Goal: Task Accomplishment & Management: Complete application form

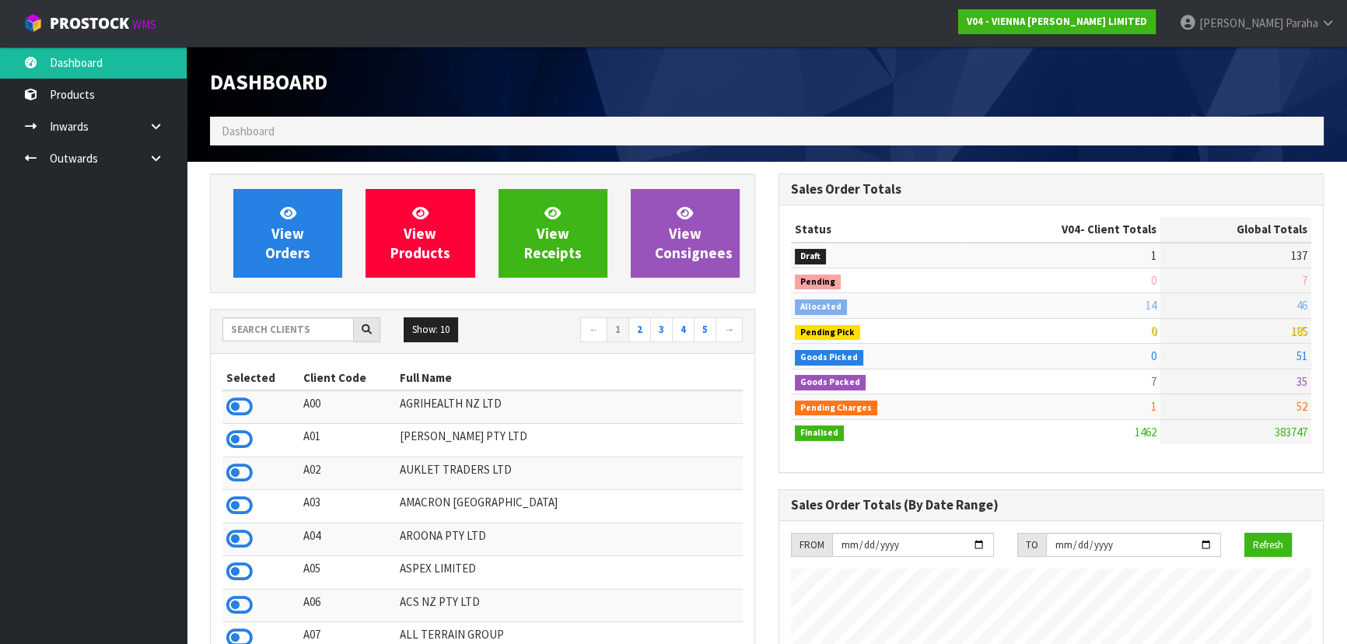
scroll to position [1275, 568]
click at [295, 328] on input "text" at bounding box center [287, 329] width 131 height 24
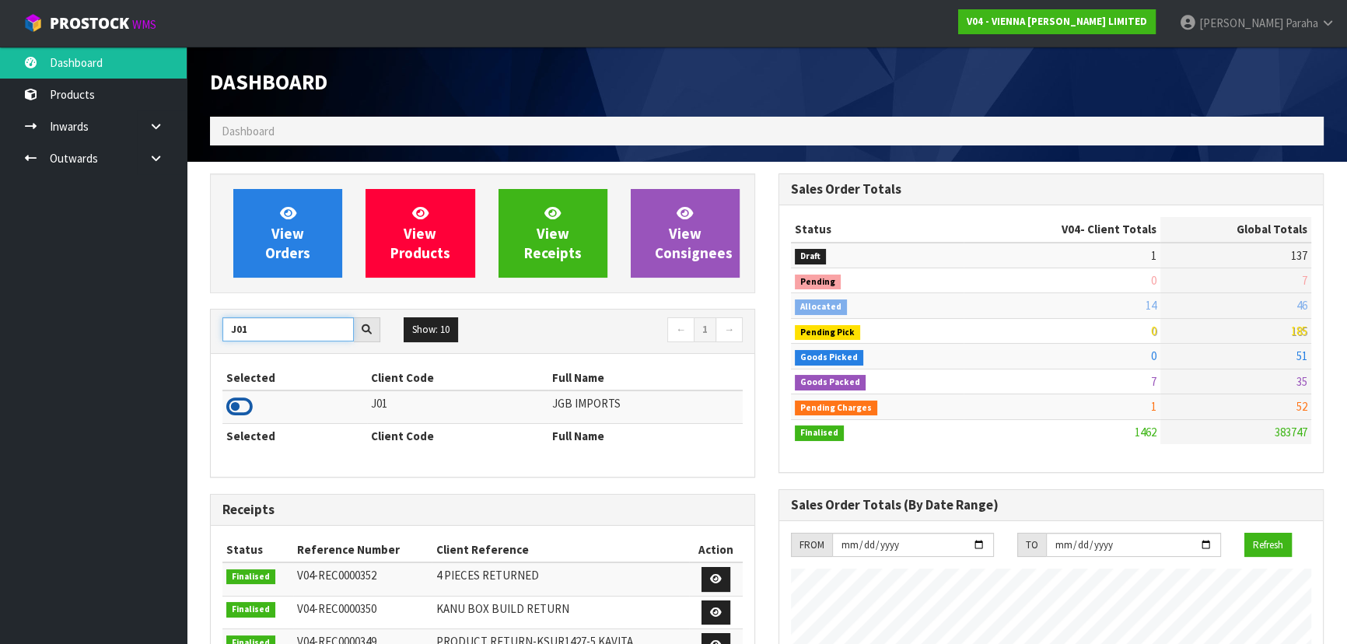
type input "J01"
click at [239, 407] on icon at bounding box center [239, 406] width 26 height 23
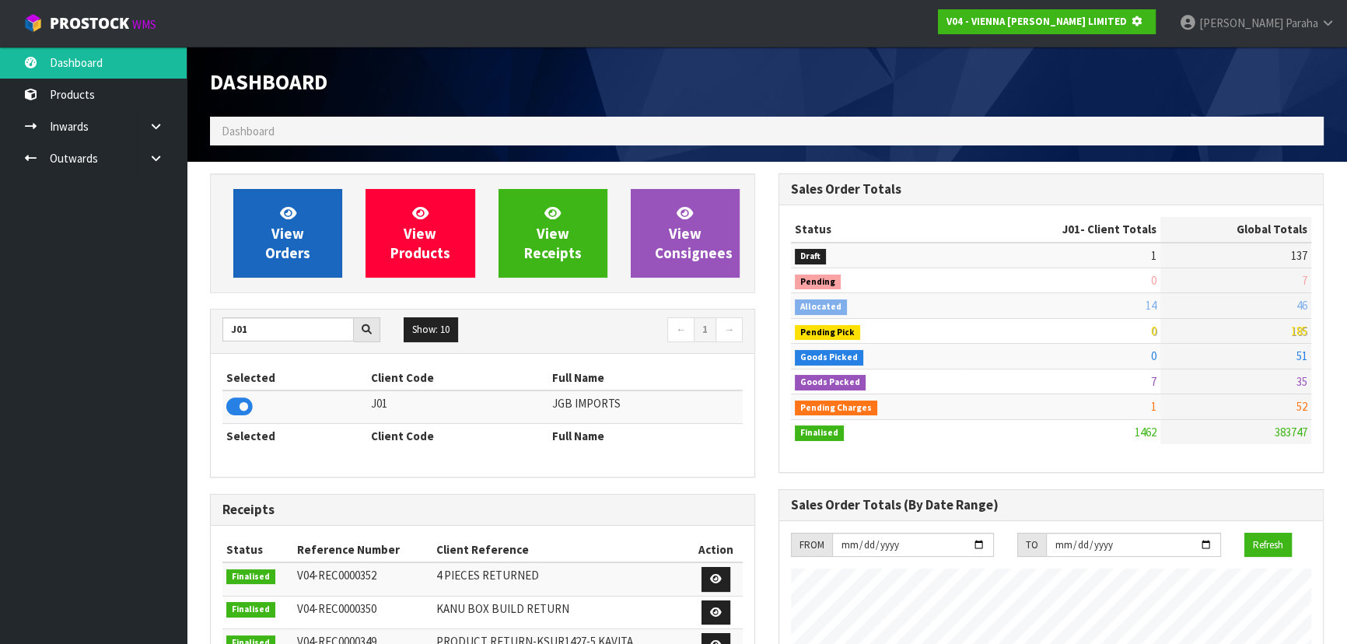
scroll to position [968, 568]
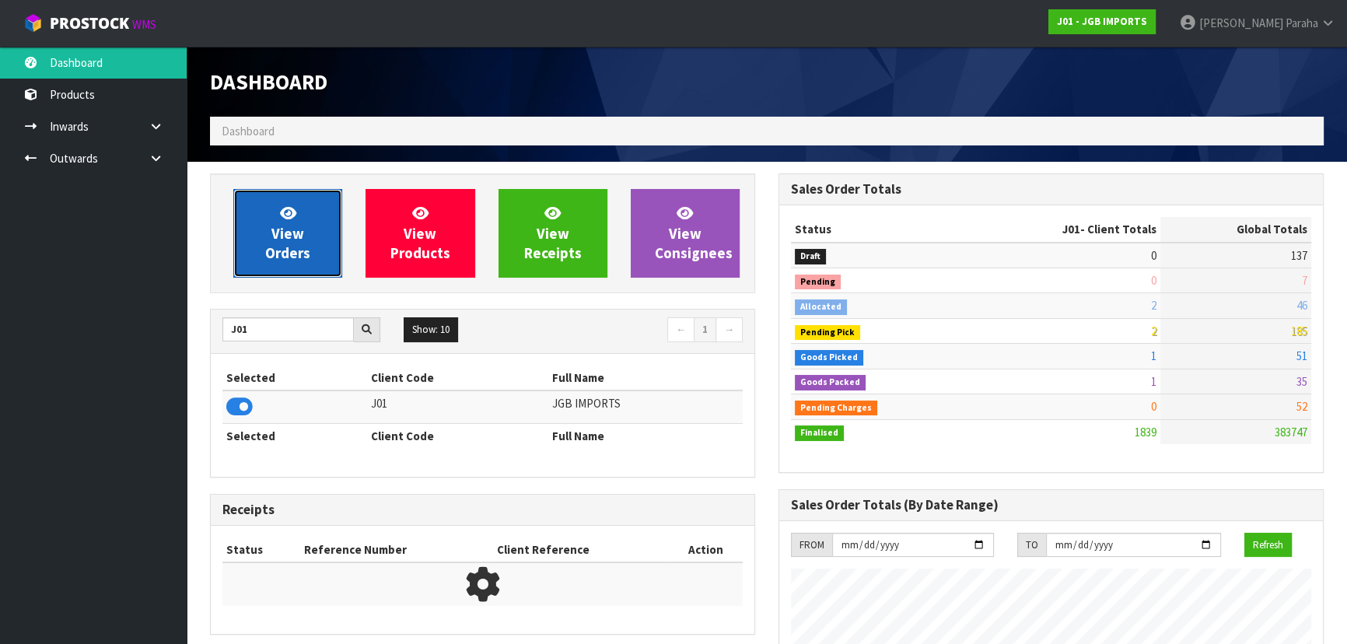
click at [329, 245] on link "View Orders" at bounding box center [287, 233] width 109 height 89
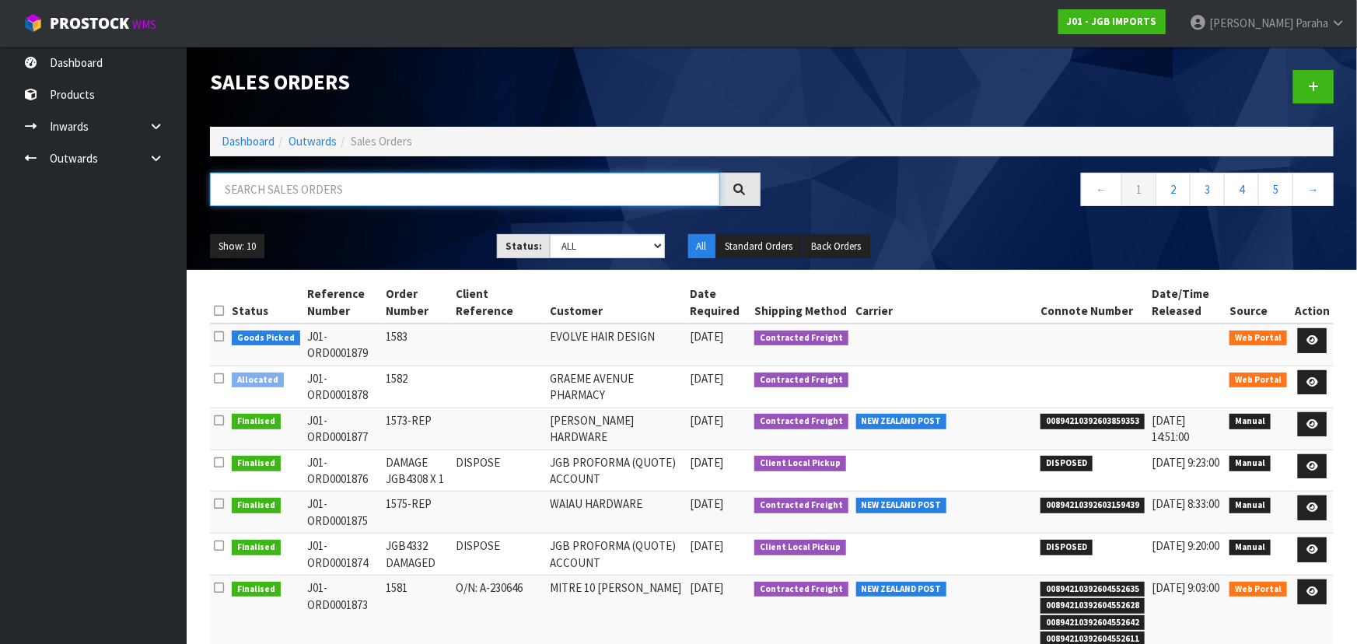
click at [271, 187] on input "text" at bounding box center [465, 189] width 510 height 33
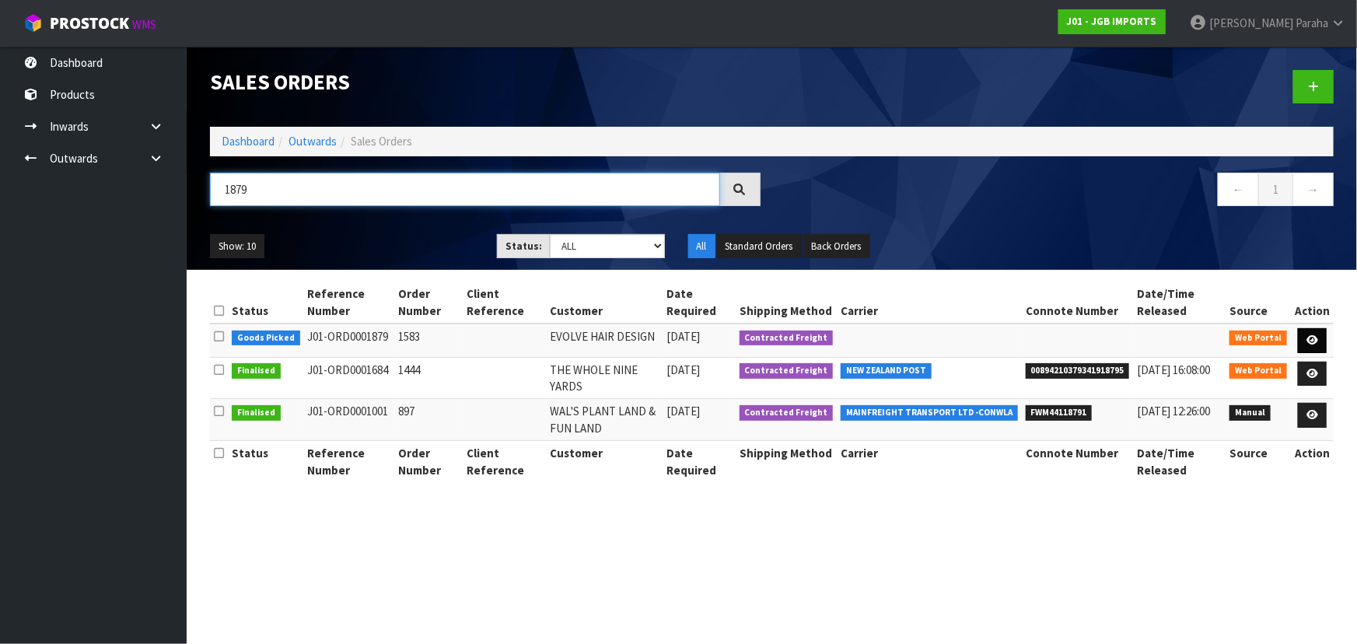
type input "1879"
click at [1311, 339] on icon at bounding box center [1312, 340] width 12 height 10
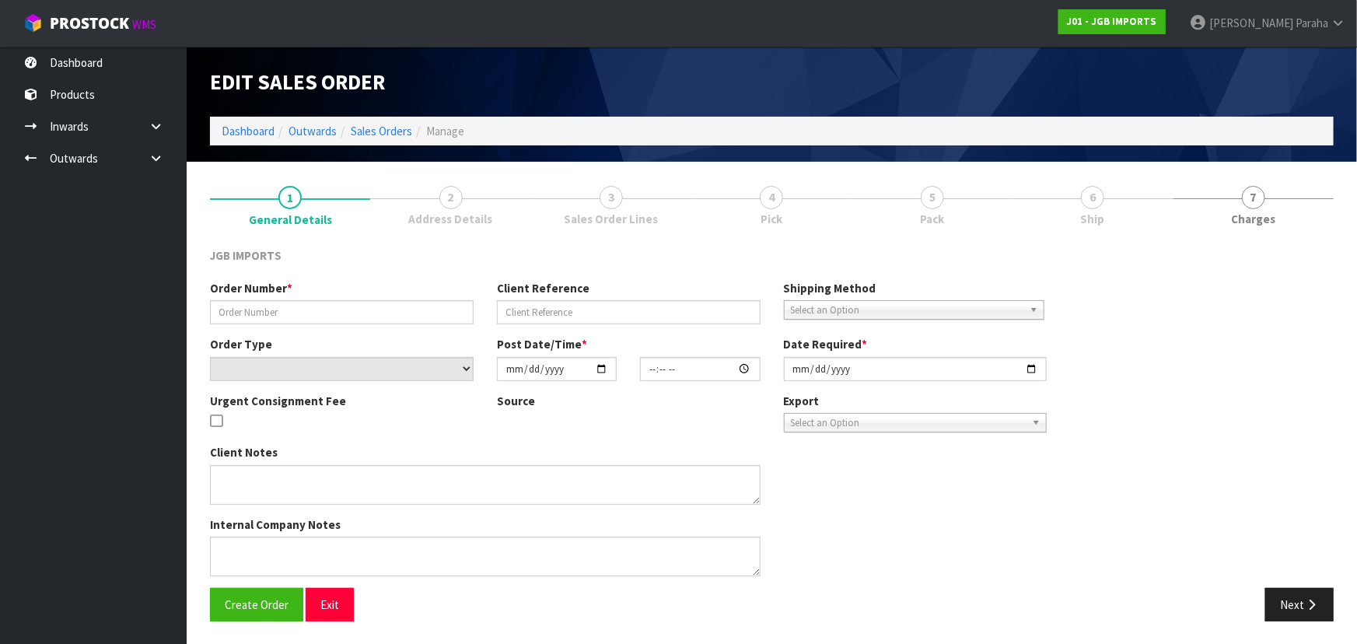
type input "1583"
select select "number:0"
type input "2025-09-30"
type input "17:29:00.000"
type input "[DATE]"
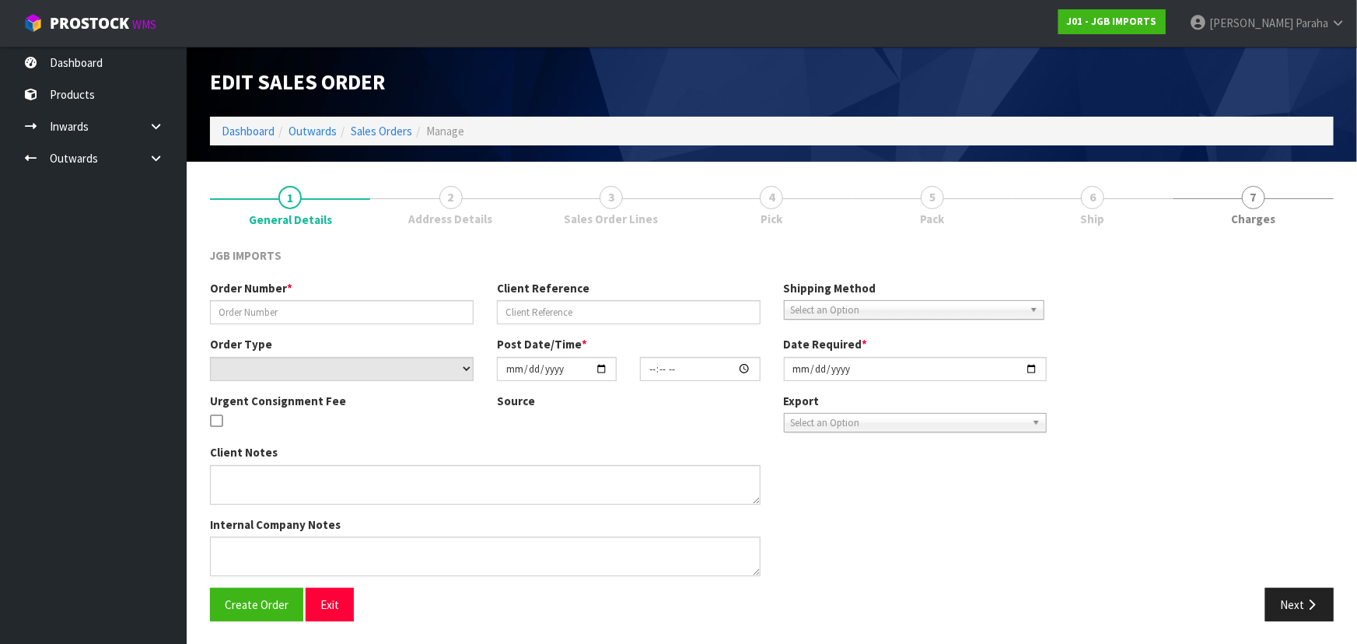
type textarea "THE FIRST ITEM: JGB4315 HAS 100% DISCOUNT. I.E.FREE. IT REPLACES A BROKEN ONE P…"
type textarea "PLEASE PACK EXTRA WELL."
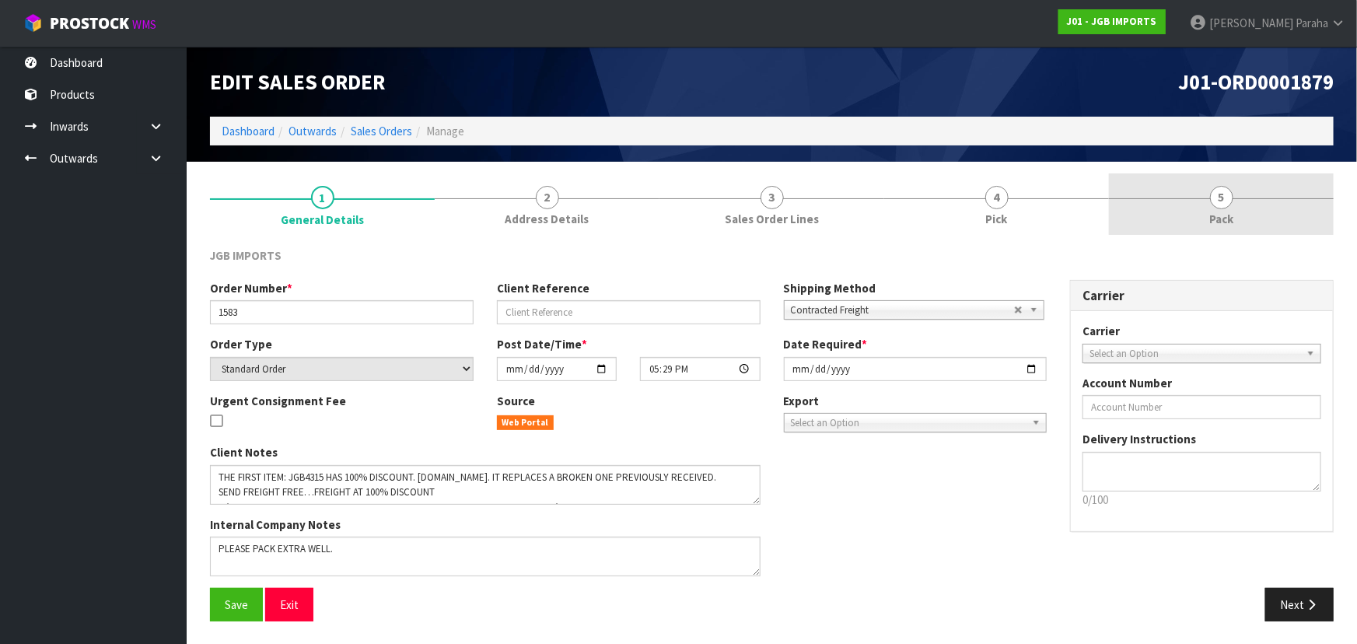
click at [1236, 204] on link "5 Pack" at bounding box center [1221, 203] width 225 height 61
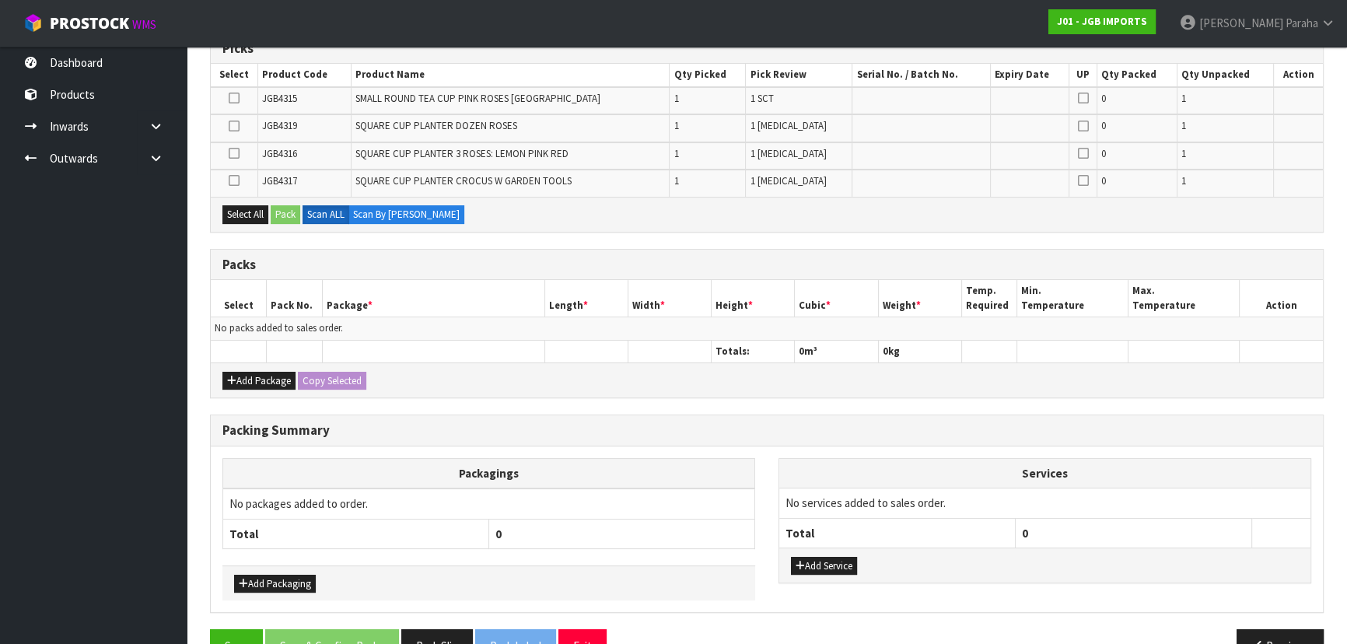
scroll to position [239, 0]
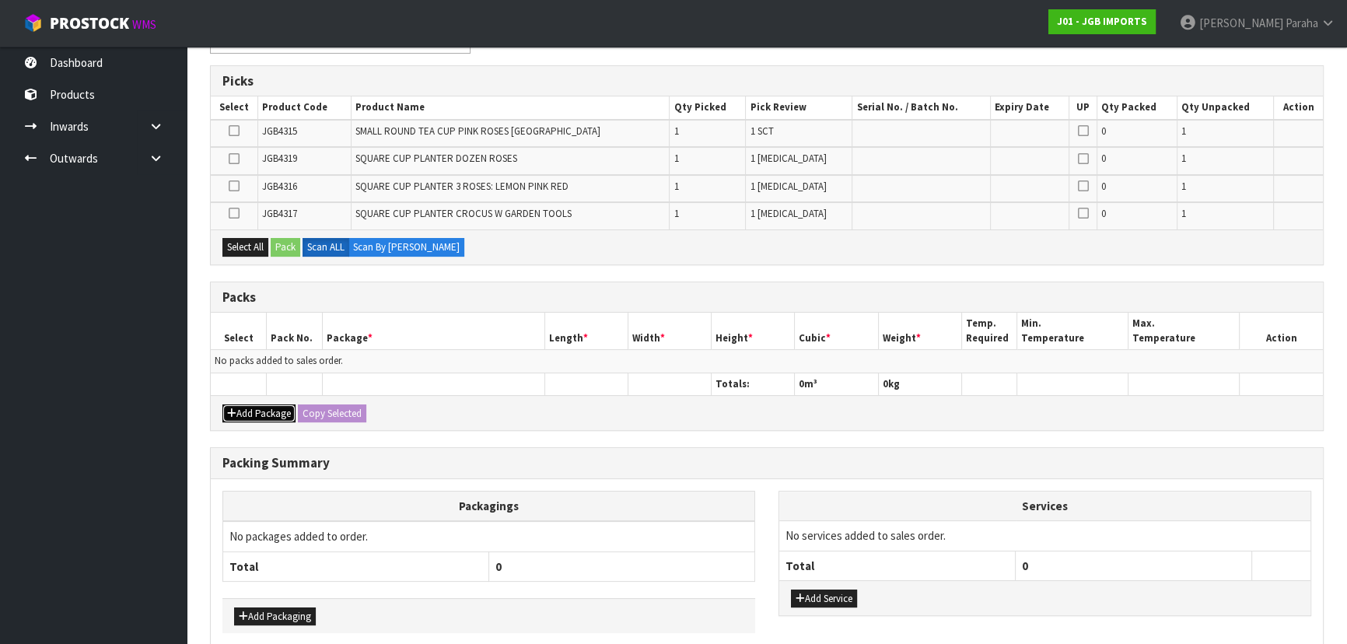
click at [264, 407] on button "Add Package" at bounding box center [258, 413] width 73 height 19
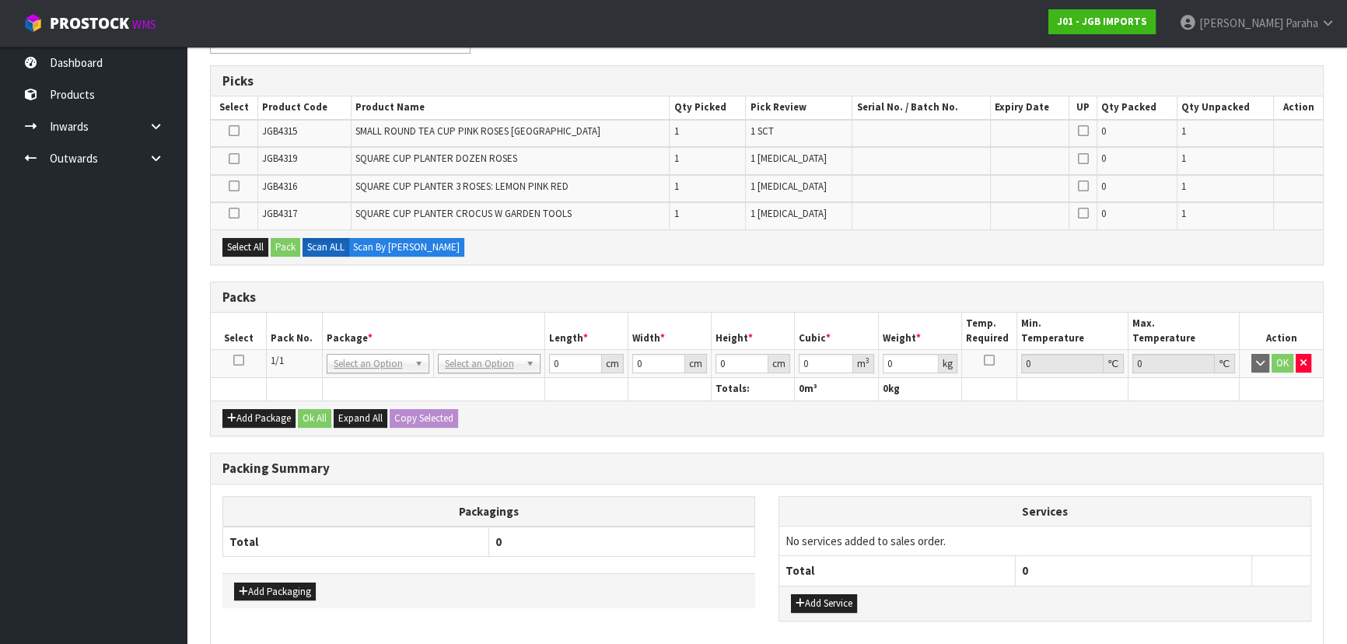
click at [239, 360] on icon at bounding box center [238, 360] width 11 height 1
click at [233, 131] on icon at bounding box center [234, 131] width 11 height 1
click at [0, 0] on input "checkbox" at bounding box center [0, 0] width 0 height 0
click at [230, 186] on icon at bounding box center [234, 186] width 11 height 1
click at [0, 0] on input "checkbox" at bounding box center [0, 0] width 0 height 0
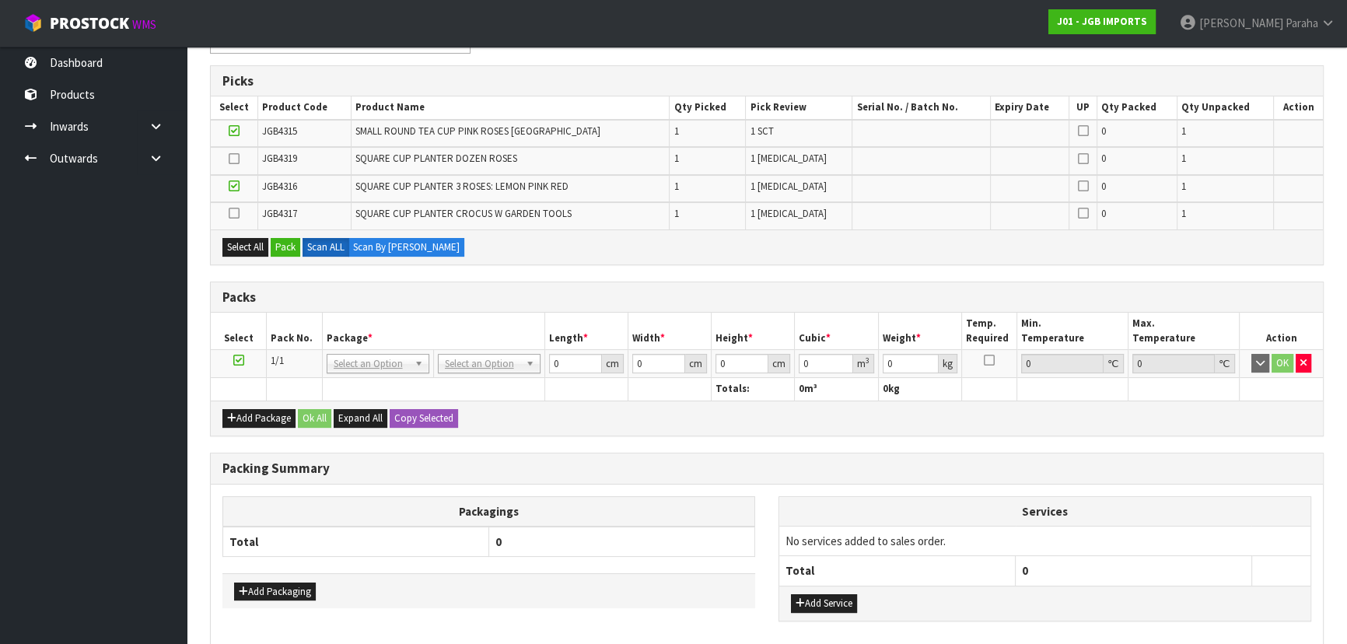
click at [239, 213] on icon at bounding box center [234, 213] width 11 height 1
click at [0, 0] on input "checkbox" at bounding box center [0, 0] width 0 height 0
click at [231, 159] on icon at bounding box center [234, 159] width 11 height 1
click at [0, 0] on input "checkbox" at bounding box center [0, 0] width 0 height 0
click at [281, 246] on button "Pack" at bounding box center [286, 247] width 30 height 19
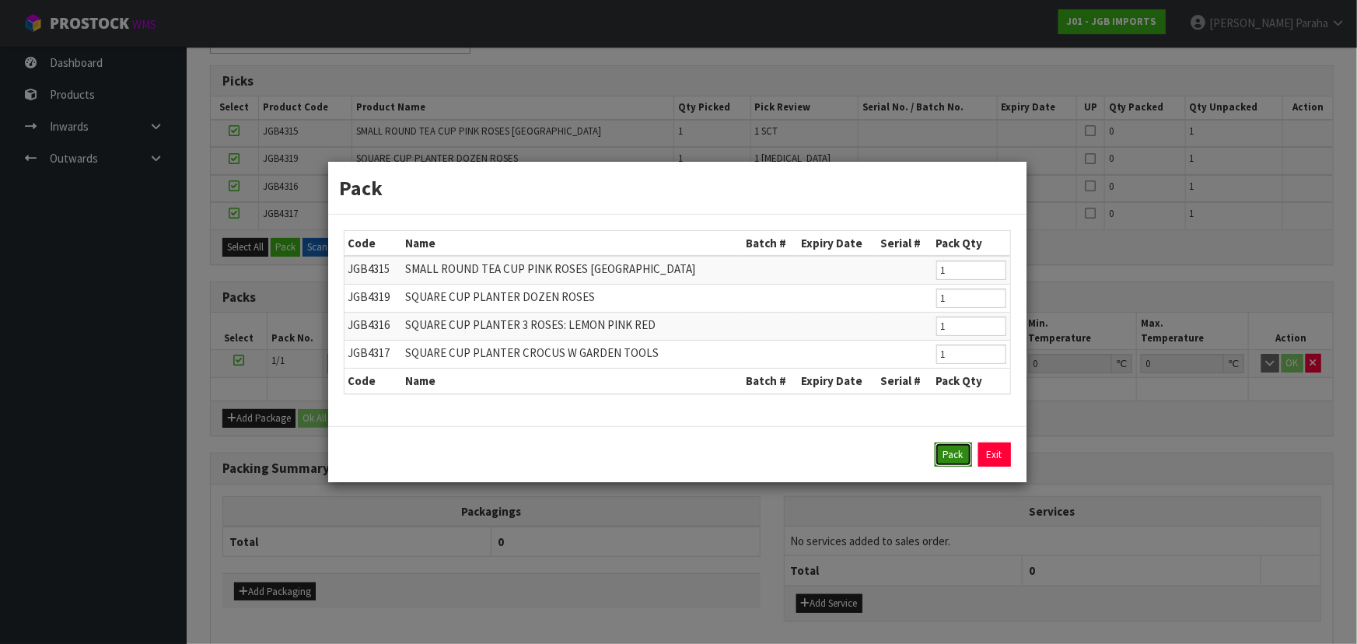
click at [955, 451] on button "Pack" at bounding box center [953, 454] width 37 height 25
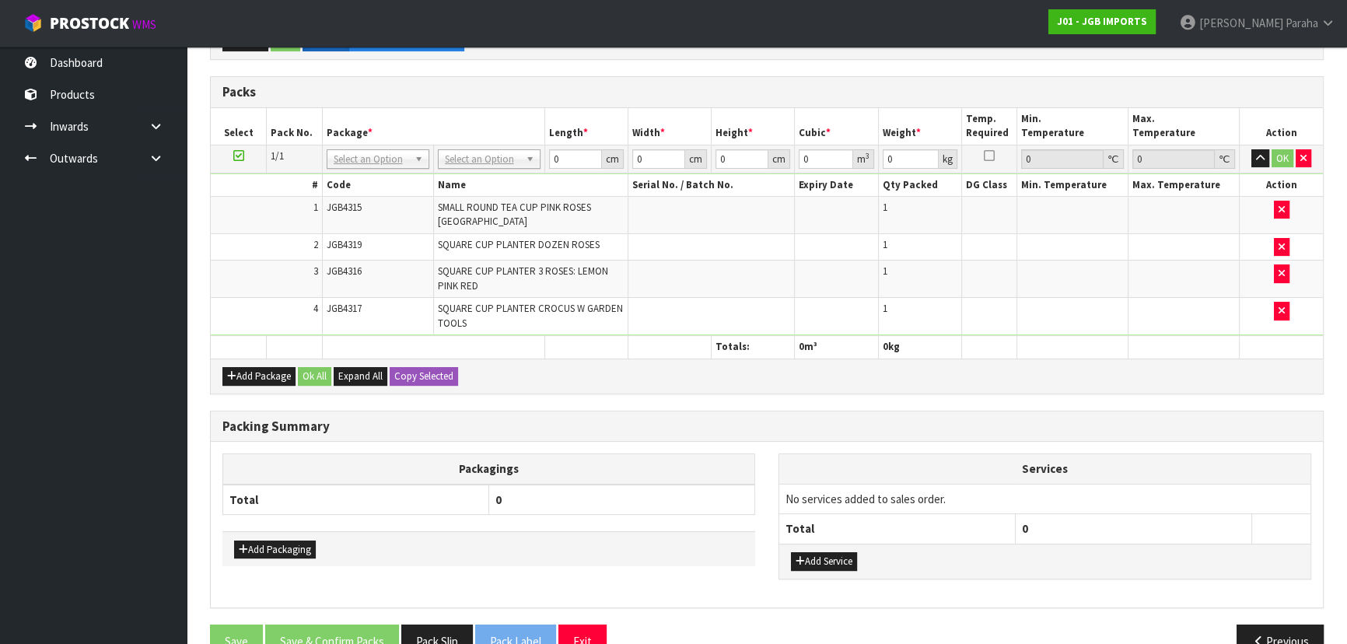
scroll to position [356, 0]
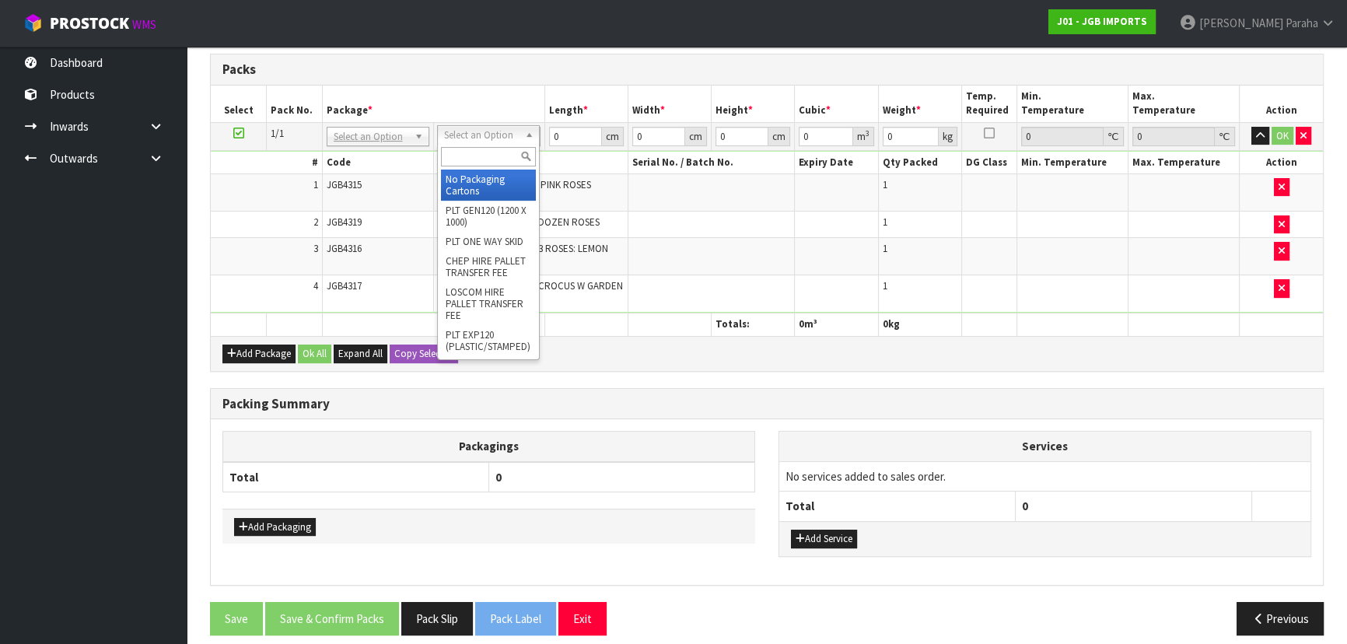
click at [497, 156] on input "text" at bounding box center [488, 156] width 95 height 19
type input "CTN5"
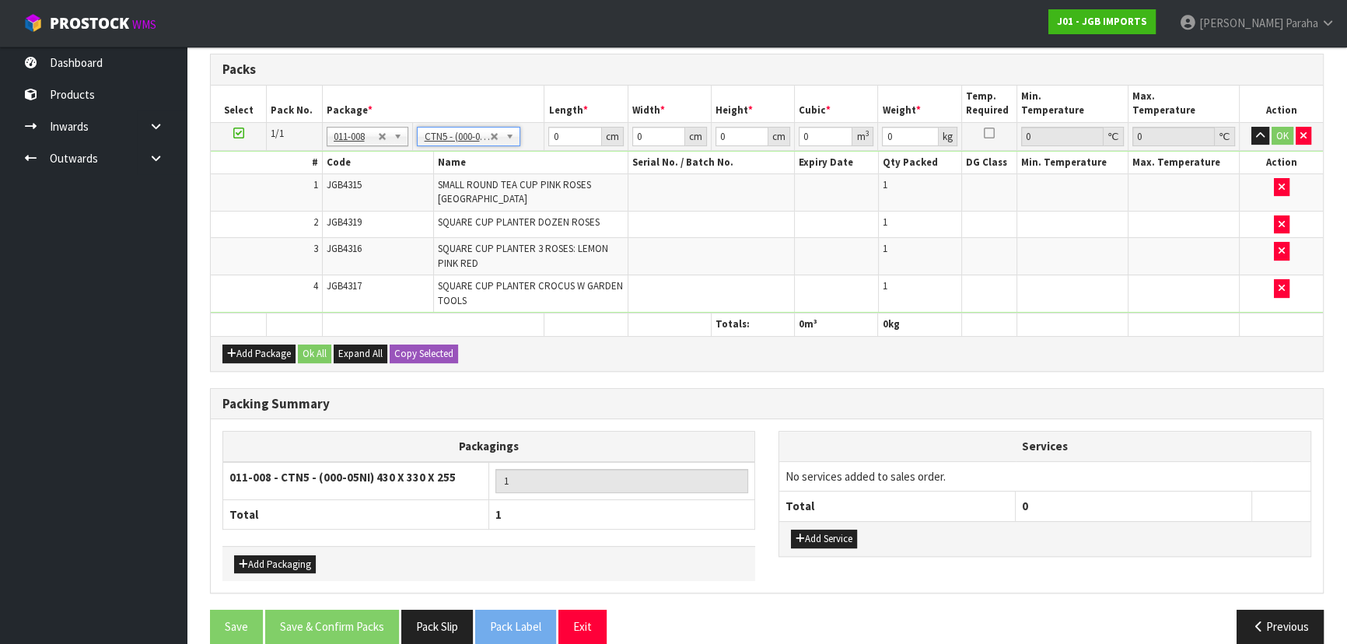
type input "43"
type input "33"
type input "25.5"
type input "0.036185"
type input "3.5"
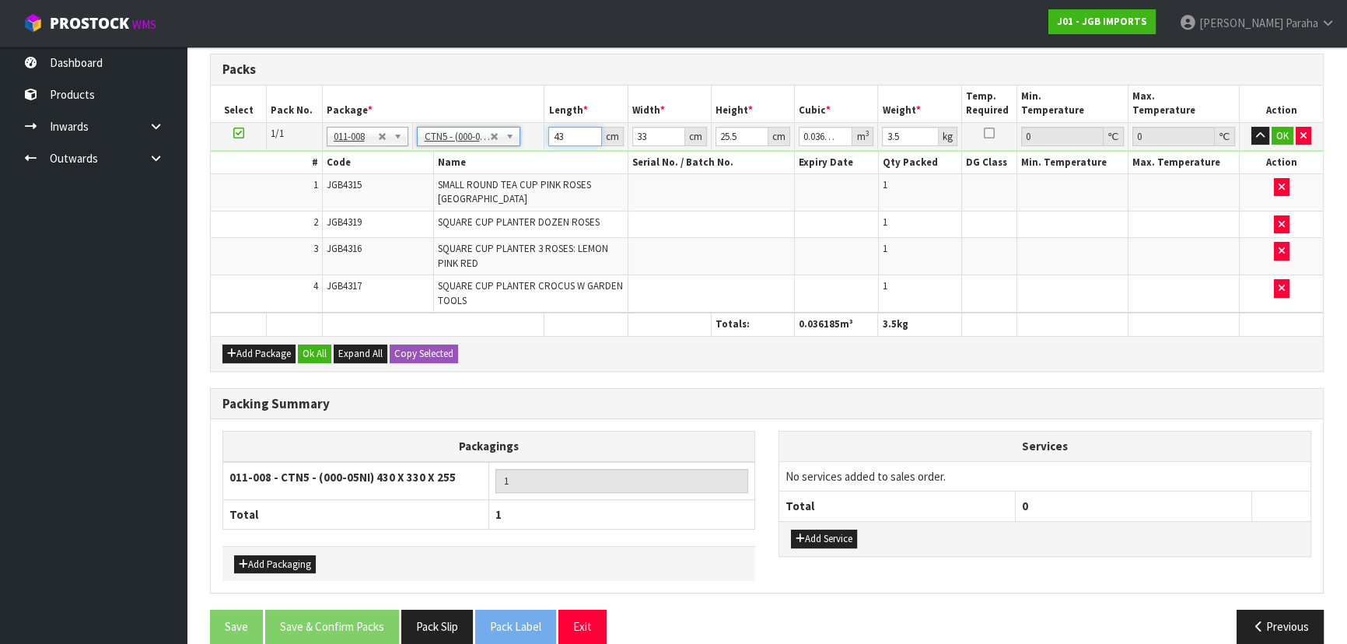
click at [575, 131] on input "43" at bounding box center [574, 136] width 53 height 19
type input "4"
type input "0.003366"
type input "44"
type input "0.037026"
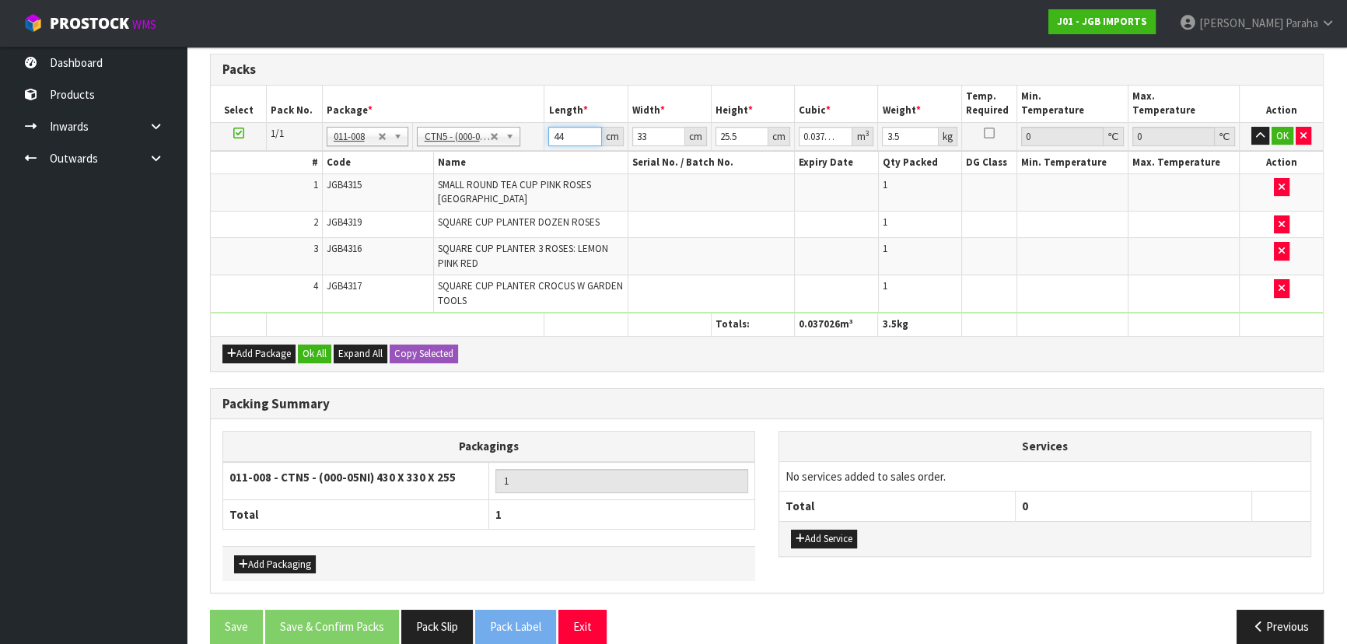
type input "44"
type input "3"
type input "0.003366"
type input "378"
type input "0.424116"
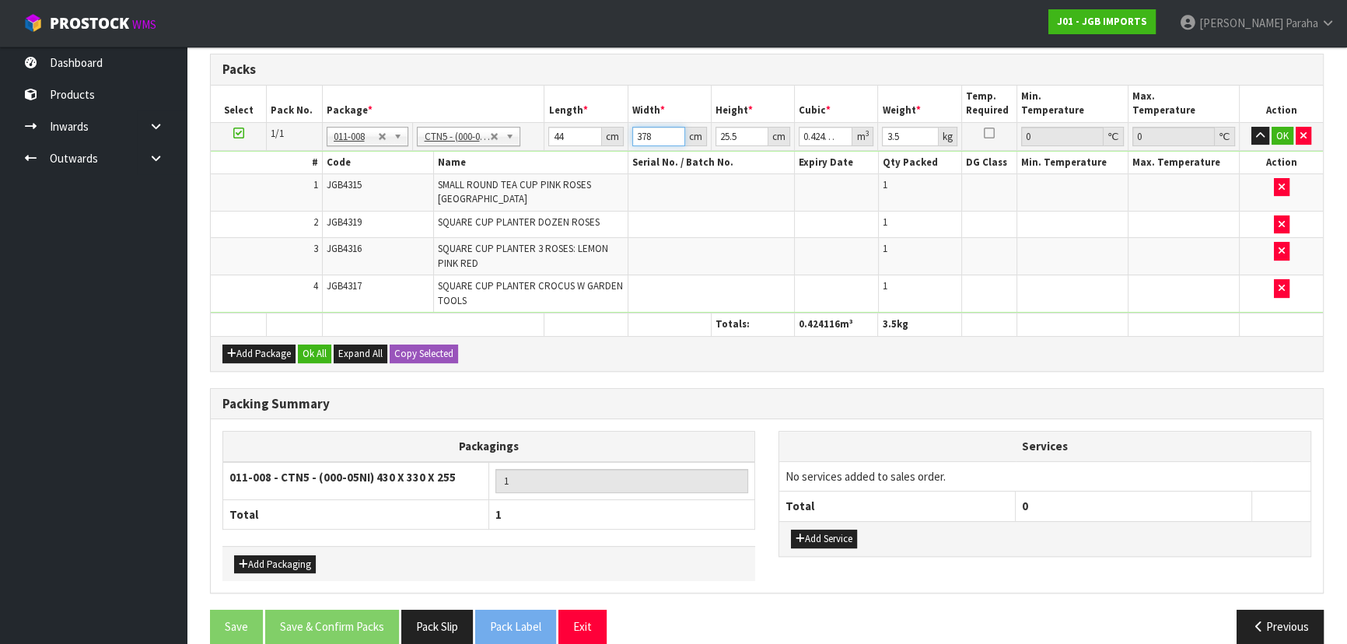
type input "37"
type input "0.041514"
type input "37"
type input "1"
type input "0.001628"
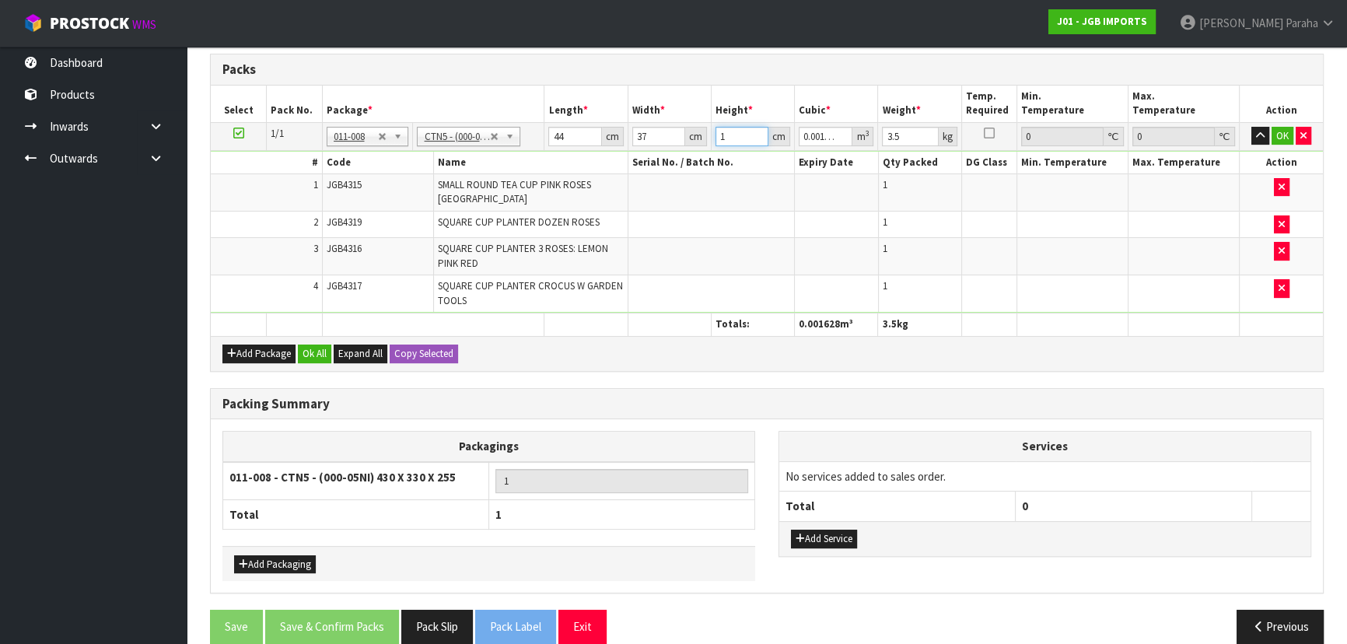
type input "18"
type input "0.029304"
type input "18"
type input "4"
click at [1251, 127] on button "button" at bounding box center [1260, 136] width 18 height 19
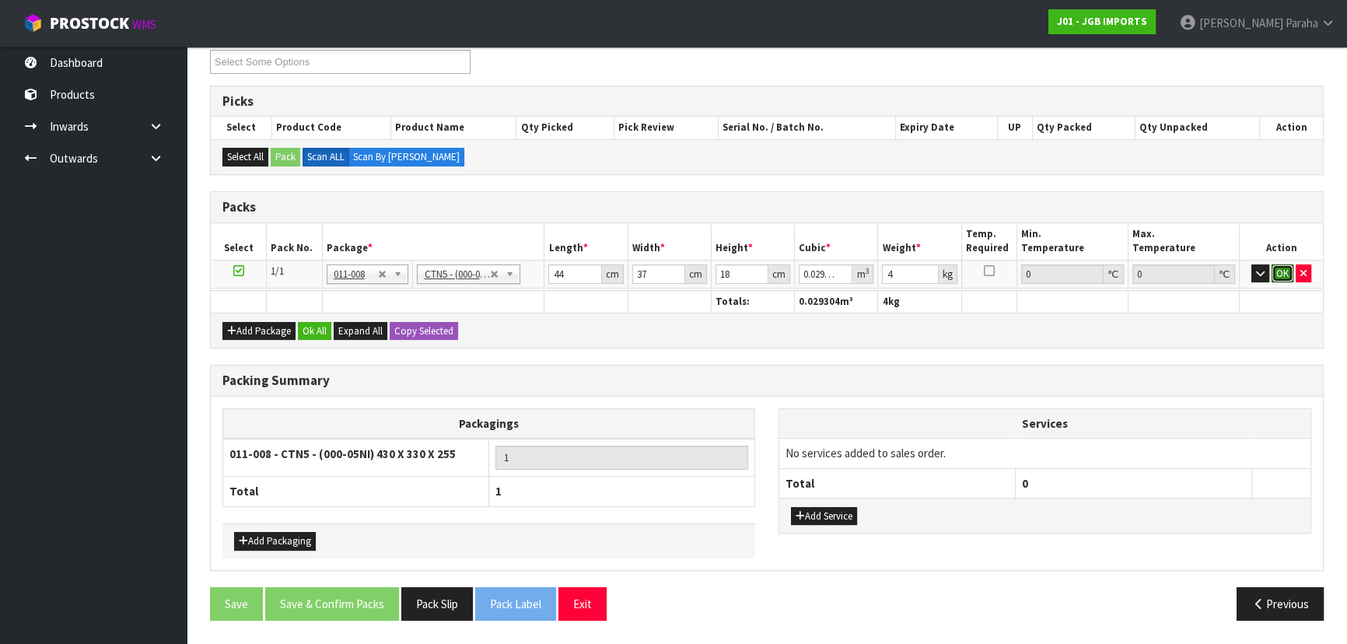
click button "OK" at bounding box center [1282, 273] width 22 height 19
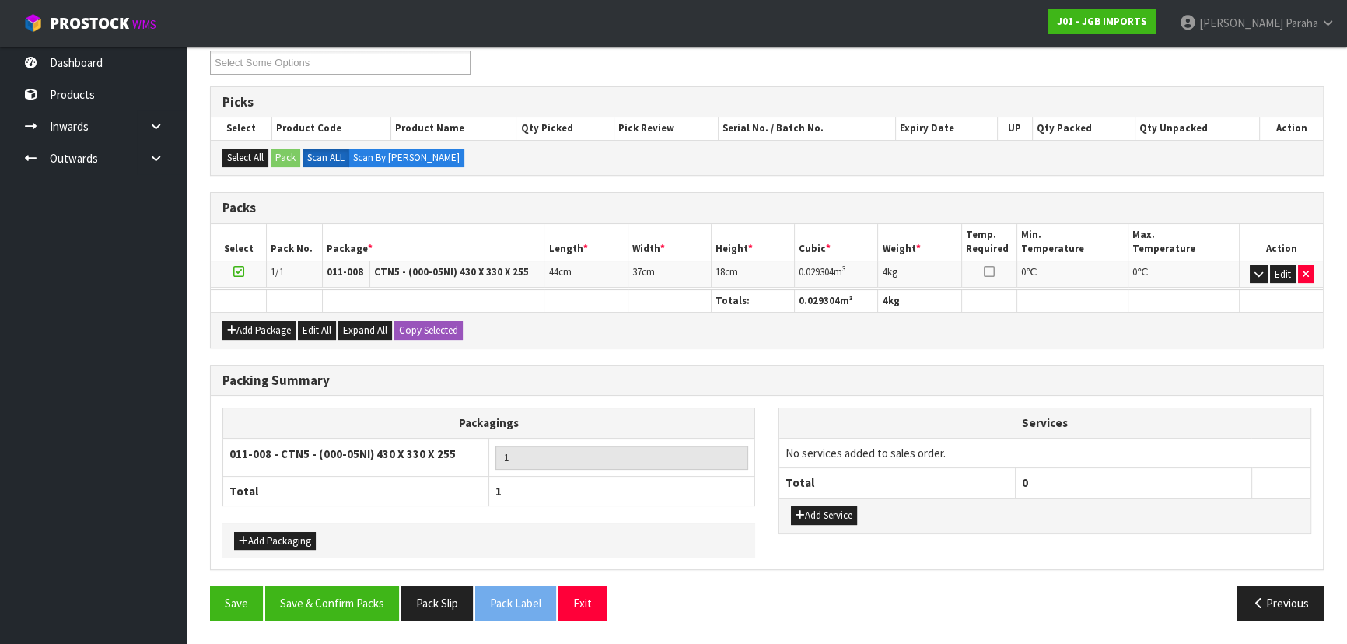
scroll to position [211, 0]
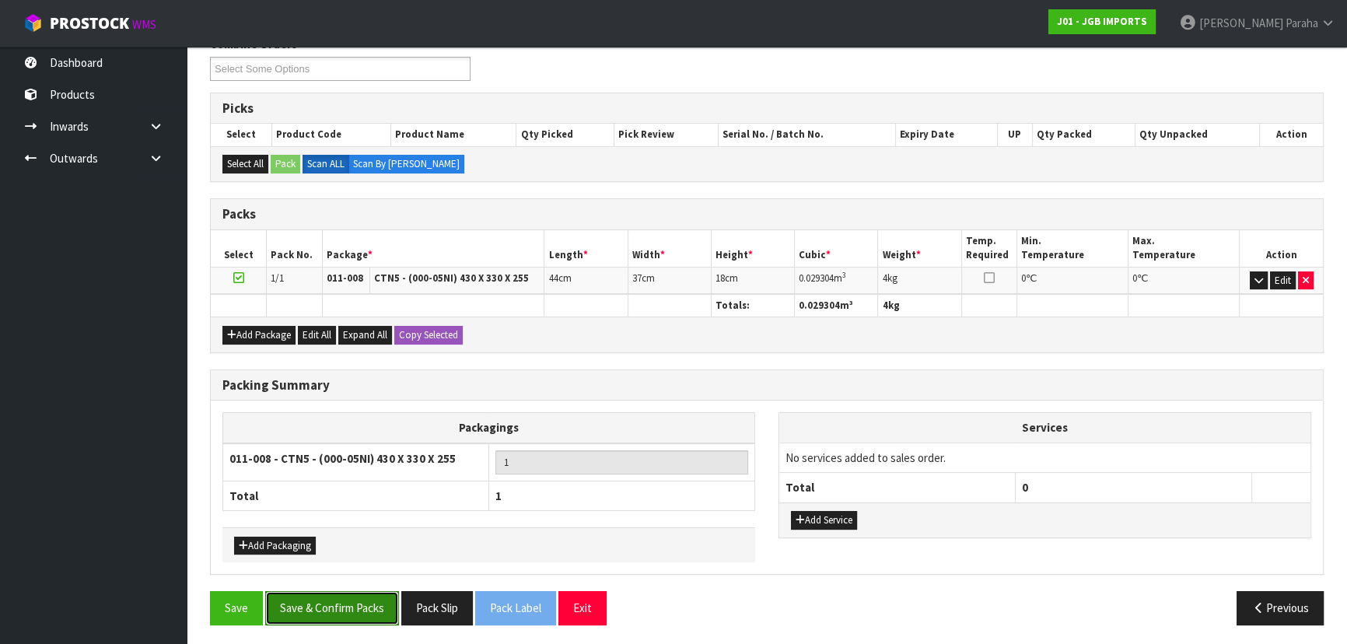
click at [352, 607] on button "Save & Confirm Packs" at bounding box center [332, 607] width 134 height 33
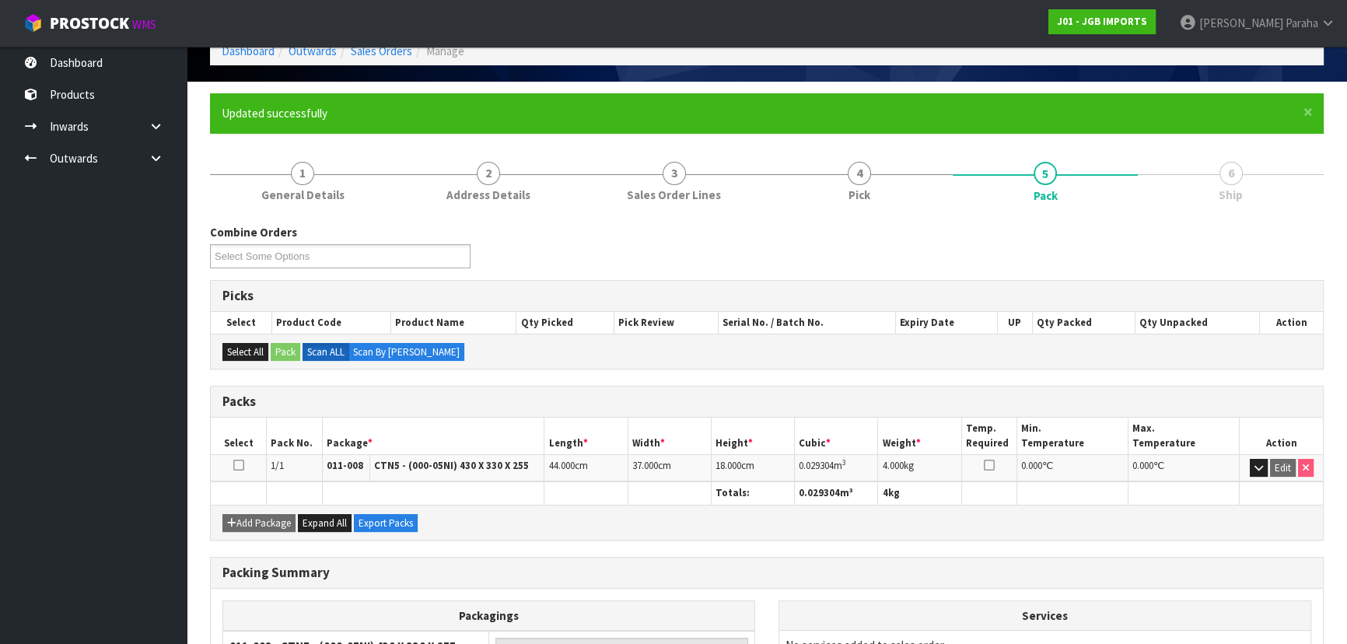
scroll to position [233, 0]
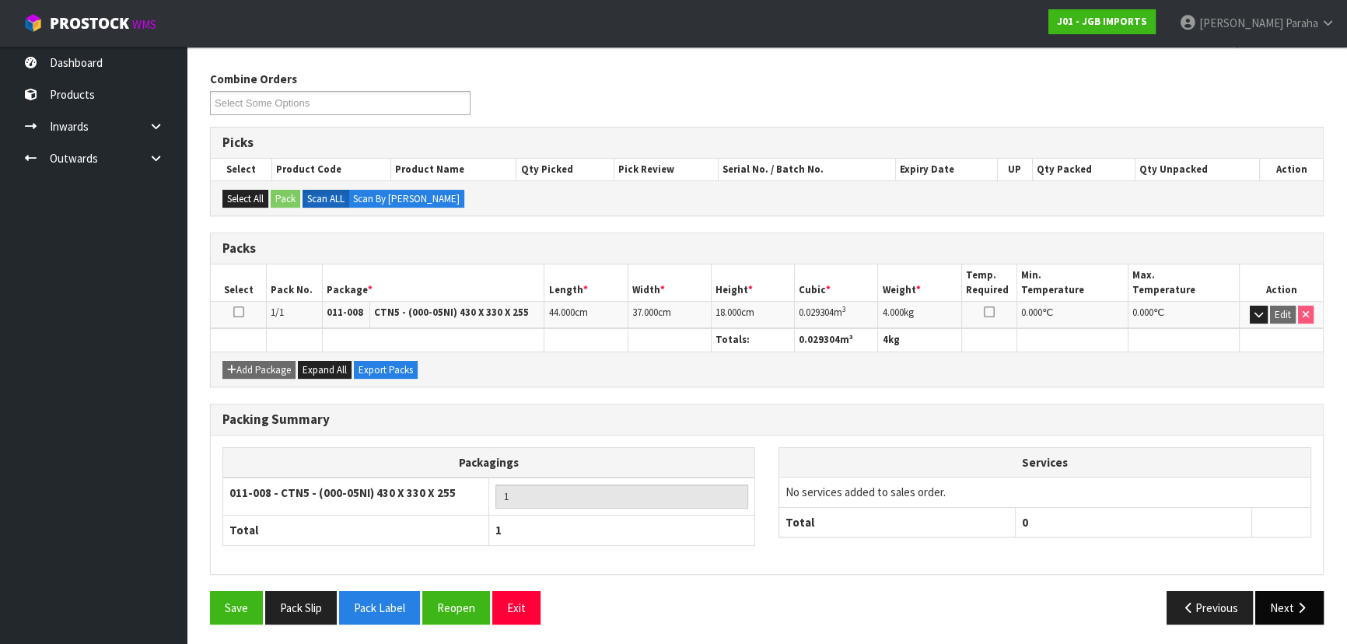
click at [1291, 612] on button "Next" at bounding box center [1289, 607] width 68 height 33
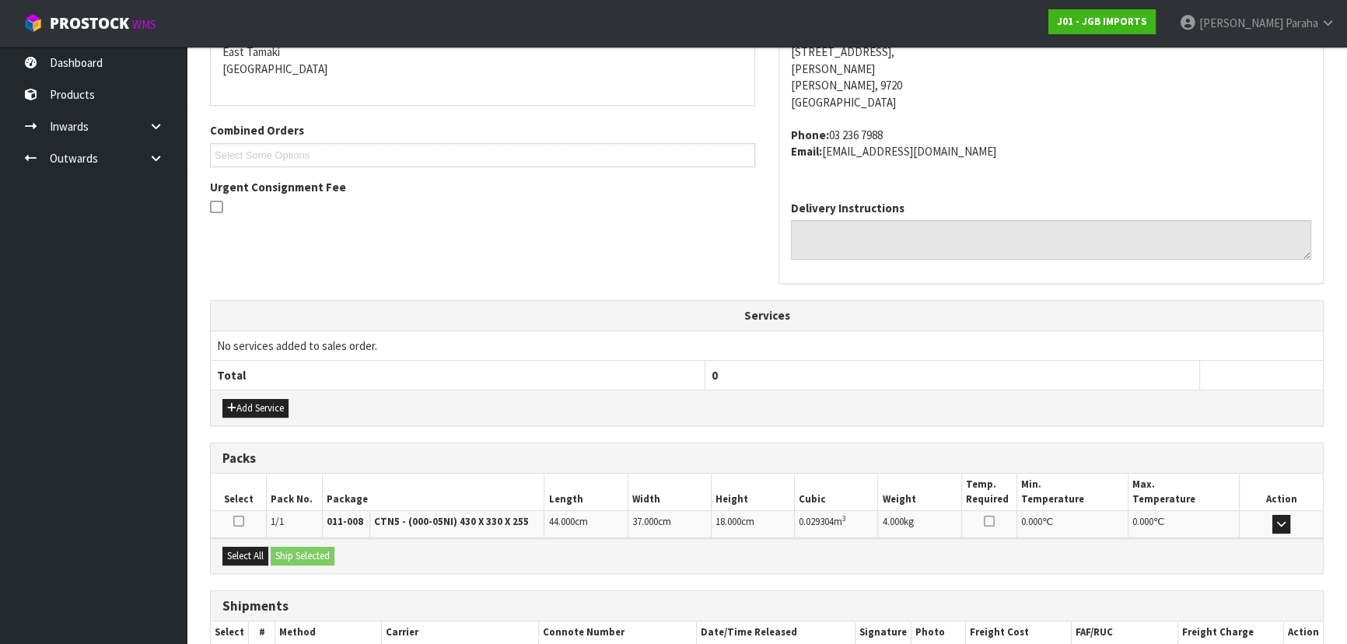
scroll to position [430, 0]
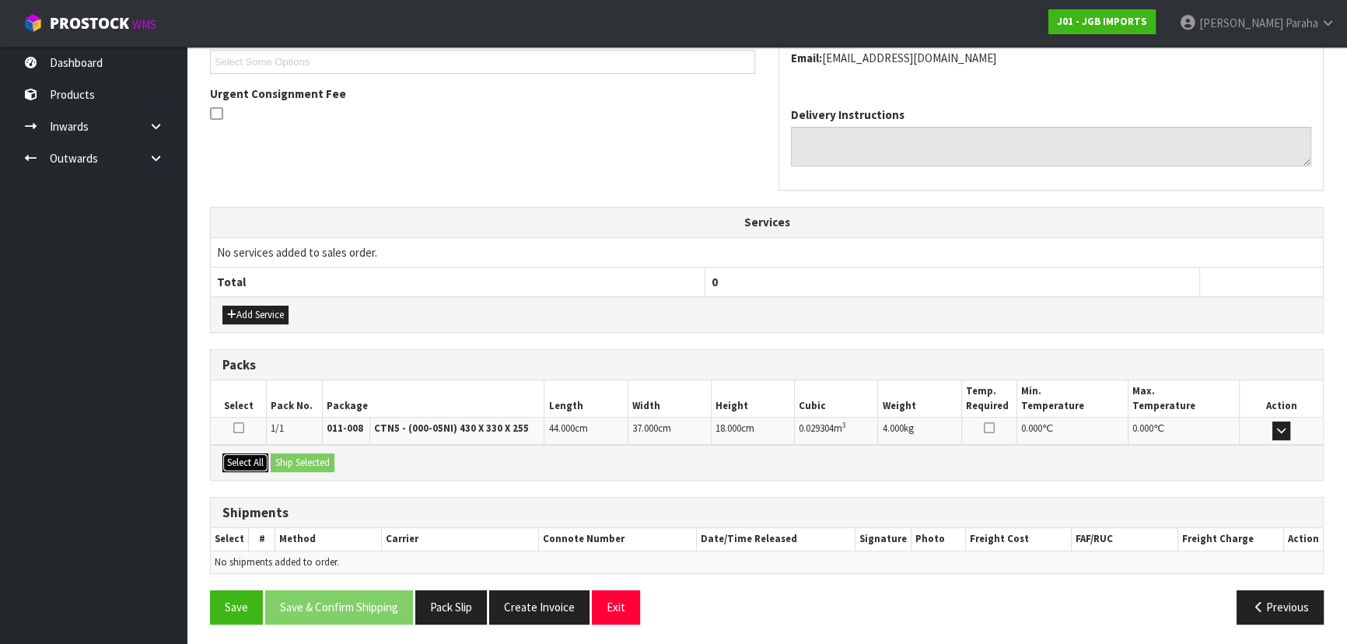
click at [243, 459] on button "Select All" at bounding box center [245, 462] width 46 height 19
click at [285, 455] on button "Ship Selected" at bounding box center [303, 462] width 64 height 19
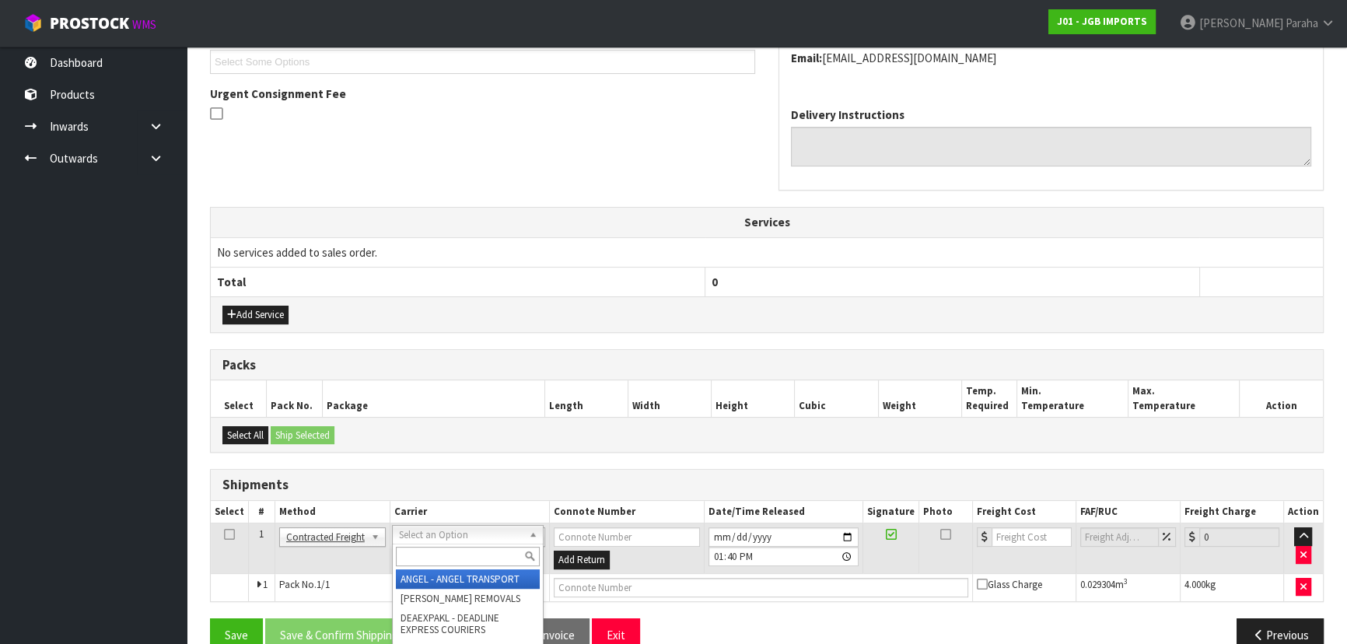
click at [425, 552] on input "text" at bounding box center [468, 556] width 144 height 19
type input "NZP"
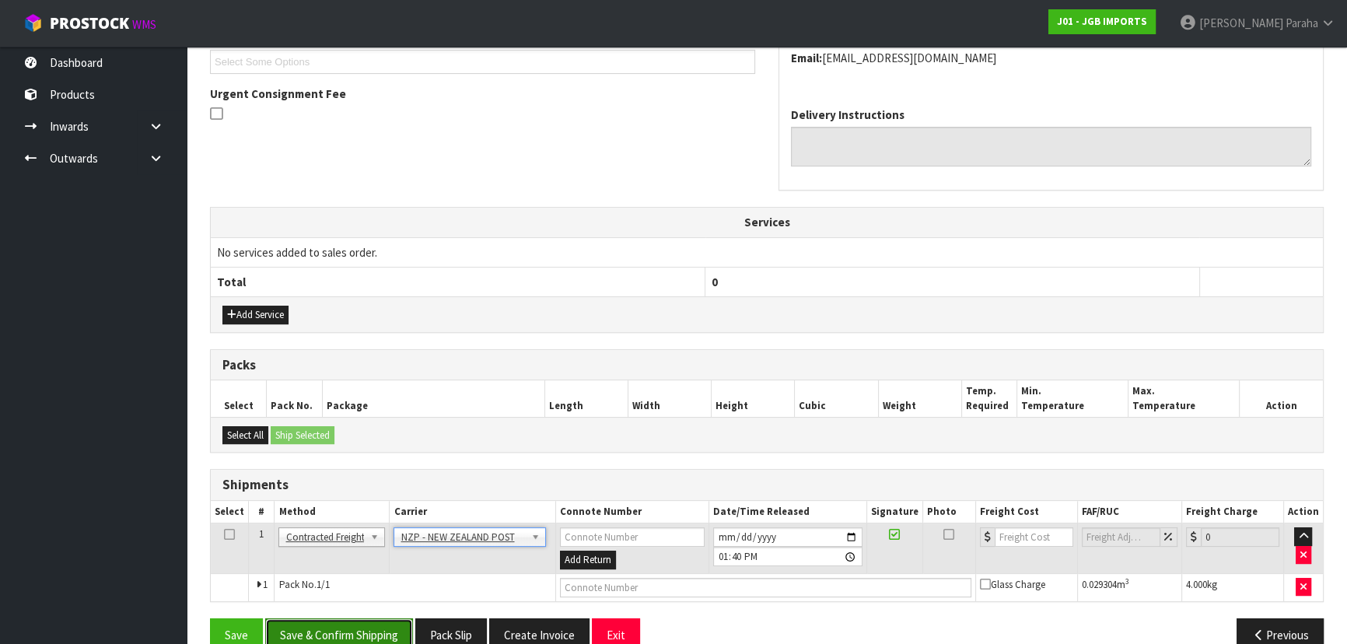
click at [352, 620] on button "Save & Confirm Shipping" at bounding box center [339, 634] width 148 height 33
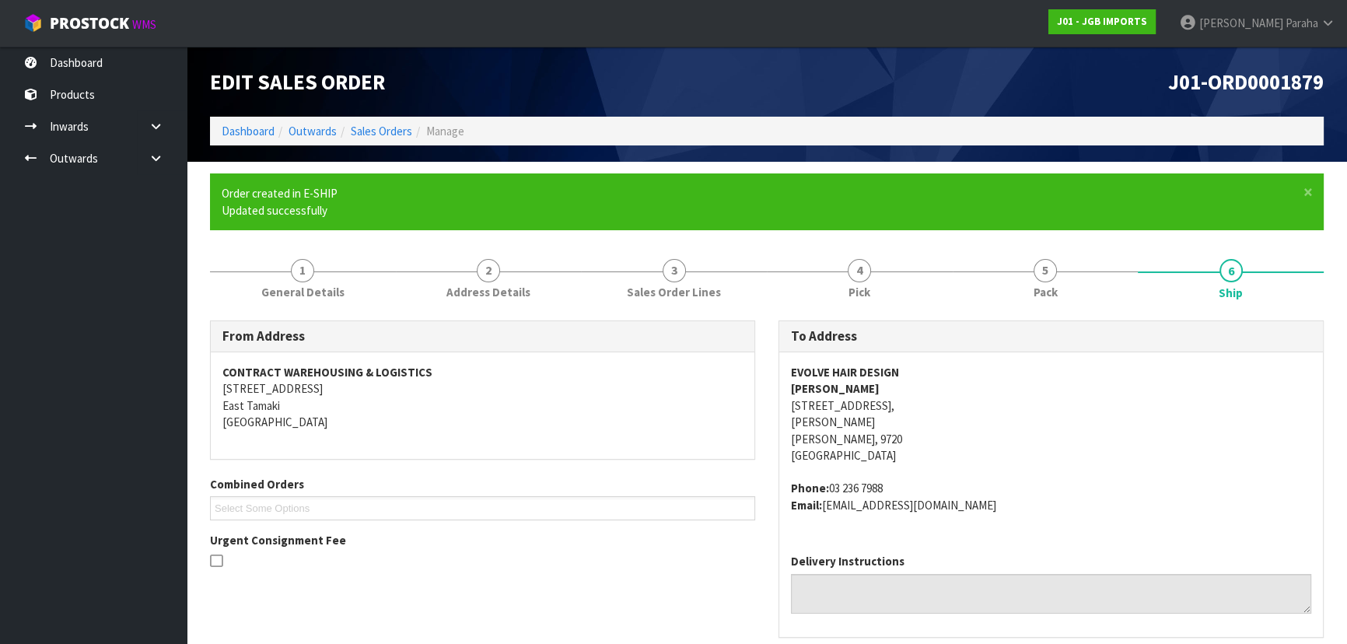
click at [1203, 491] on address "Phone: 03 236 7988 Email: chopchophairdesign@gmail.com" at bounding box center [1051, 496] width 520 height 33
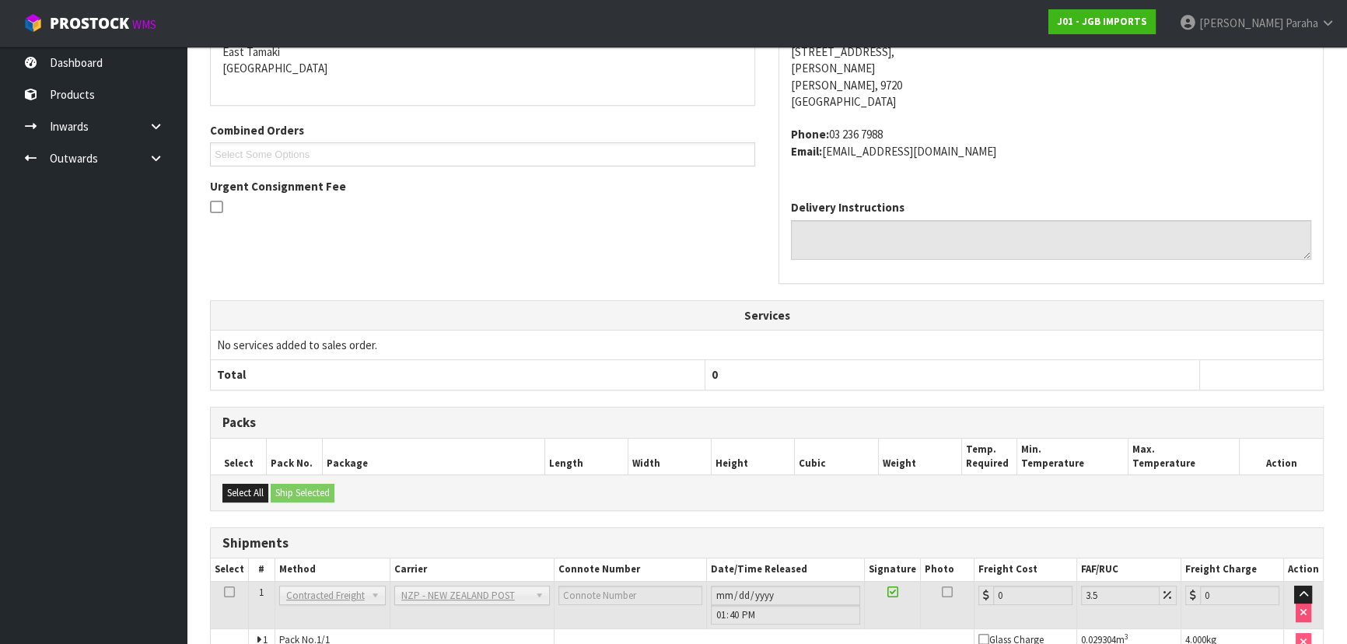
scroll to position [436, 0]
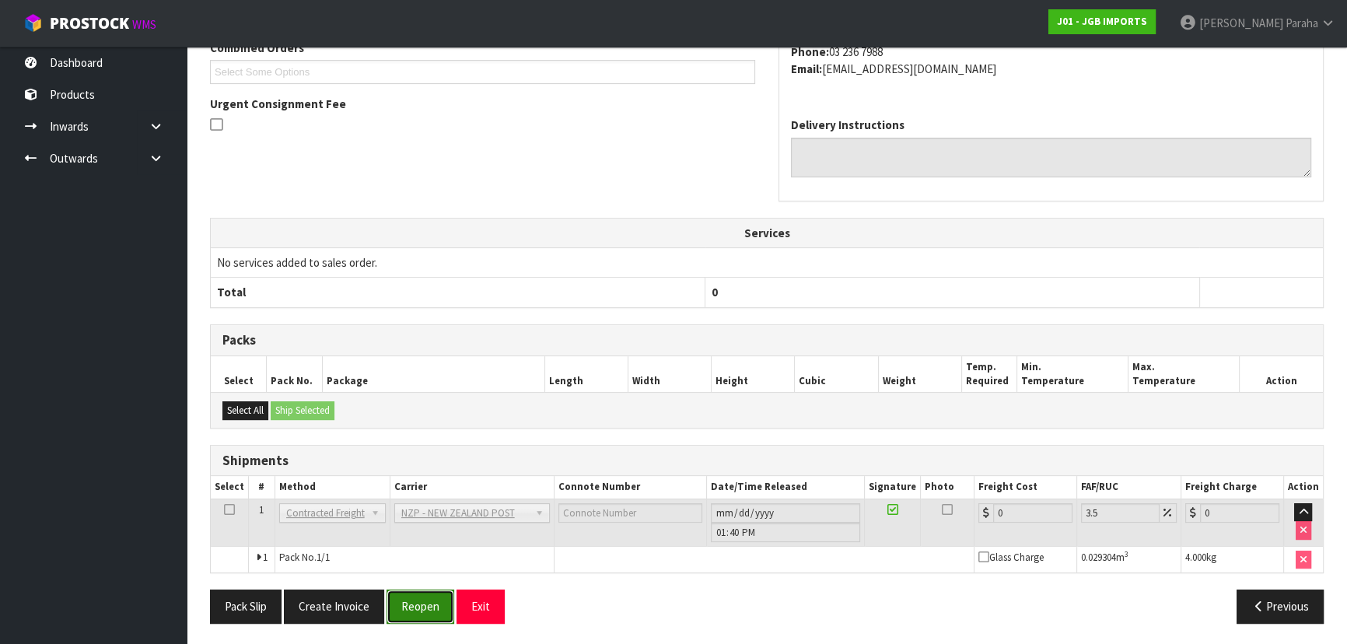
click at [427, 608] on button "Reopen" at bounding box center [420, 605] width 68 height 33
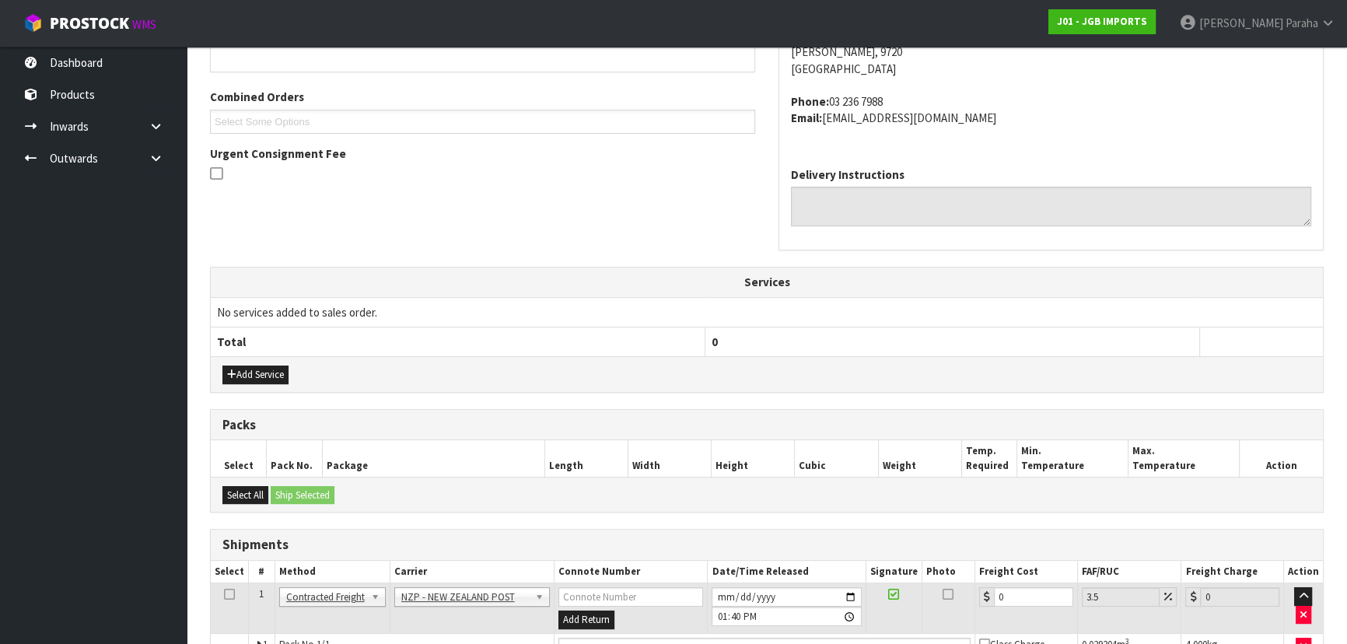
scroll to position [473, 0]
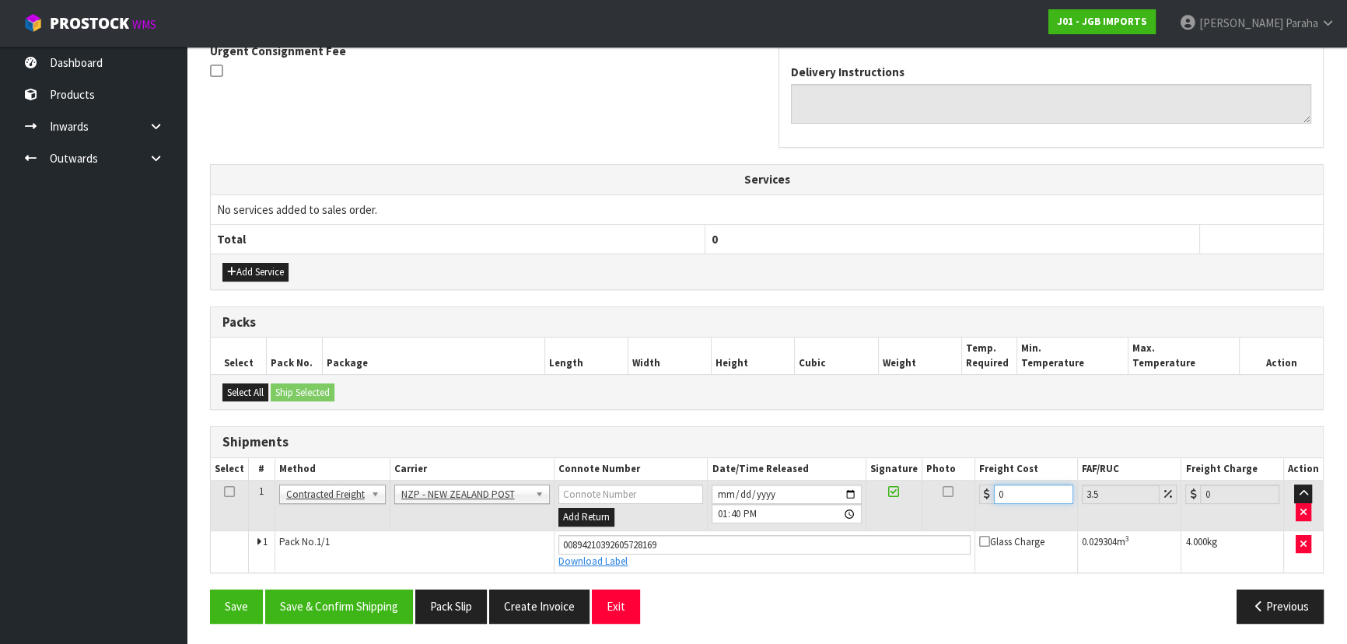
click at [1026, 498] on input "0" at bounding box center [1033, 493] width 79 height 19
type input "1"
type input "1.03"
type input "11"
type input "11.38"
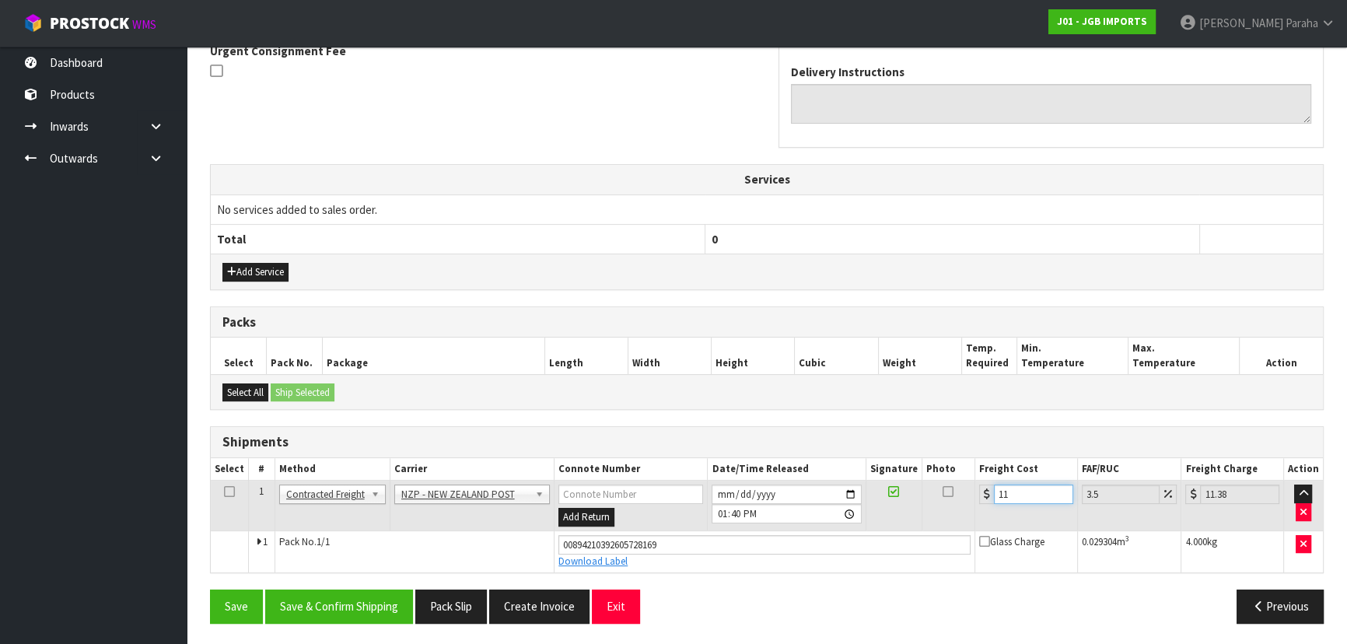
type input "11.6"
type input "12.01"
type input "11.61"
type input "12.02"
type input "11.61"
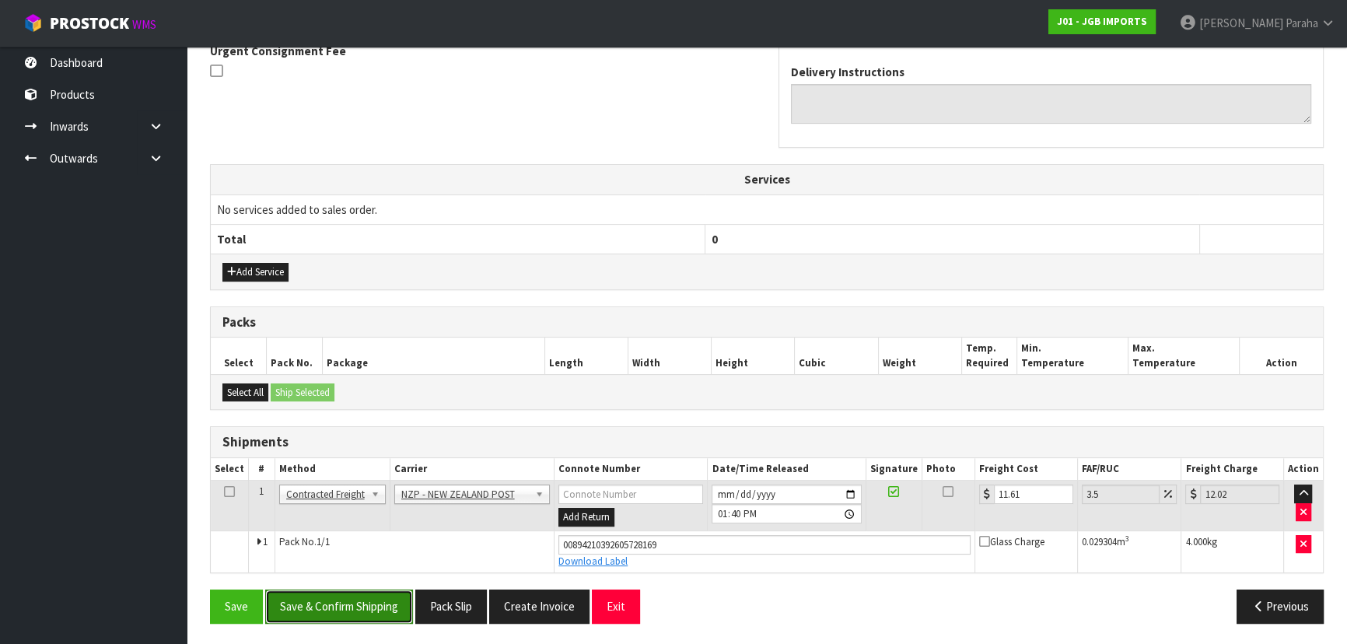
click at [354, 610] on button "Save & Confirm Shipping" at bounding box center [339, 605] width 148 height 33
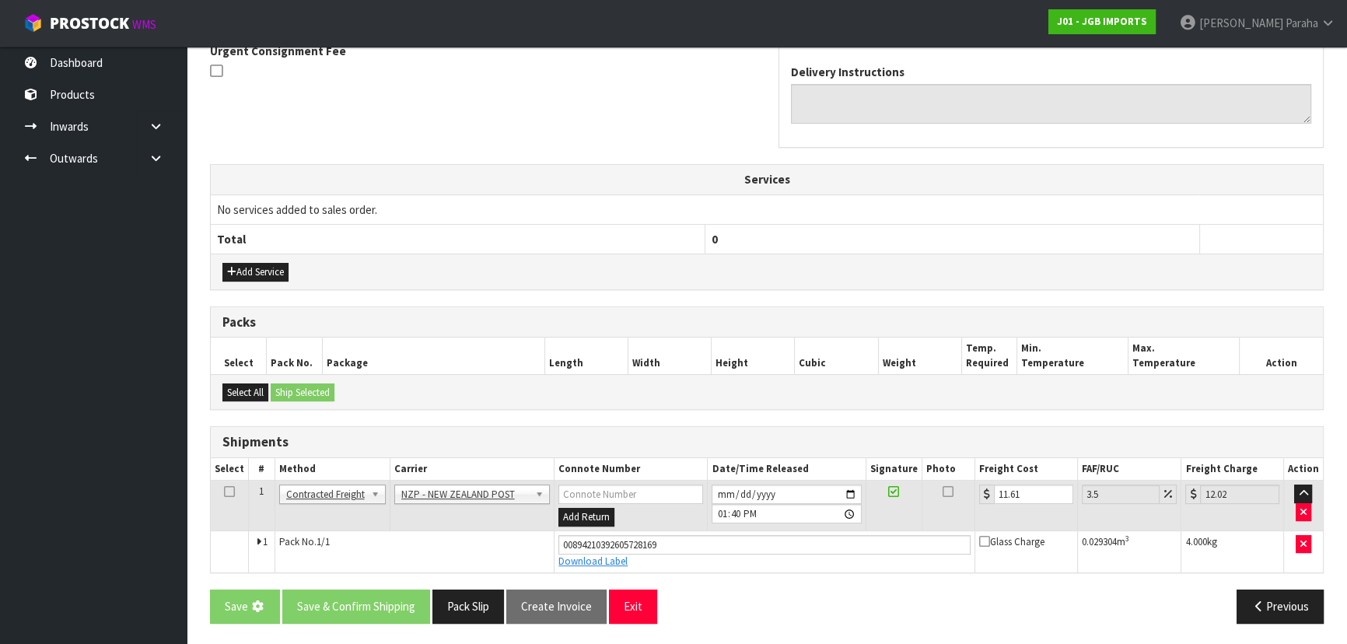
scroll to position [0, 0]
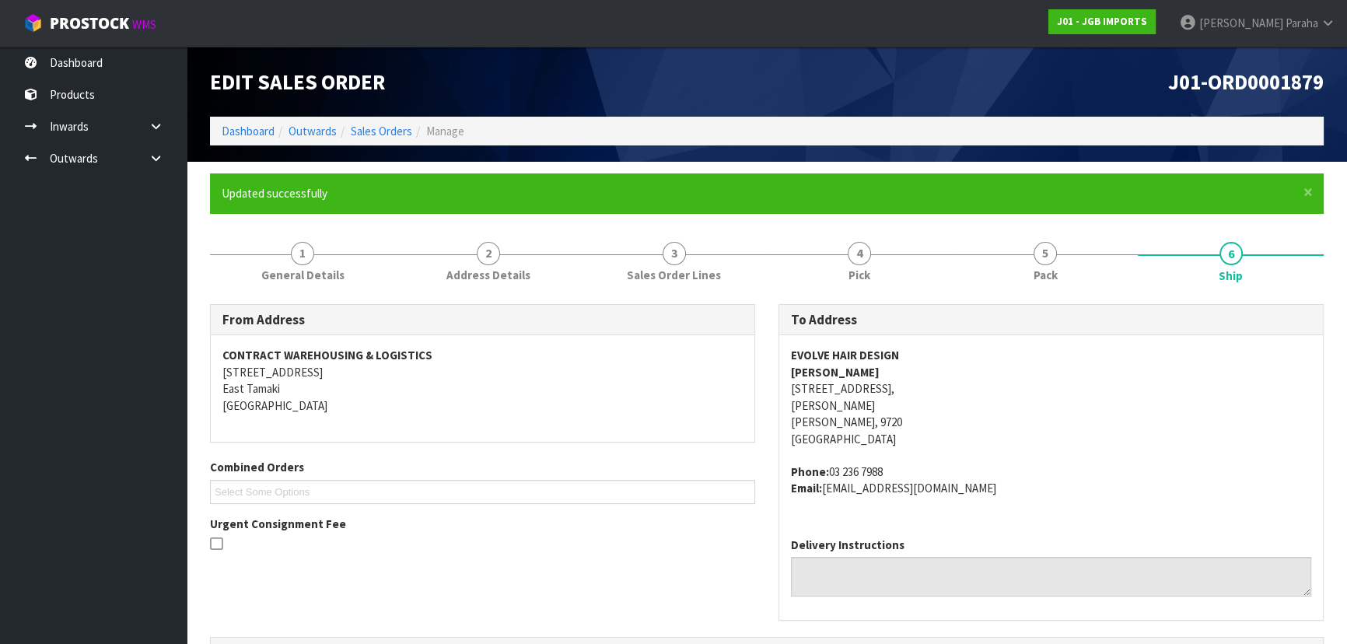
click at [1244, 84] on span "J01-ORD0001879" at bounding box center [1245, 81] width 155 height 26
copy div "J01-ORD0001879"
click at [259, 135] on link "Dashboard" at bounding box center [248, 131] width 53 height 15
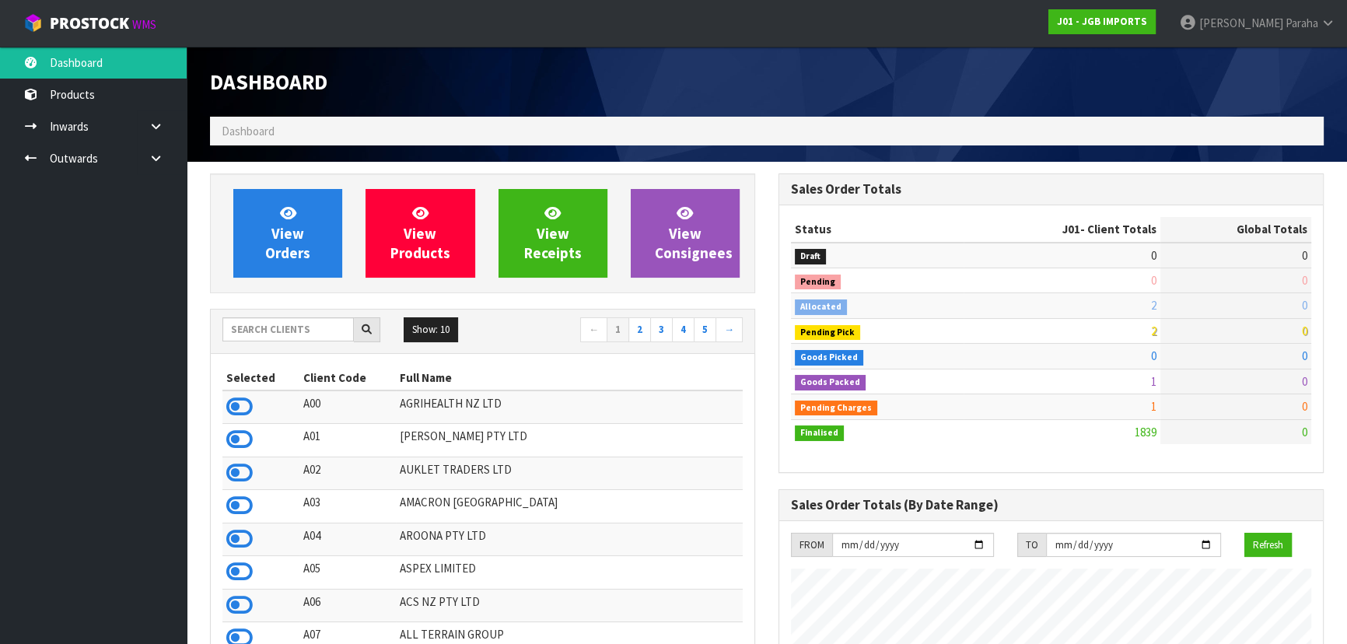
scroll to position [1176, 568]
click at [281, 325] on input "text" at bounding box center [287, 329] width 131 height 24
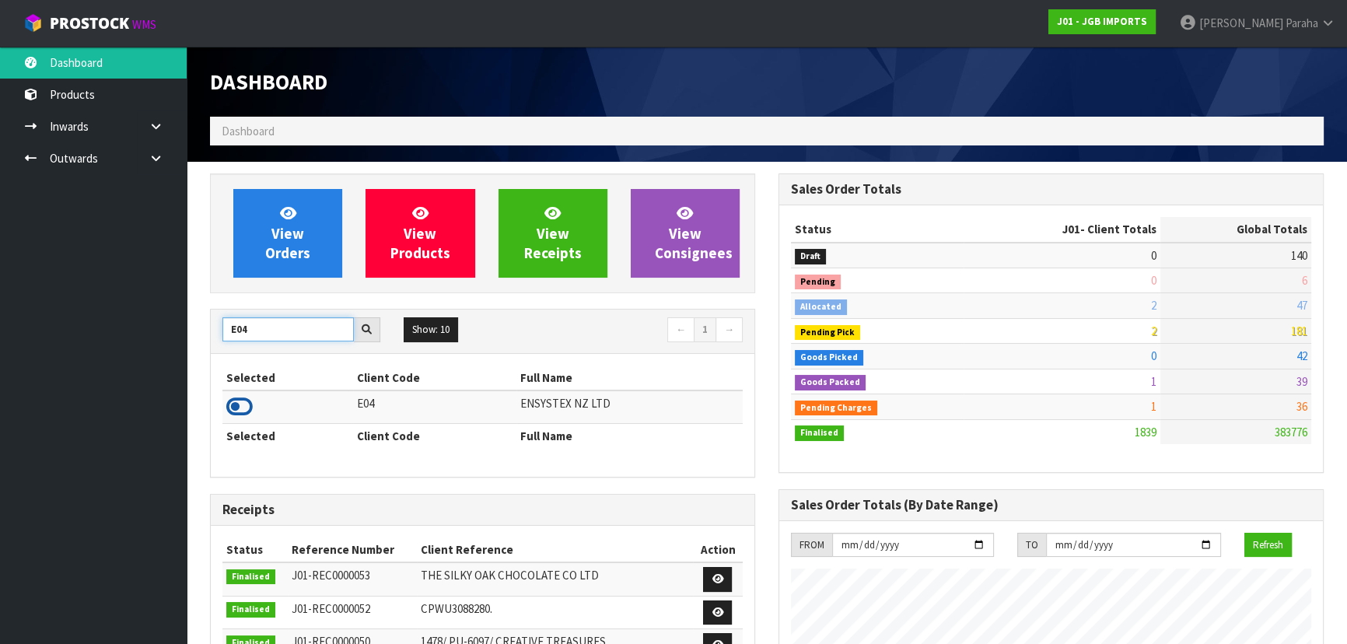
type input "E04"
drag, startPoint x: 250, startPoint y: 409, endPoint x: 258, endPoint y: 350, distance: 59.6
click at [250, 408] on icon at bounding box center [239, 406] width 26 height 23
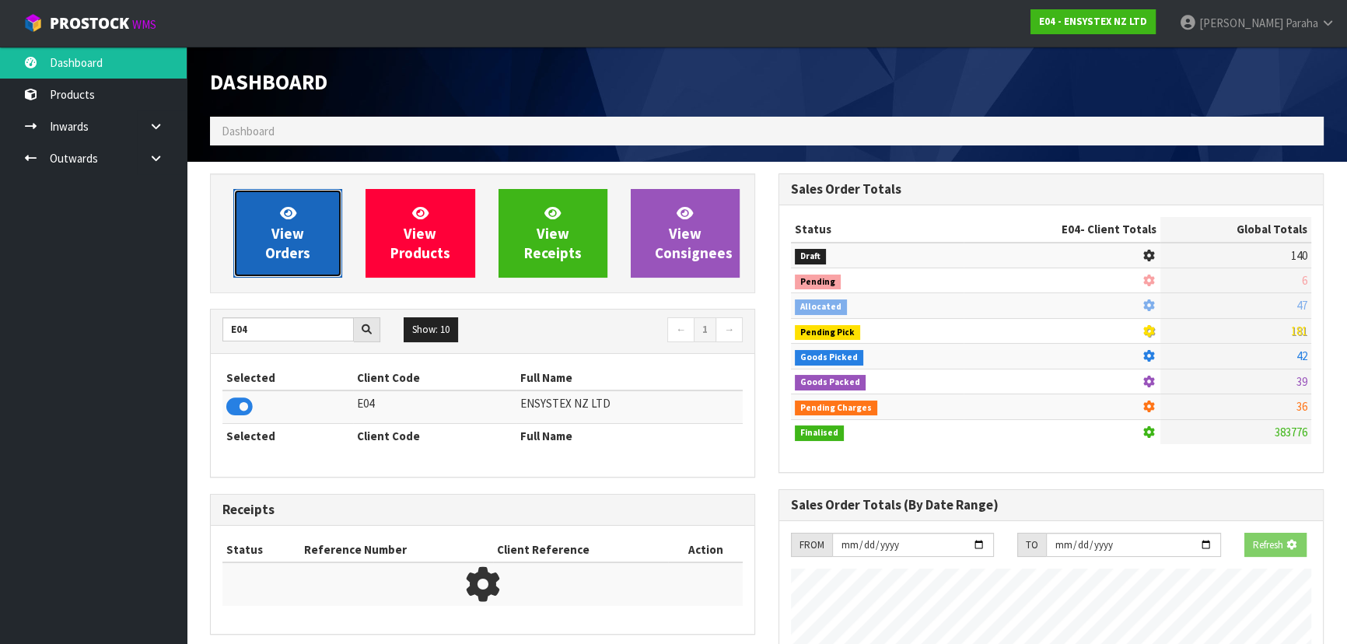
click at [280, 264] on link "View Orders" at bounding box center [287, 233] width 109 height 89
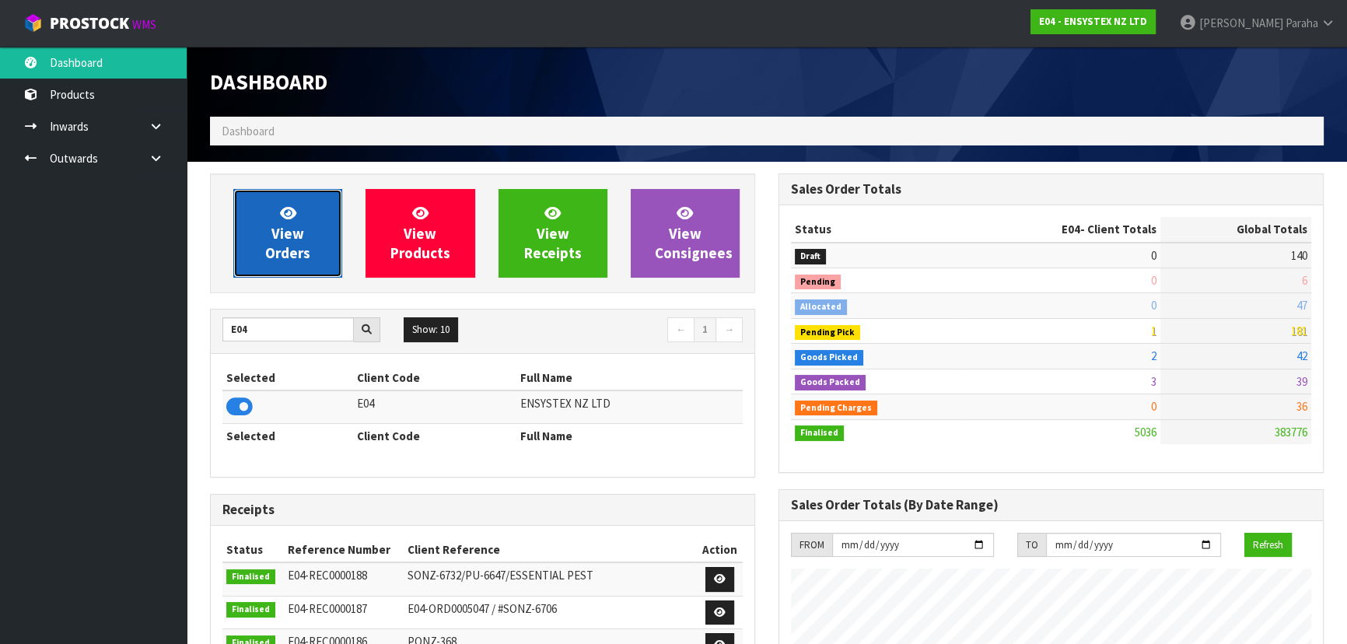
scroll to position [1225, 568]
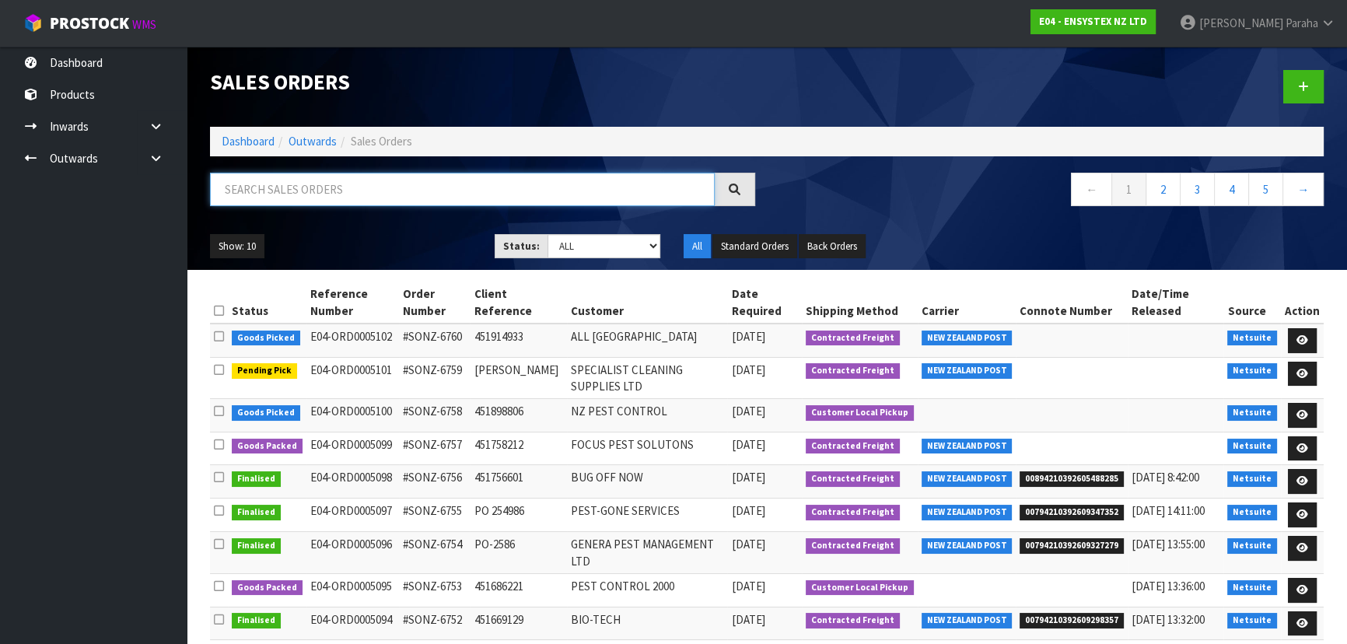
click at [278, 200] on input "text" at bounding box center [462, 189] width 505 height 33
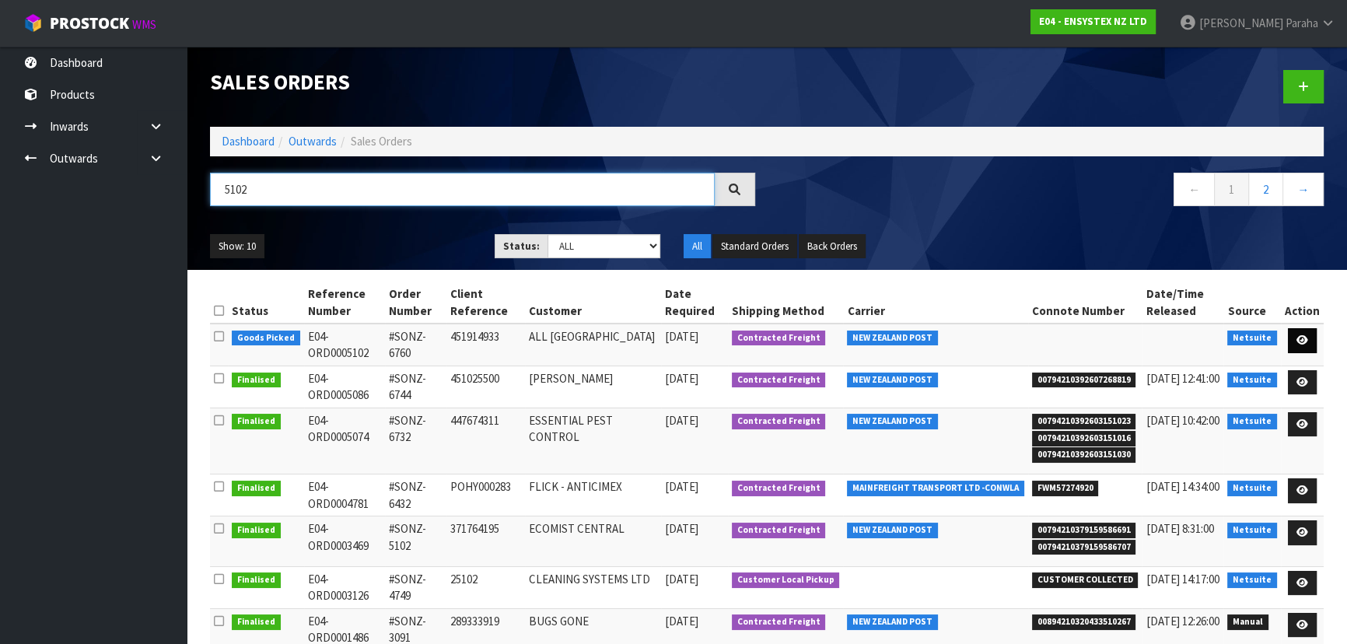
type input "5102"
click at [1313, 341] on link at bounding box center [1302, 340] width 29 height 25
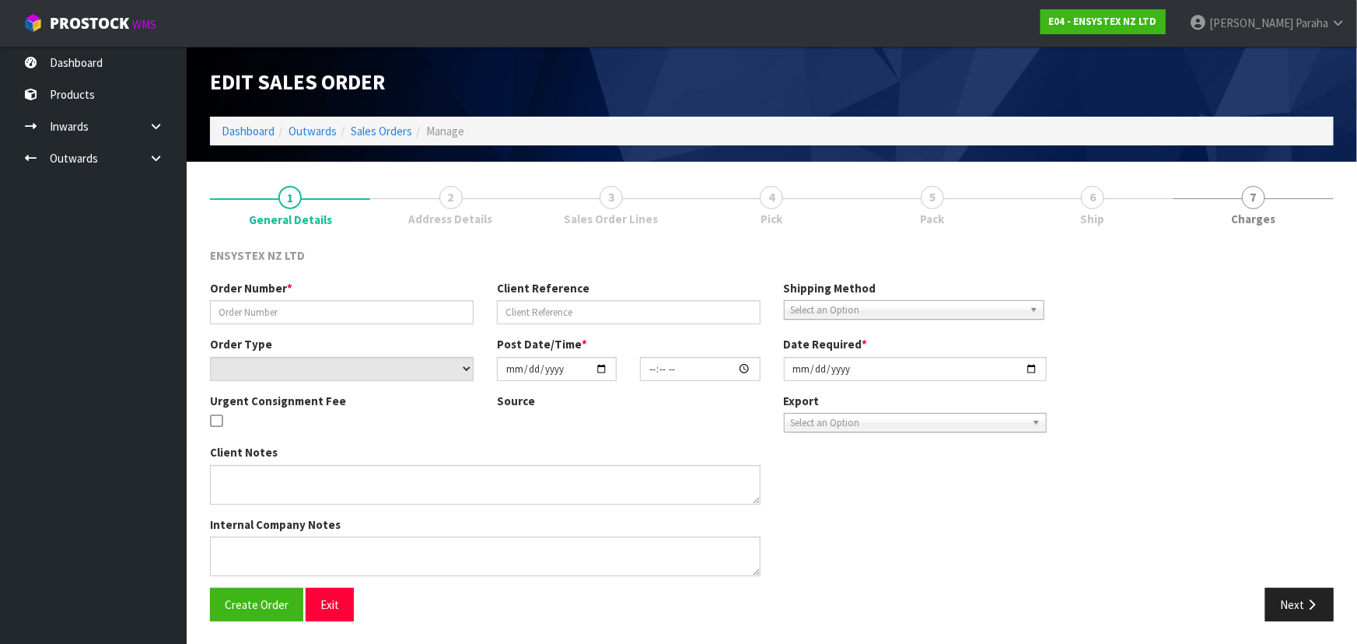
type input "#SONZ-6760"
type input "451914933"
select select "number:0"
type input "[DATE]"
type input "13:15:13.000"
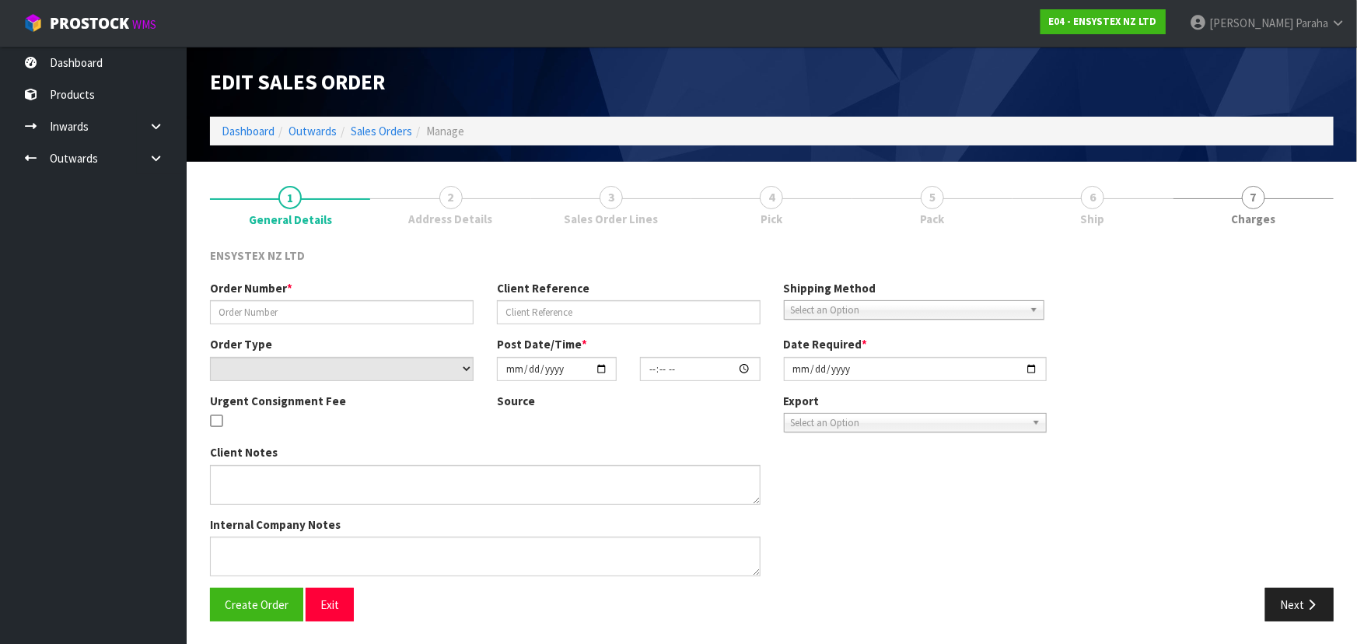
type input "[DATE]"
type textarea "No freight please"
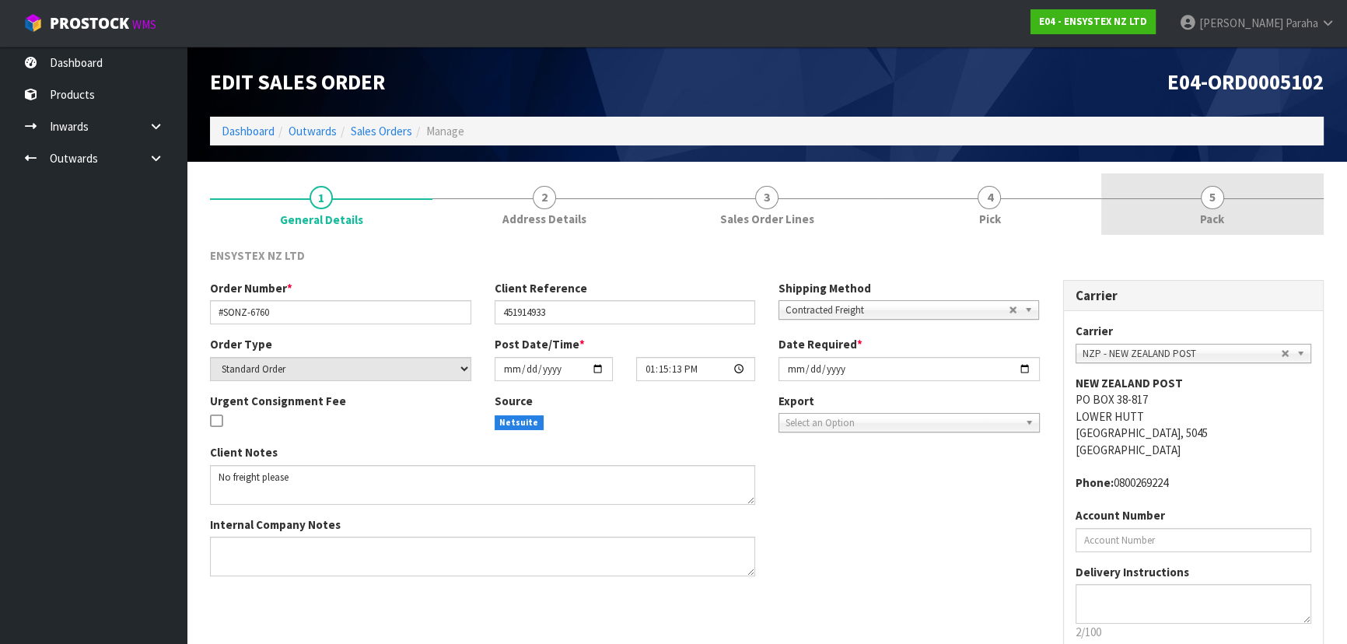
click at [1218, 194] on span "5" at bounding box center [1211, 197] width 23 height 23
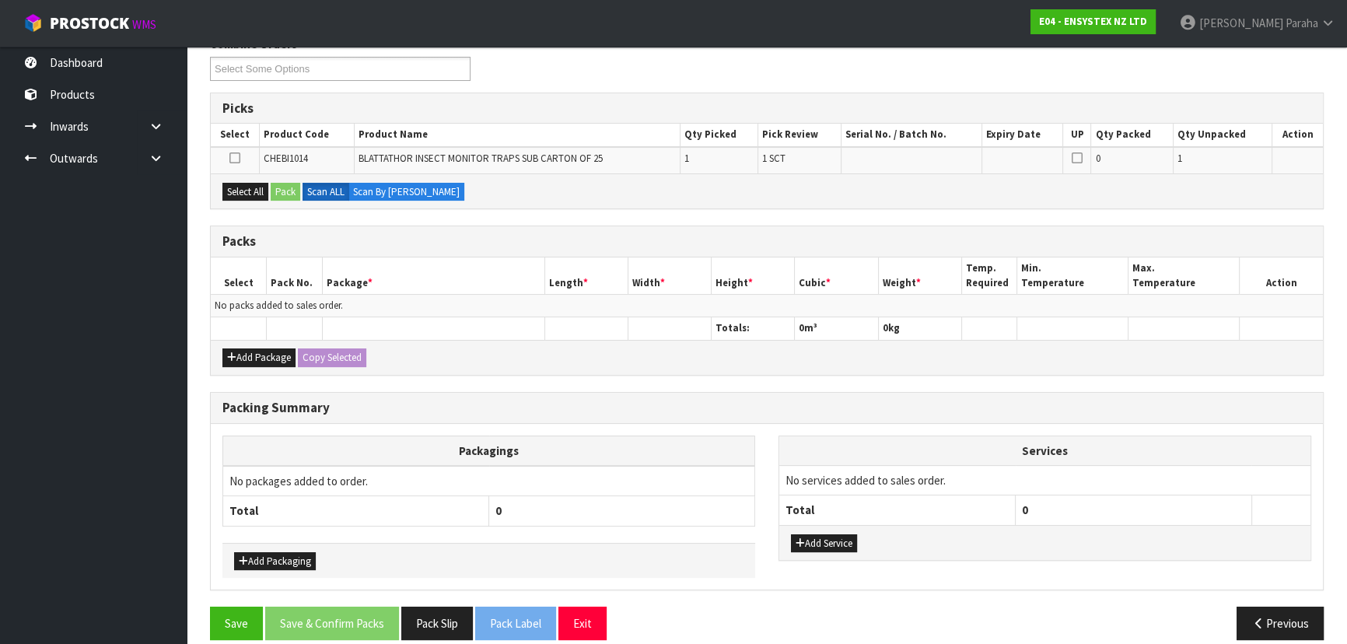
scroll to position [227, 0]
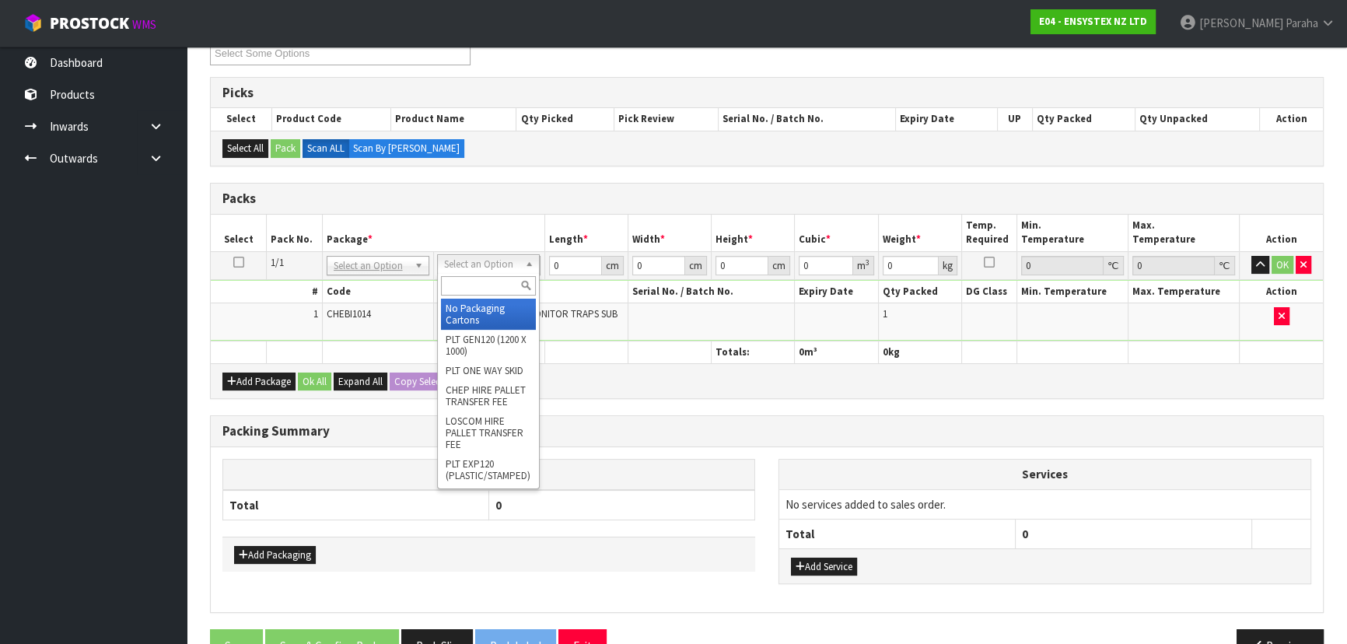
drag, startPoint x: 505, startPoint y: 308, endPoint x: 521, endPoint y: 289, distance: 24.8
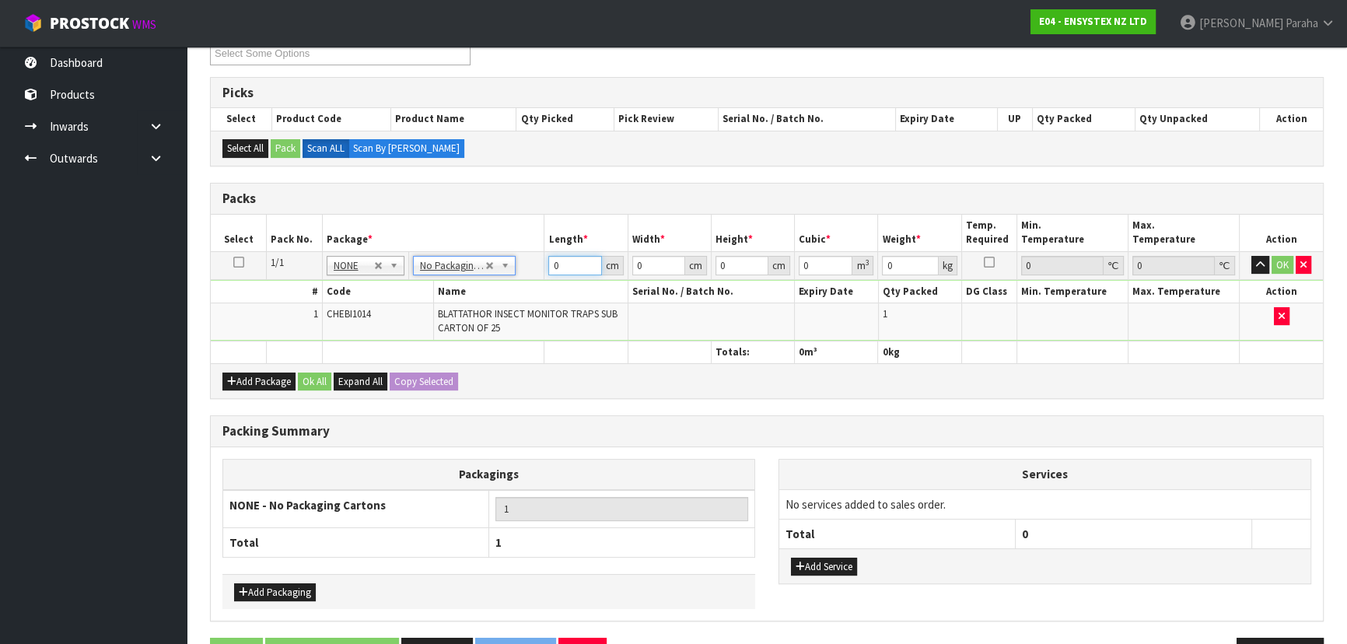
click at [560, 266] on input "0" at bounding box center [574, 265] width 53 height 19
type input "22"
type input "14"
type input "2"
type input "0.000616"
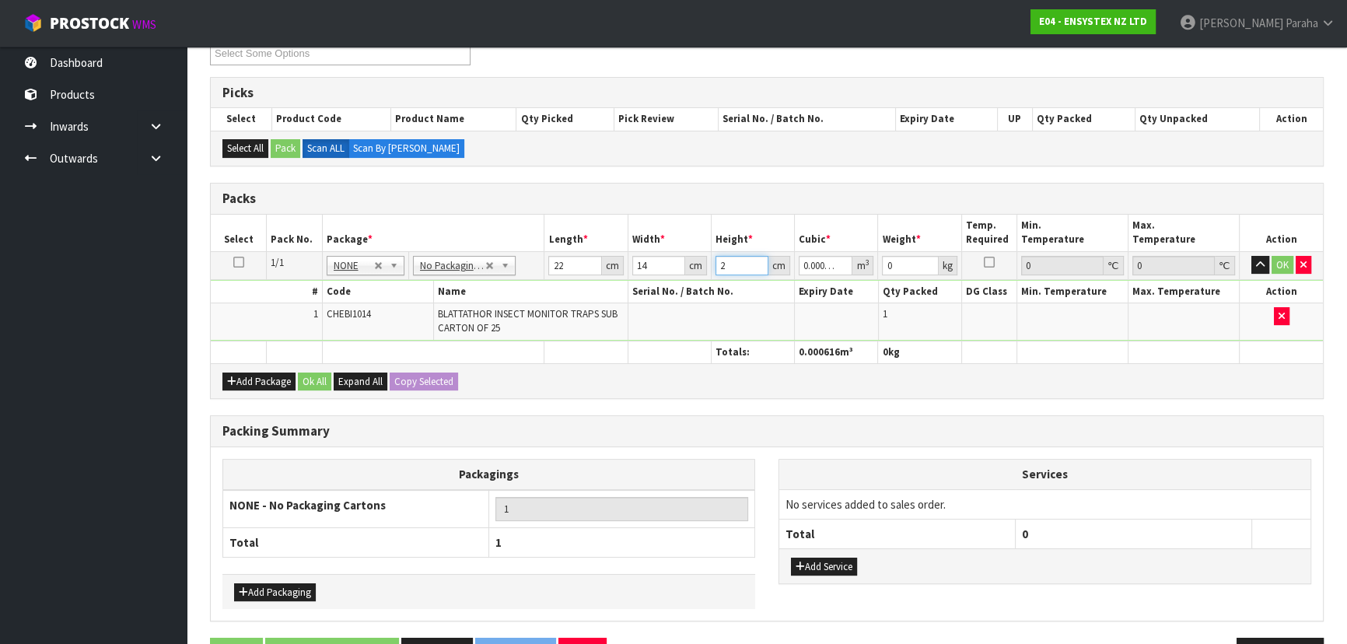
type input "21"
type input "0.006468"
type input "21"
type input "2"
click at [1251, 256] on button "button" at bounding box center [1260, 265] width 18 height 19
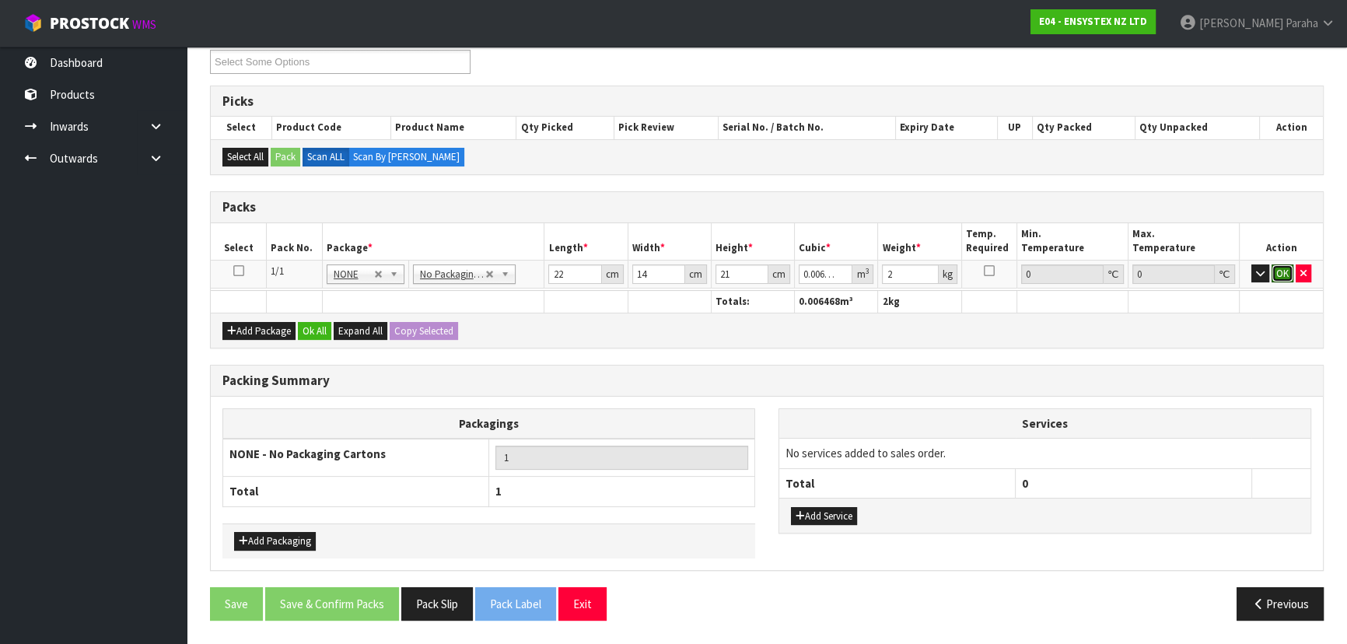
click button "OK" at bounding box center [1282, 273] width 22 height 19
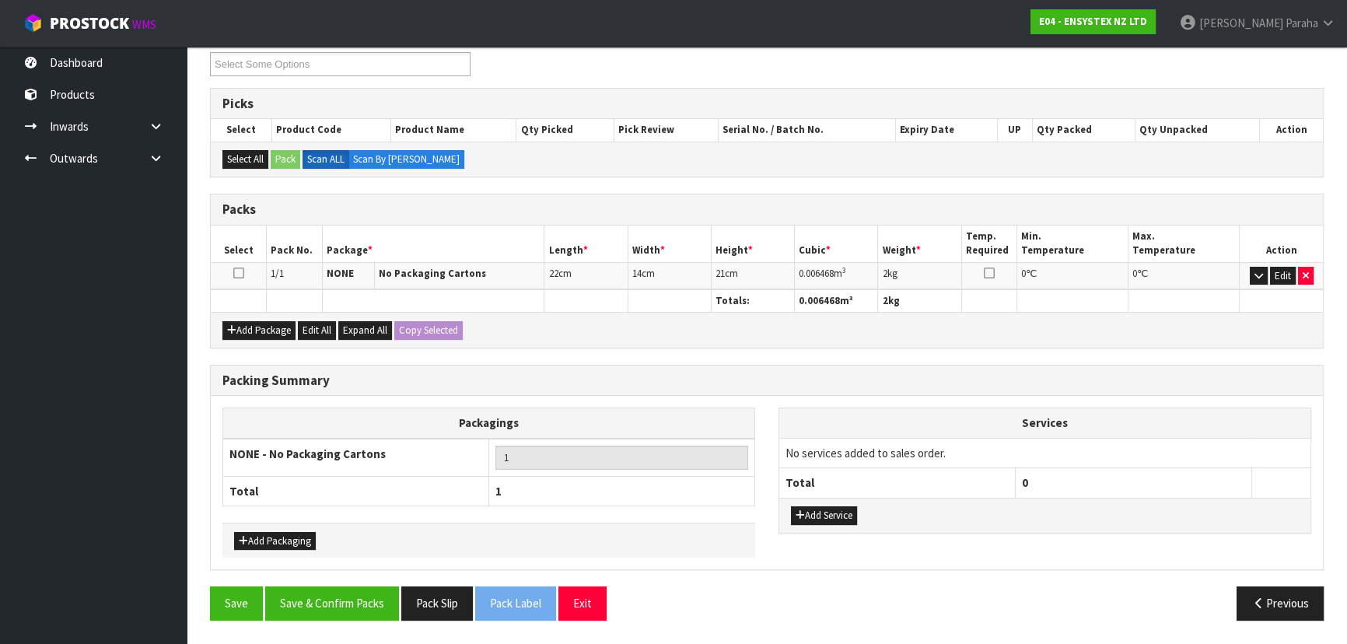
scroll to position [211, 0]
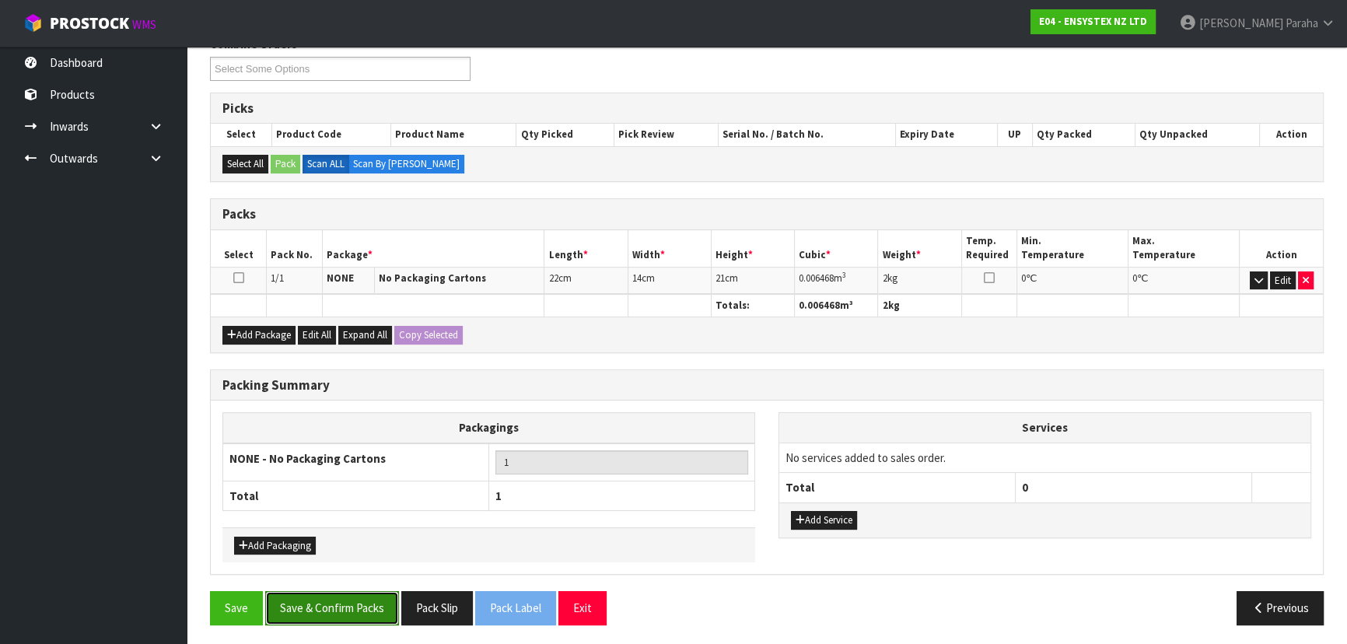
click at [367, 606] on button "Save & Confirm Packs" at bounding box center [332, 607] width 134 height 33
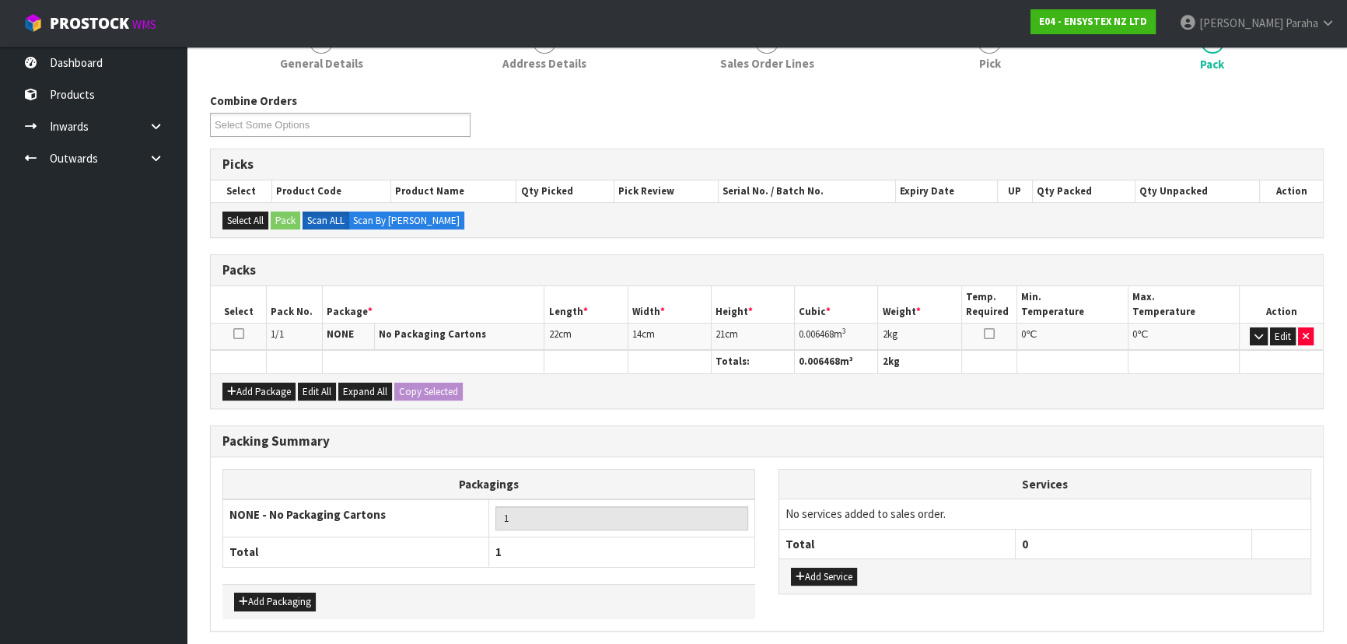
scroll to position [0, 0]
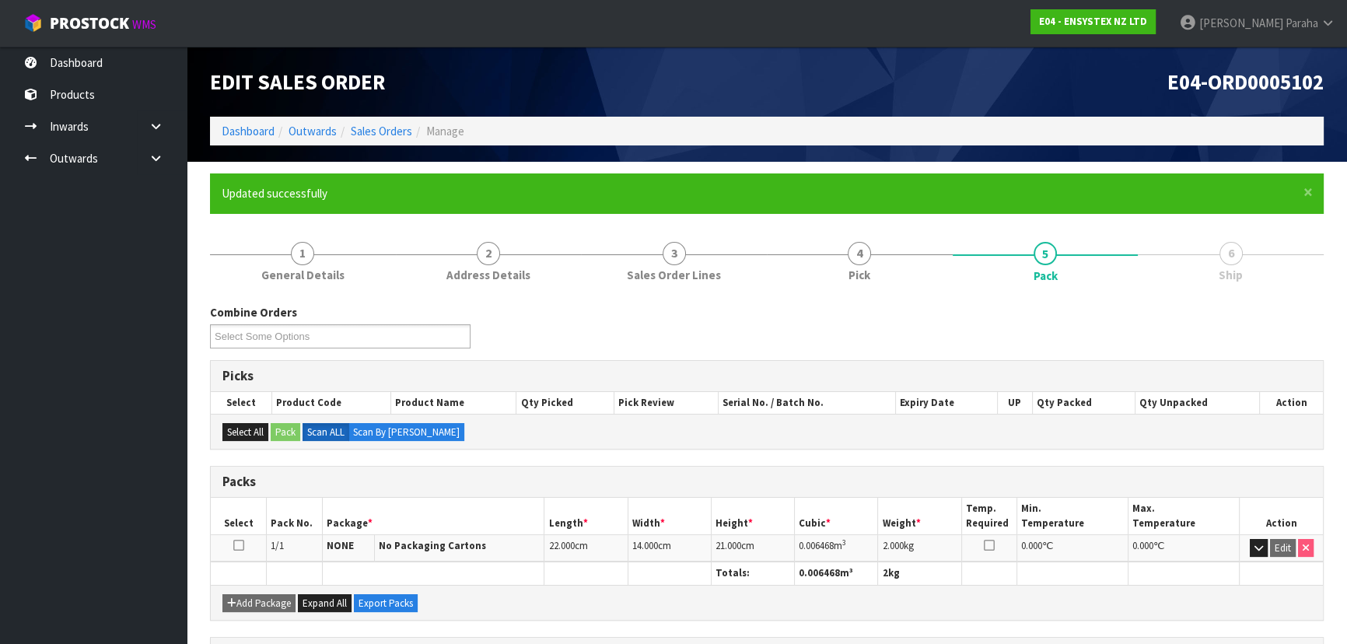
click at [1147, 296] on div "Combine Orders E04-ORD0005070 E04-ORD0005095 E04-ORD0005099 E04-ORD0005100 E04-…" at bounding box center [766, 580] width 1113 height 577
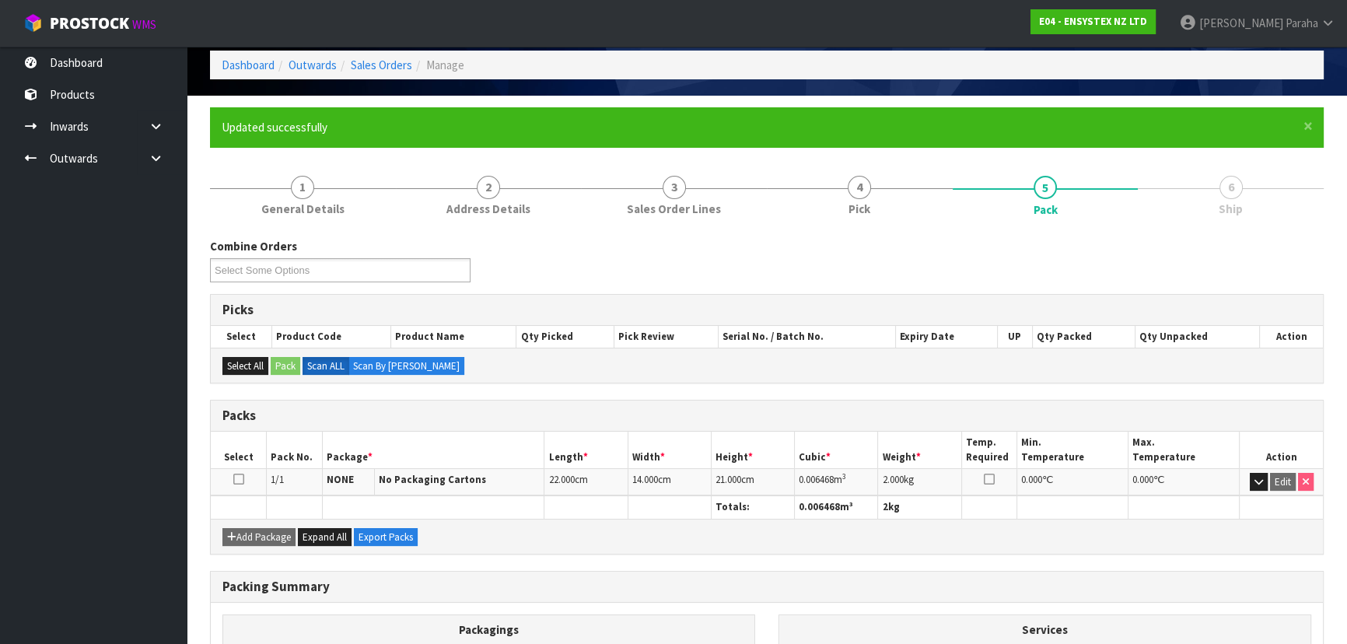
scroll to position [233, 0]
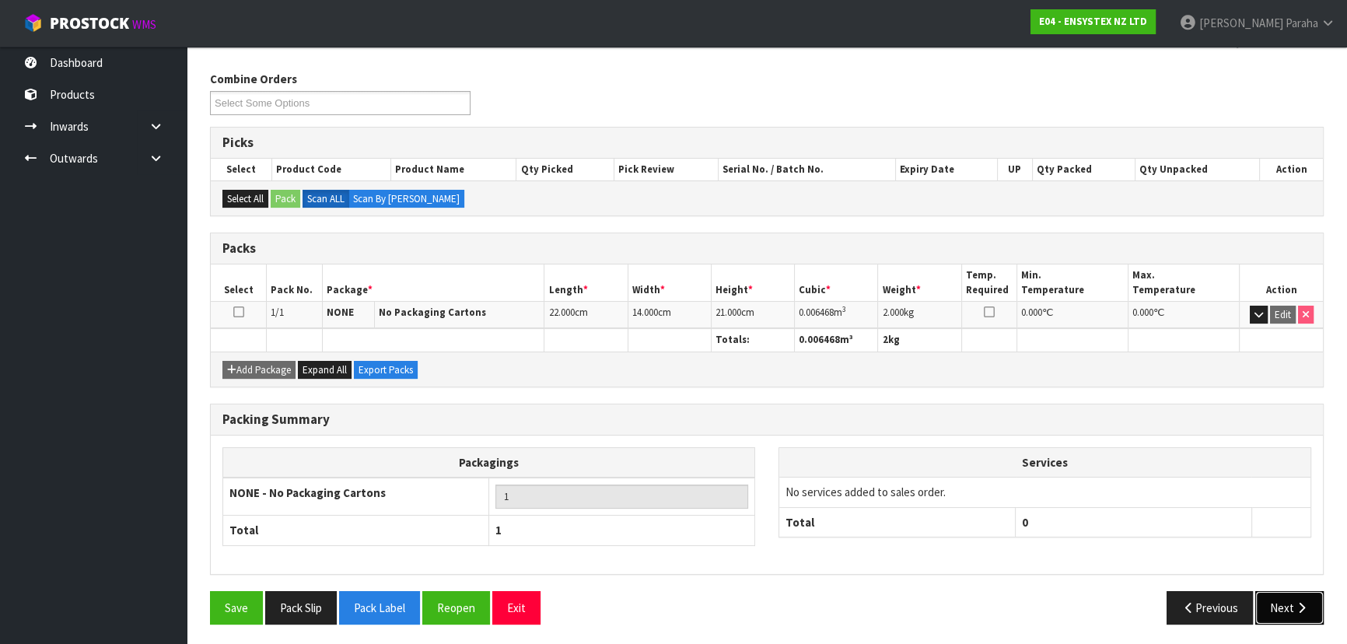
click at [1298, 604] on icon "button" at bounding box center [1301, 608] width 15 height 12
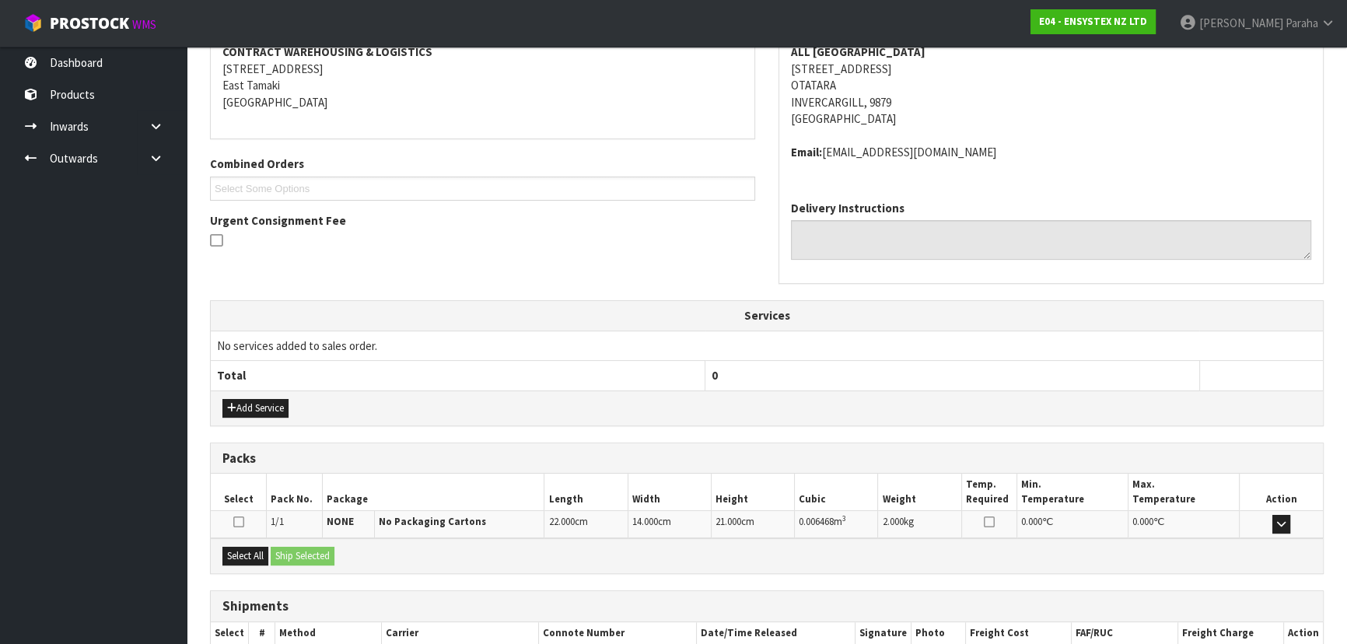
scroll to position [397, 0]
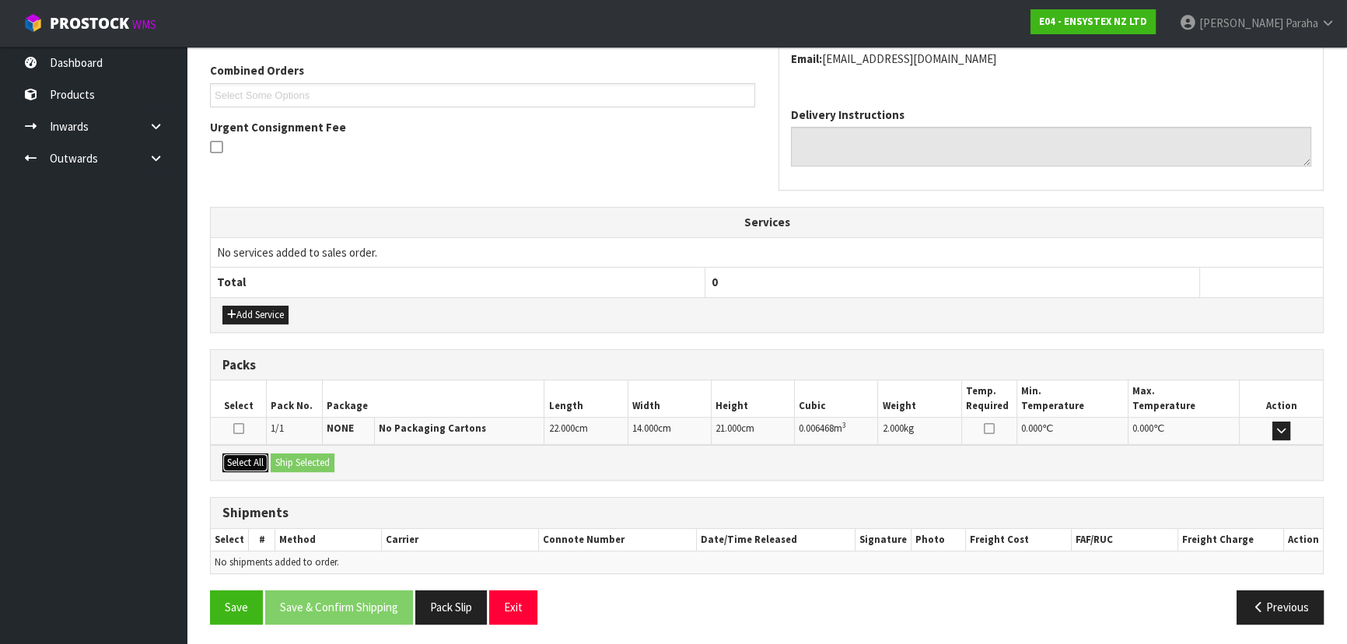
drag, startPoint x: 245, startPoint y: 463, endPoint x: 289, endPoint y: 461, distance: 44.4
click at [246, 463] on button "Select All" at bounding box center [245, 462] width 46 height 19
click at [295, 461] on button "Ship Selected" at bounding box center [303, 462] width 64 height 19
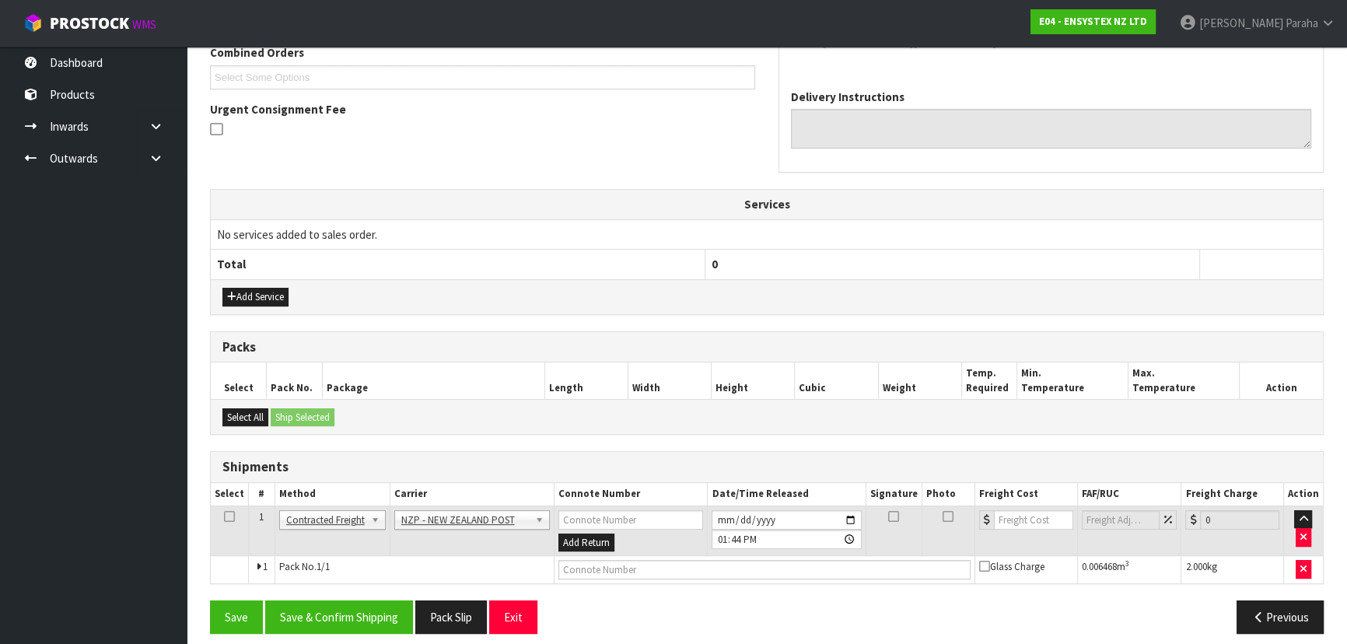
scroll to position [425, 0]
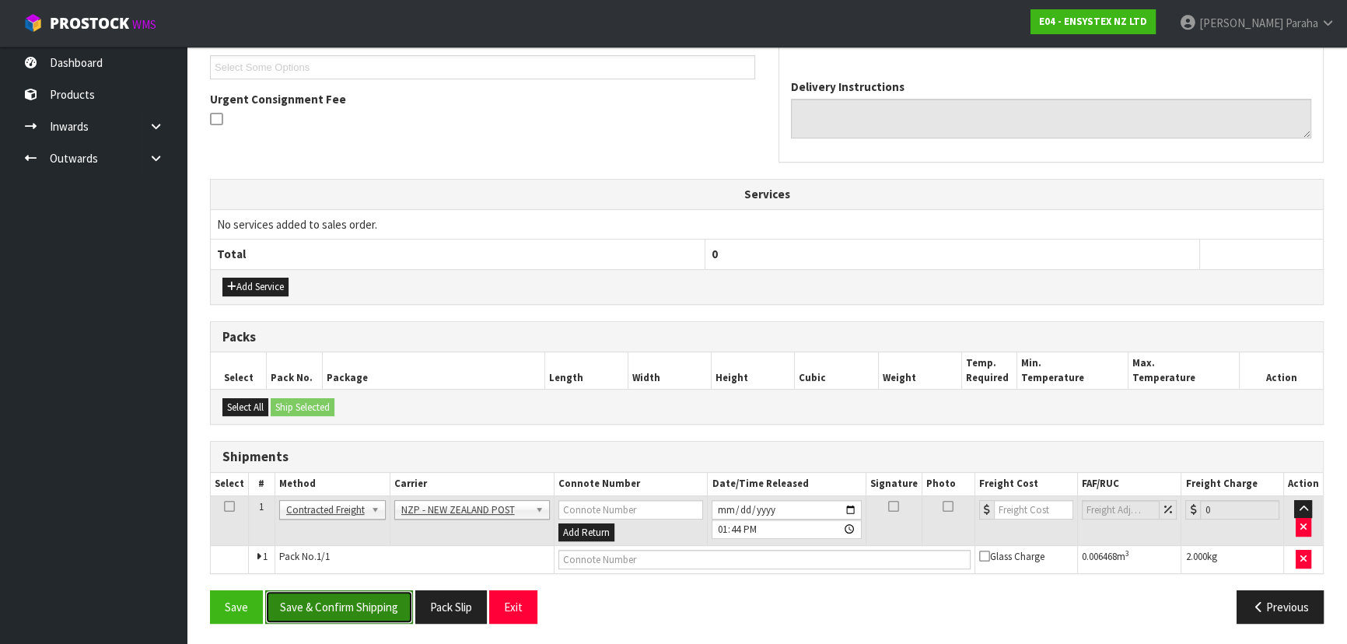
click at [394, 607] on button "Save & Confirm Shipping" at bounding box center [339, 606] width 148 height 33
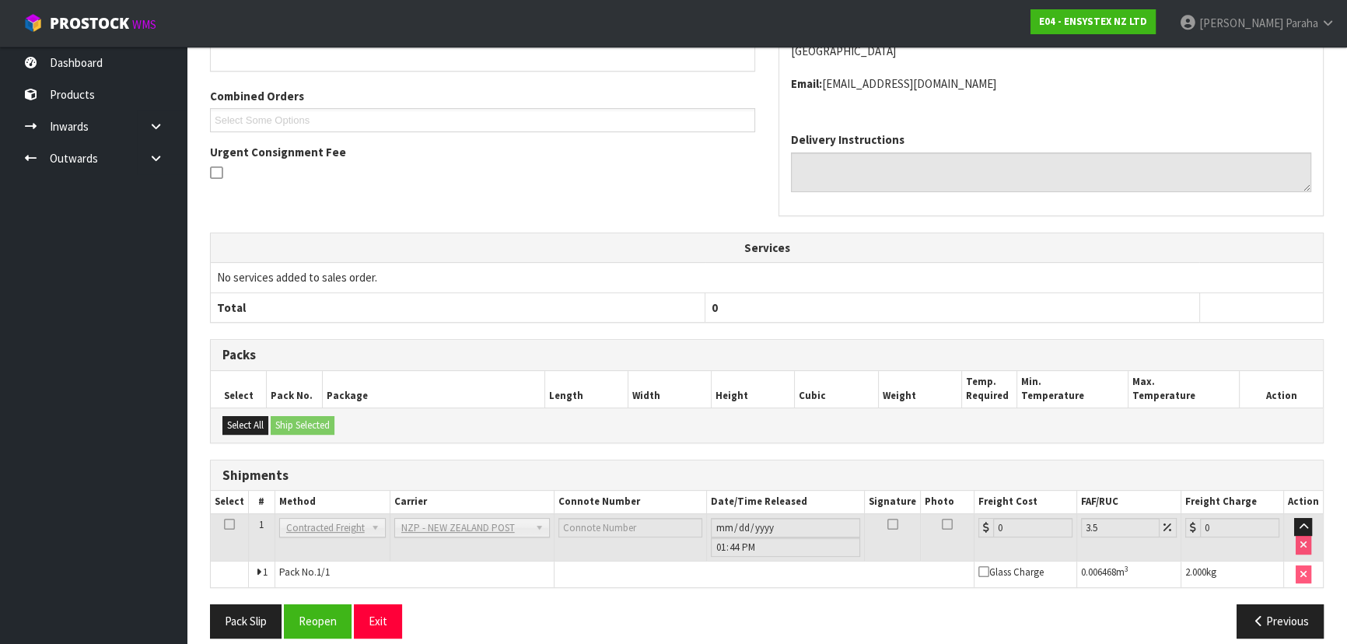
scroll to position [403, 0]
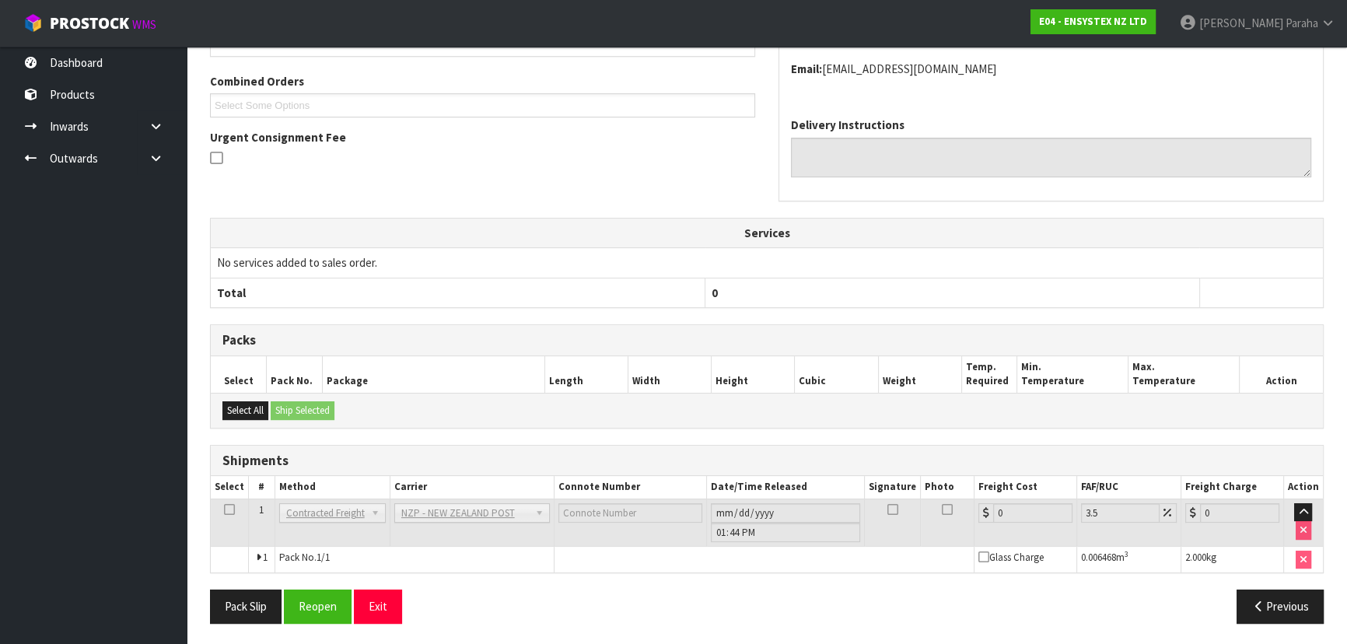
click at [1193, 79] on div "ALL PESTS SOUTHLANDS 40 DUNNS ROAD OTATARA INVERCARGILL, 9879 New Zealand Email…" at bounding box center [1050, 27] width 543 height 156
click at [327, 613] on button "Reopen" at bounding box center [318, 605] width 68 height 33
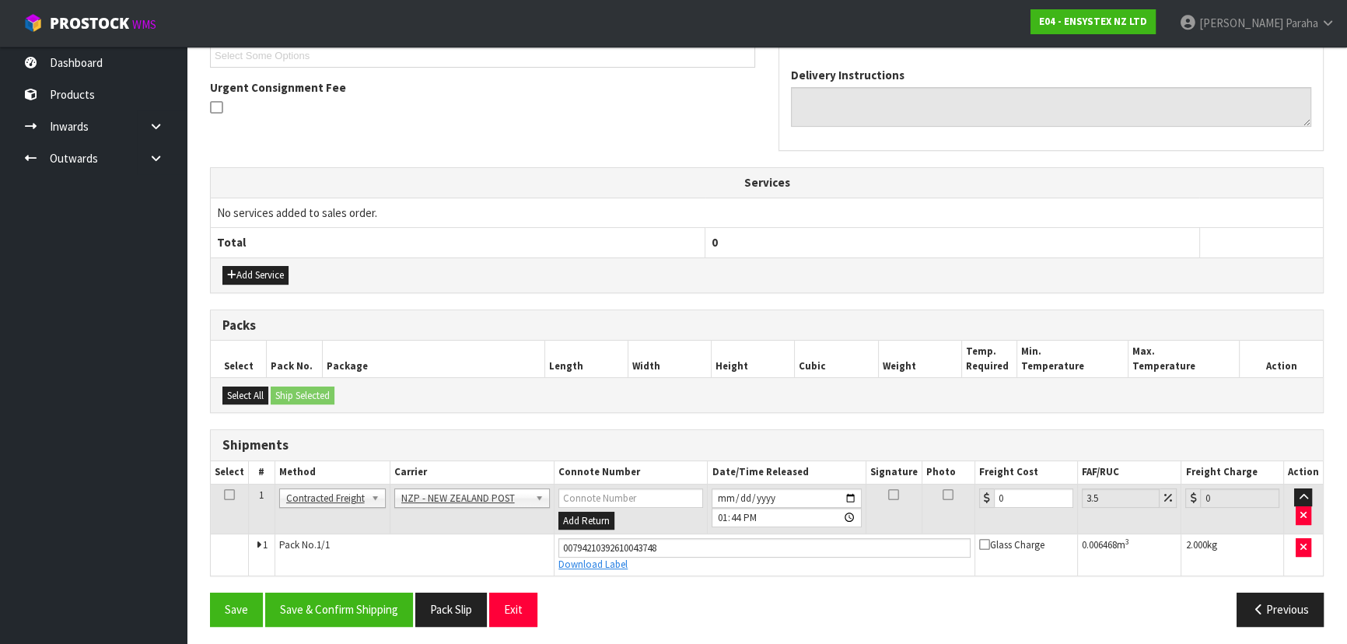
scroll to position [438, 0]
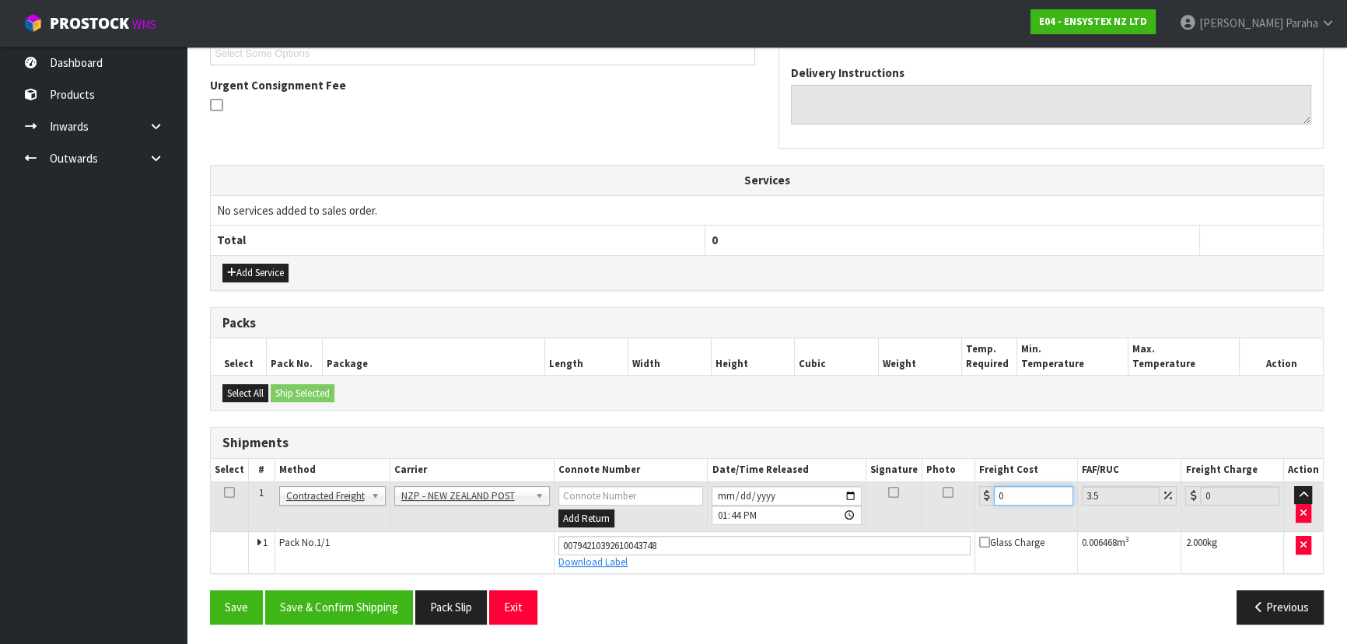
click at [1006, 496] on input "0" at bounding box center [1033, 495] width 79 height 19
type input "1"
type input "1.03"
type input "15"
type input "15.52"
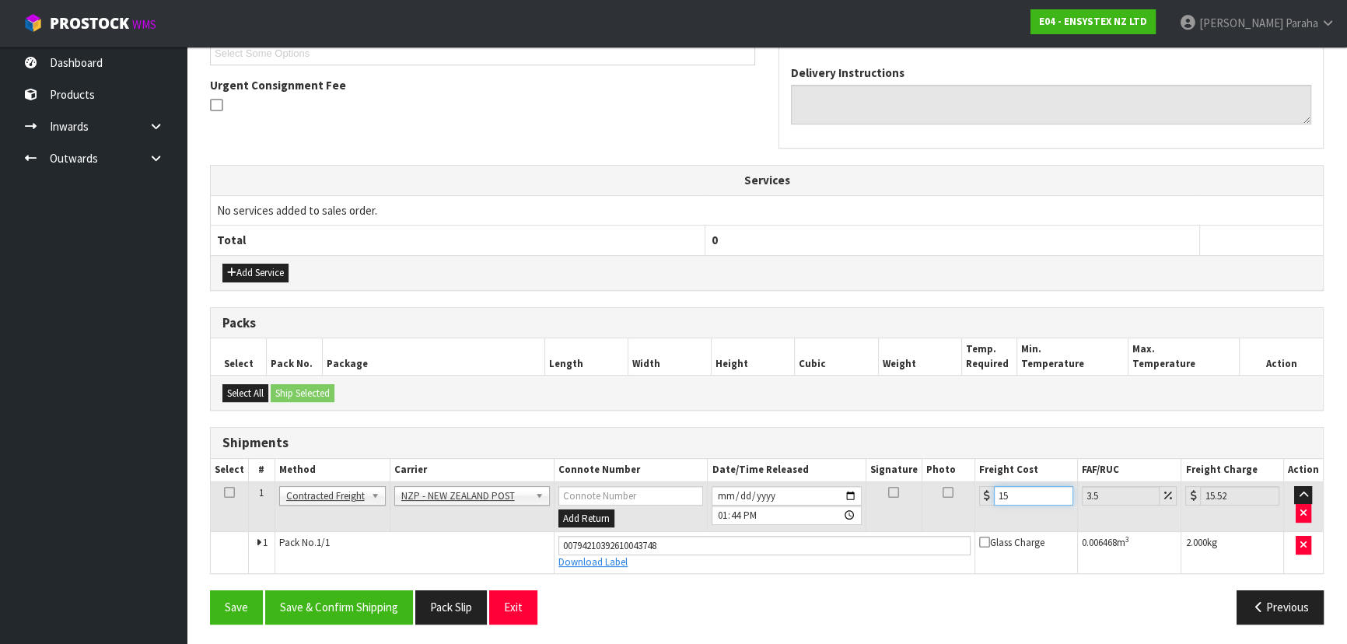
type input "15.7"
type input "16.25"
type input "15.75"
type input "16.3"
type input "15.75"
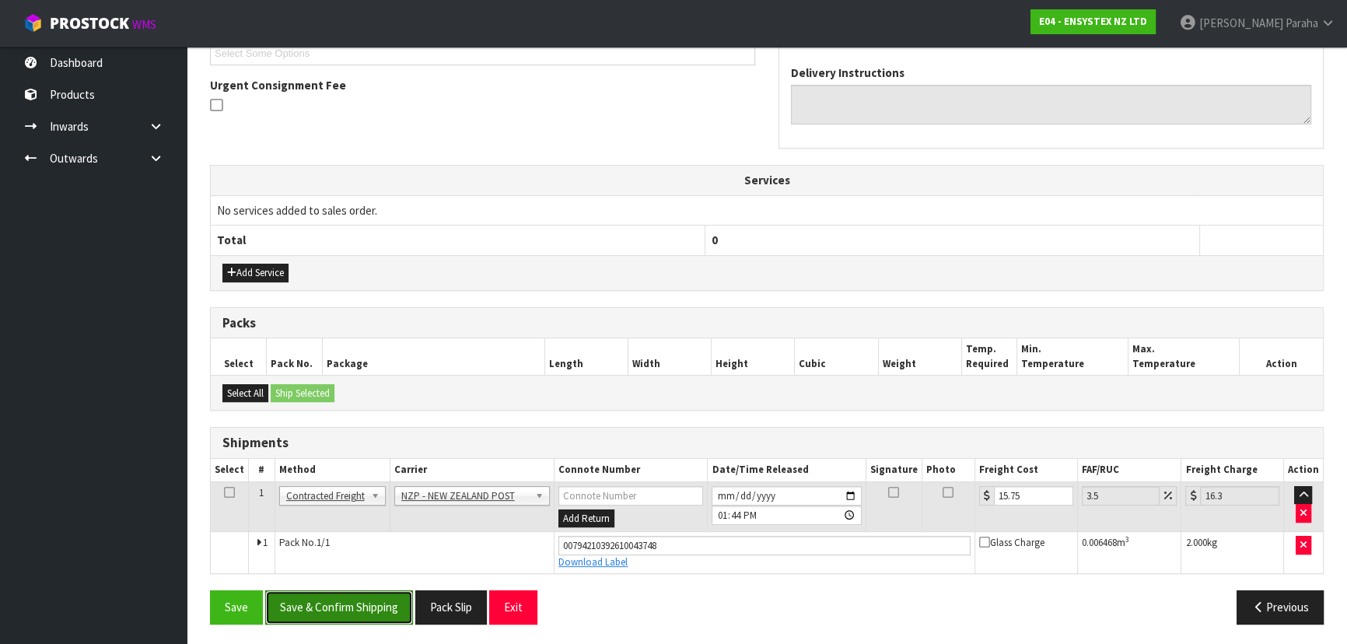
click at [358, 596] on button "Save & Confirm Shipping" at bounding box center [339, 606] width 148 height 33
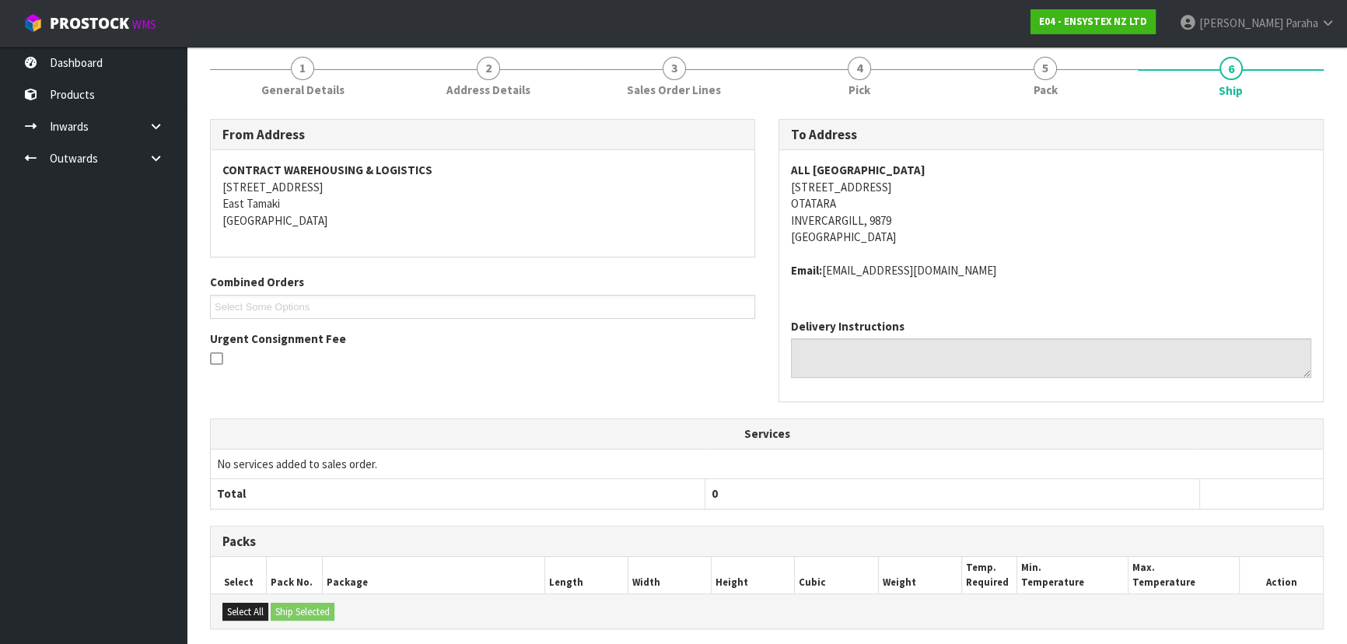
scroll to position [0, 0]
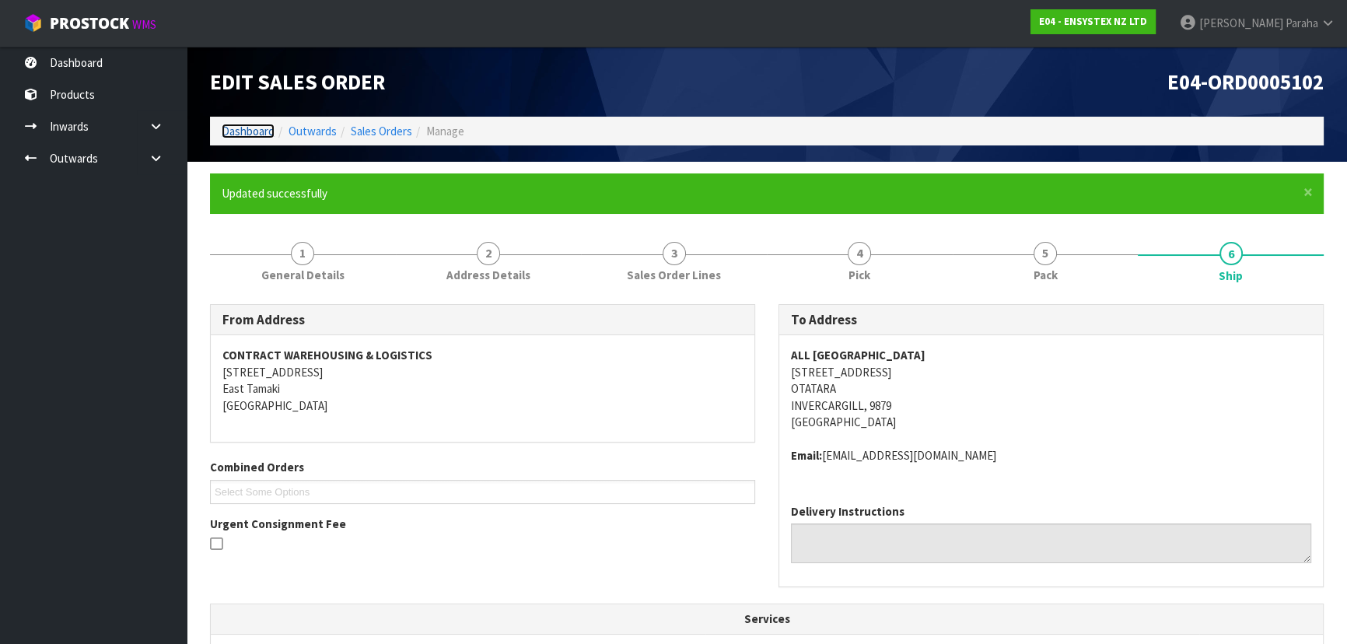
click at [247, 132] on link "Dashboard" at bounding box center [248, 131] width 53 height 15
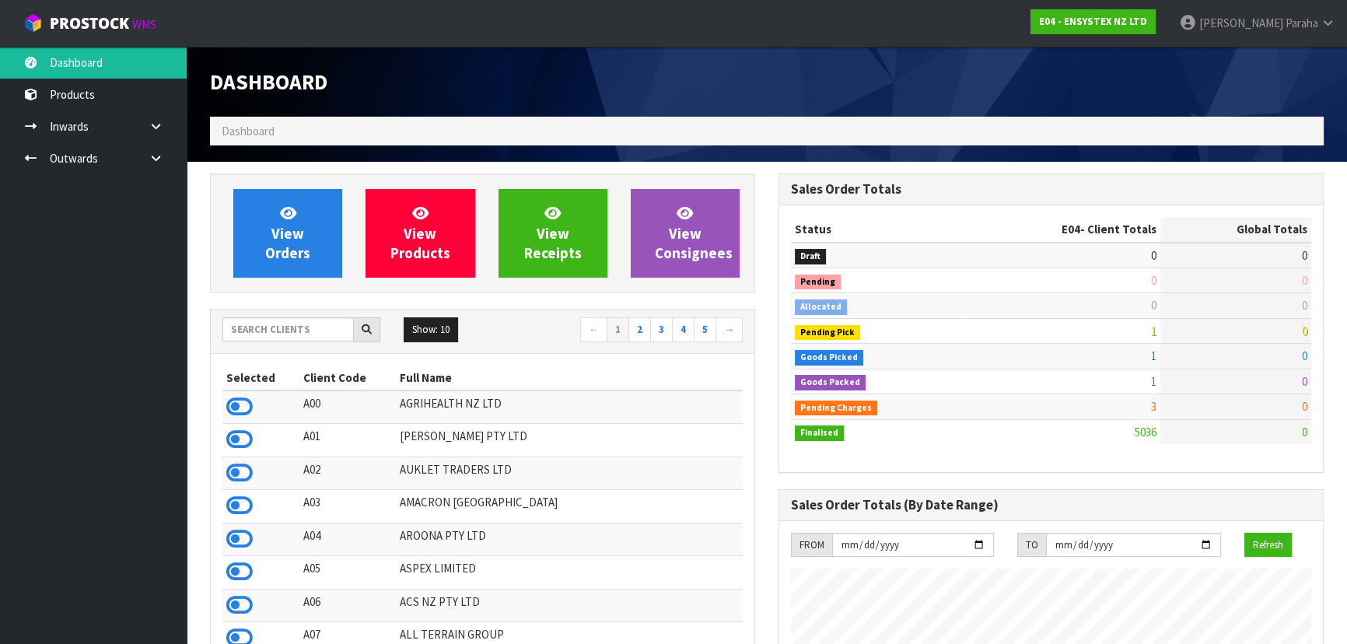
scroll to position [1225, 568]
click at [313, 341] on input "text" at bounding box center [287, 329] width 131 height 24
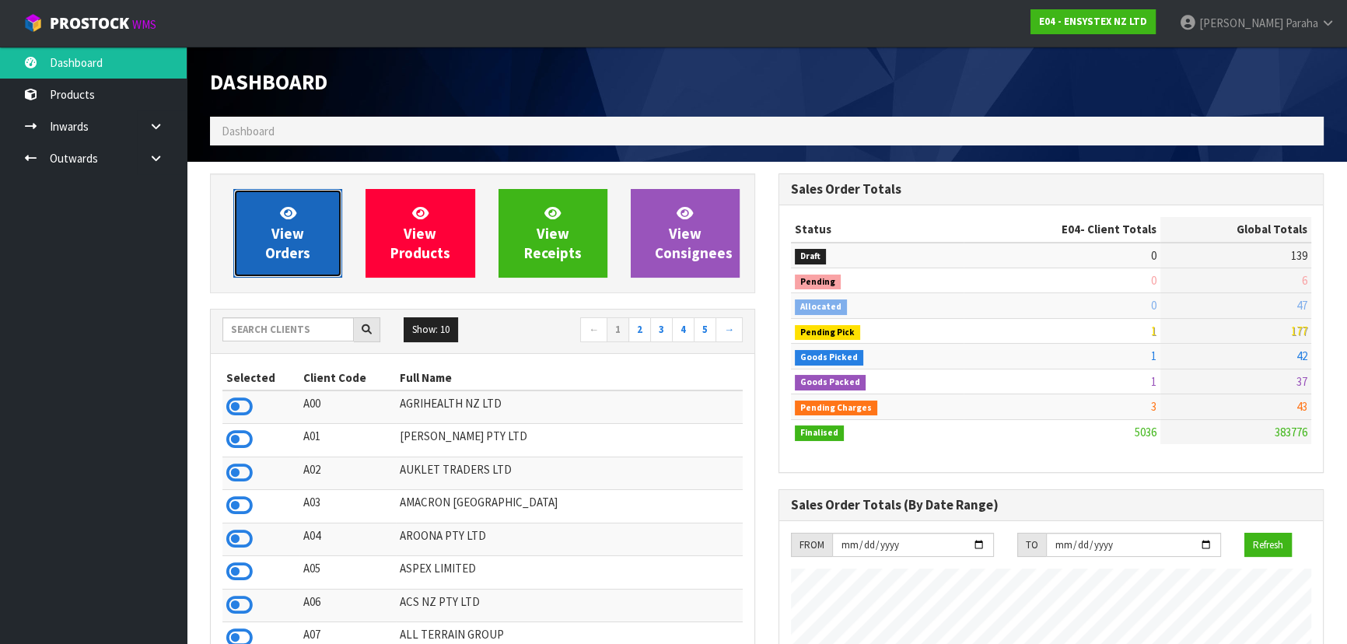
click at [303, 260] on span "View Orders" at bounding box center [287, 233] width 45 height 58
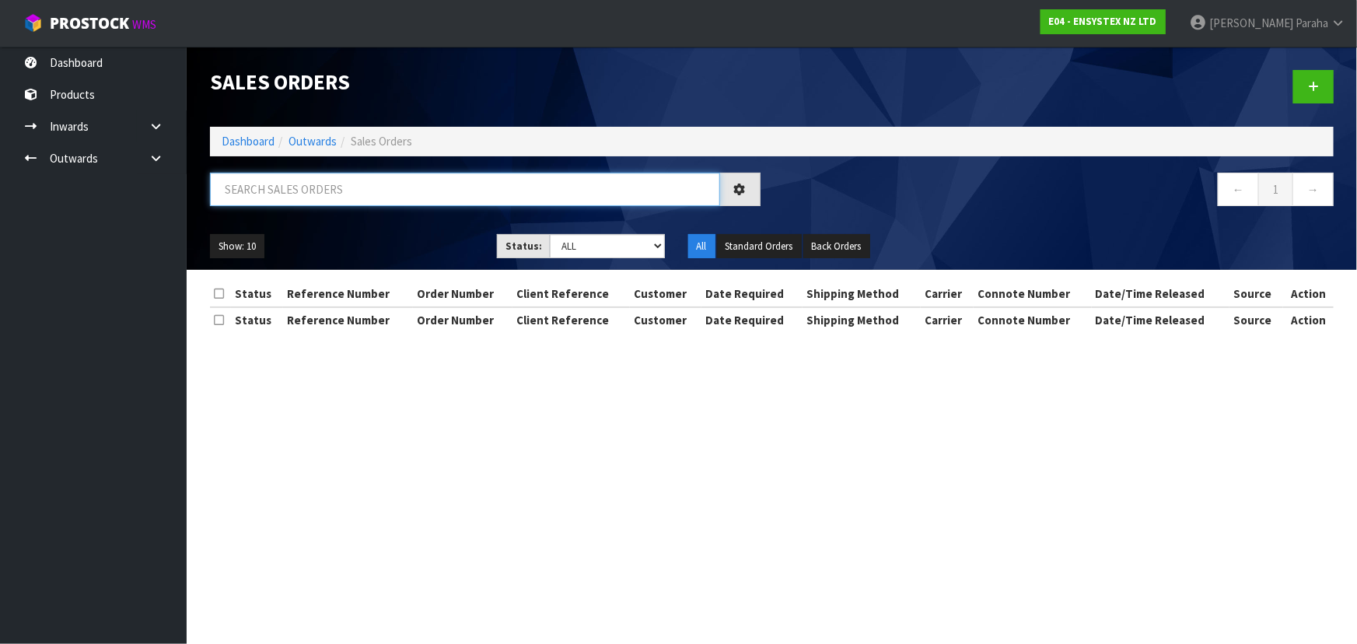
click at [270, 193] on input "text" at bounding box center [465, 189] width 510 height 33
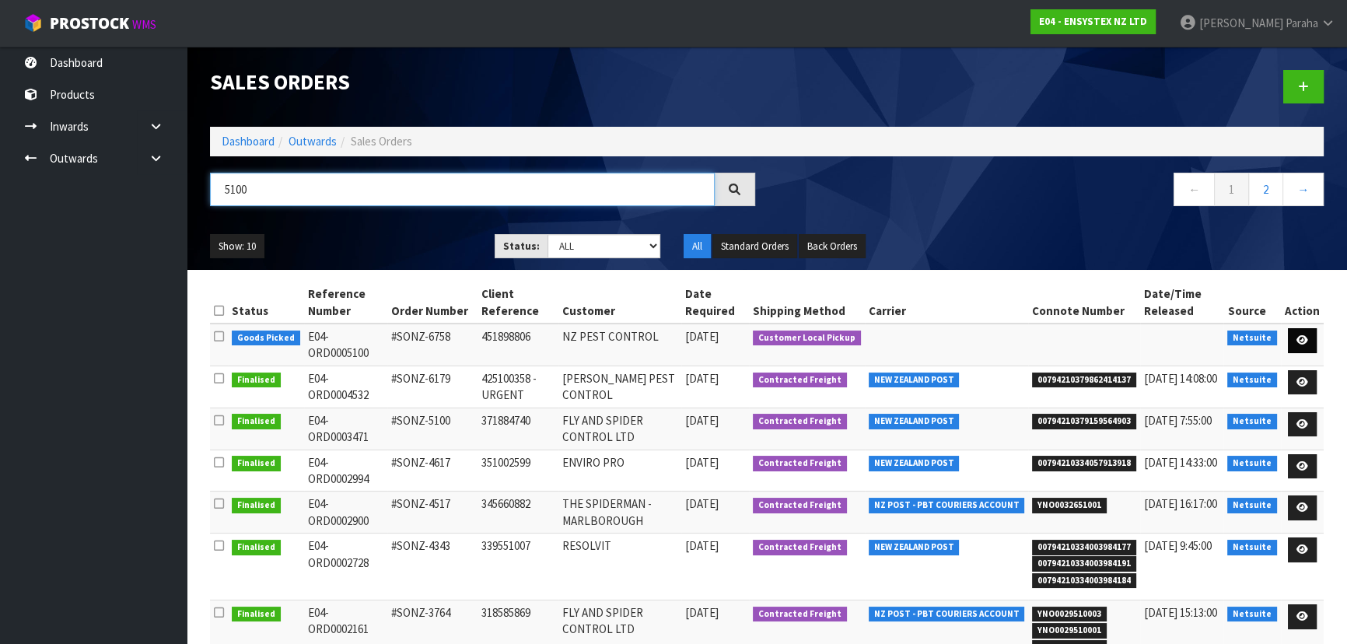
type input "5100"
click at [1303, 339] on icon at bounding box center [1302, 340] width 12 height 10
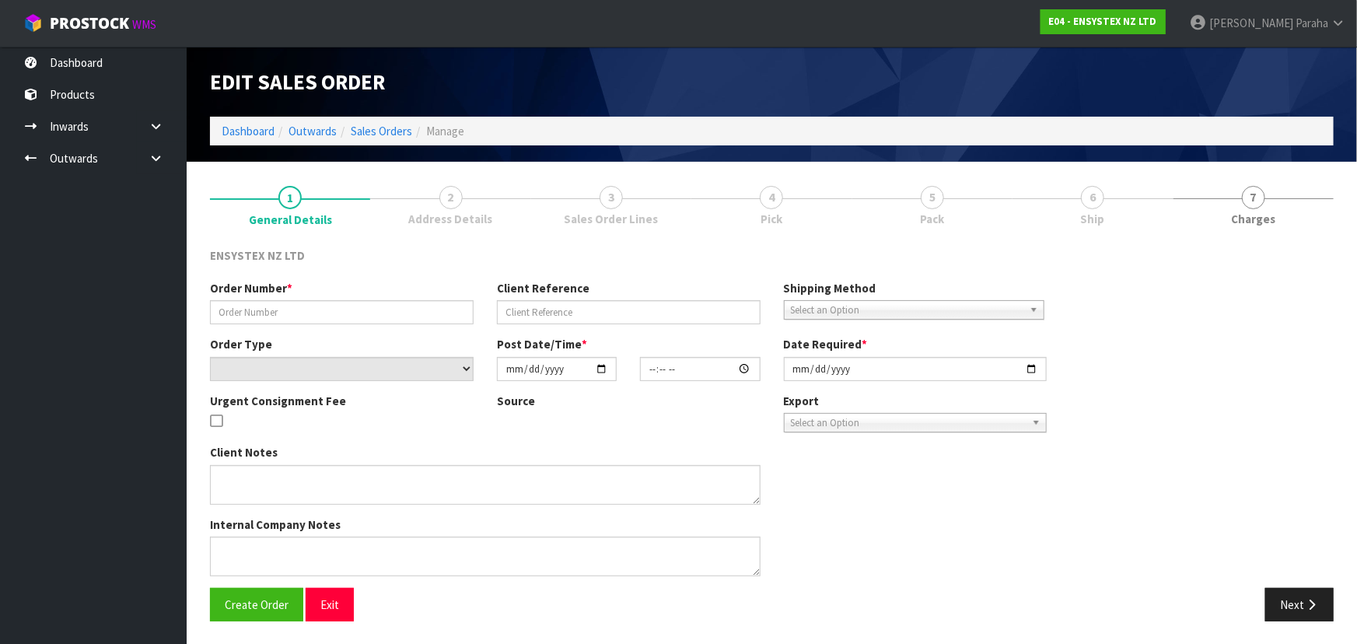
type input "#SONZ-6758"
type input "451898806"
select select "number:0"
type input "[DATE]"
type input "12:15:24.000"
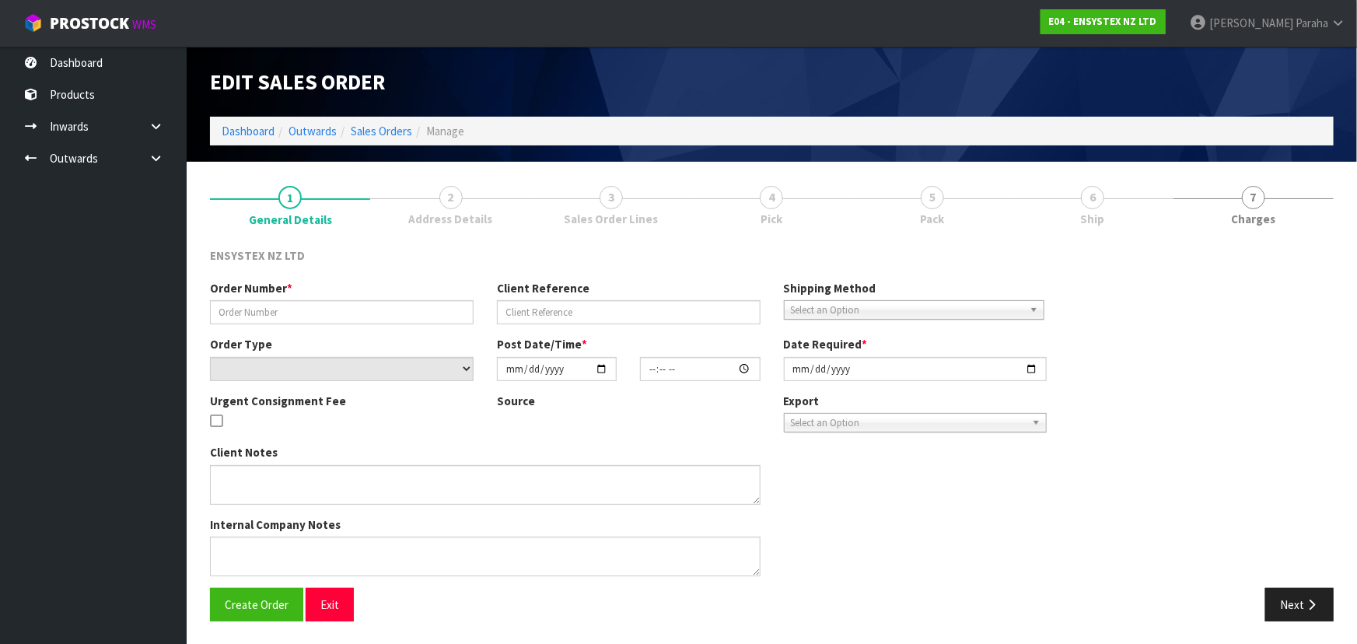
type input "[DATE]"
type textarea "LABELLED RODENT STATIONS PLEASE"
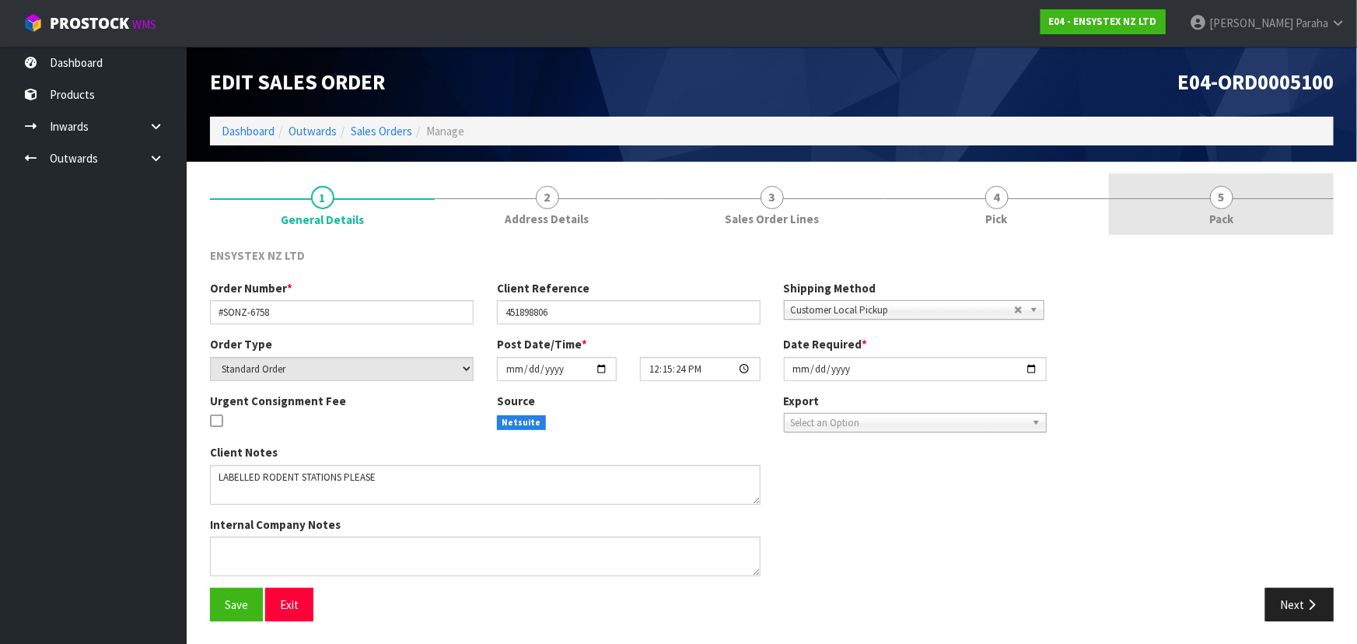
click at [1222, 204] on span "5" at bounding box center [1221, 197] width 23 height 23
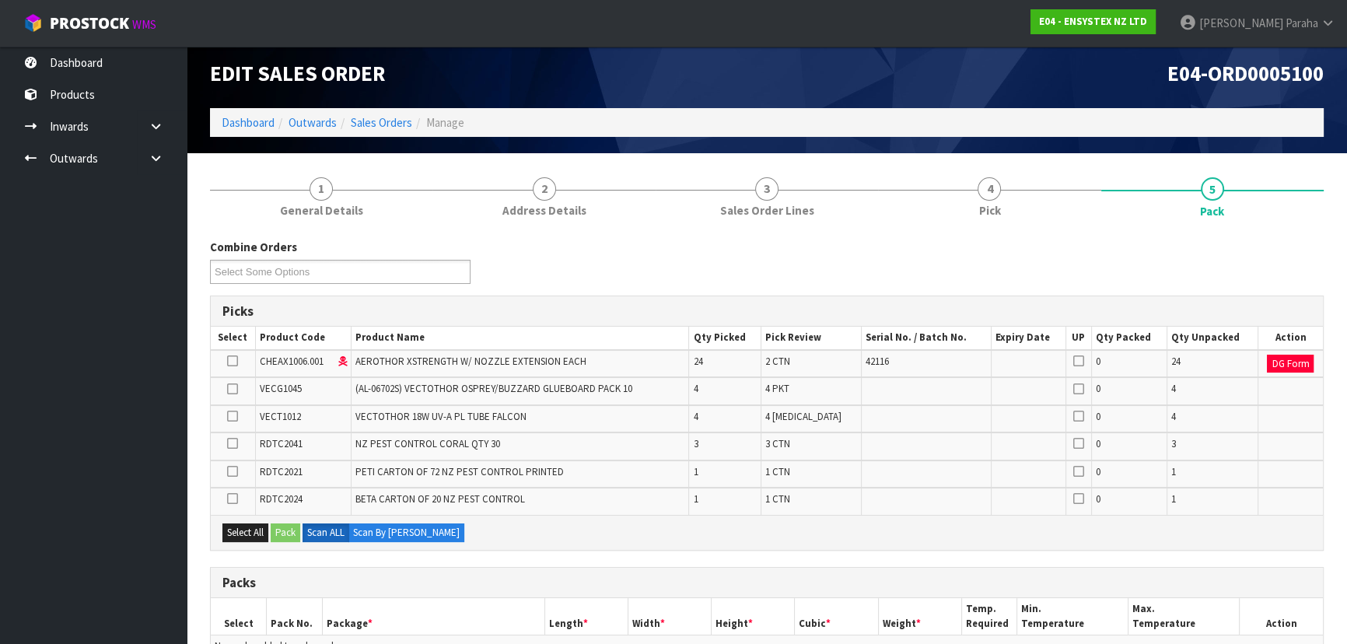
scroll to position [141, 0]
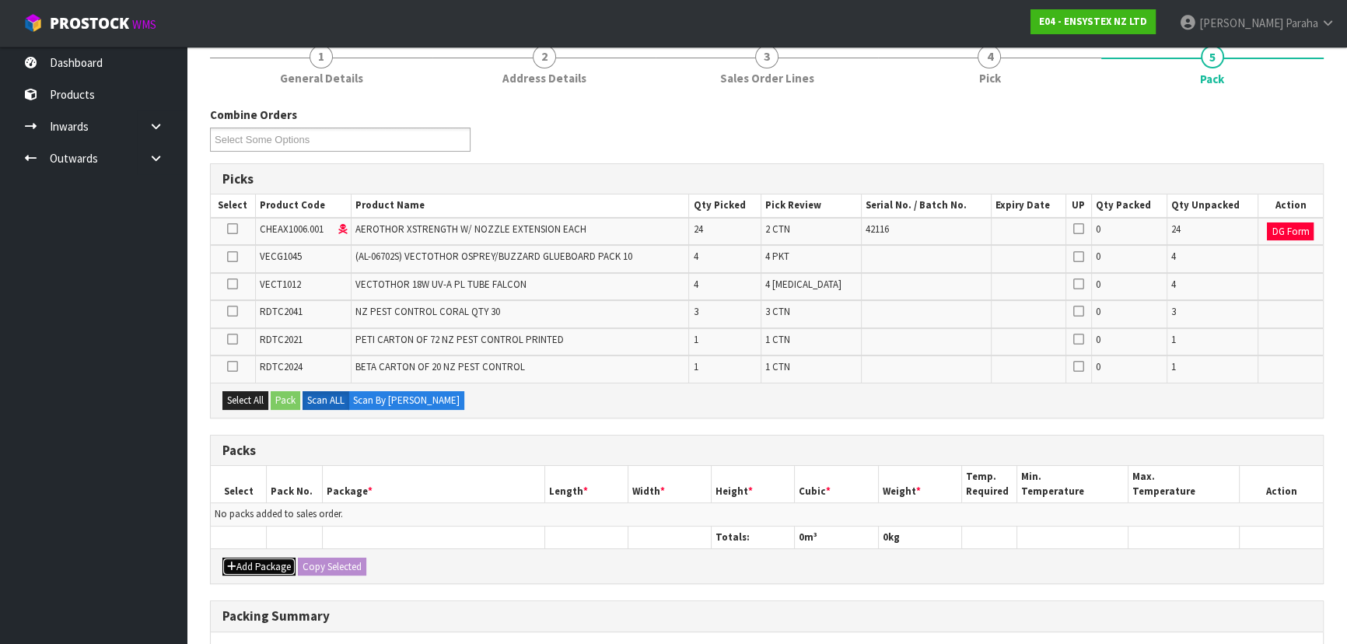
click at [251, 568] on button "Add Package" at bounding box center [258, 566] width 73 height 19
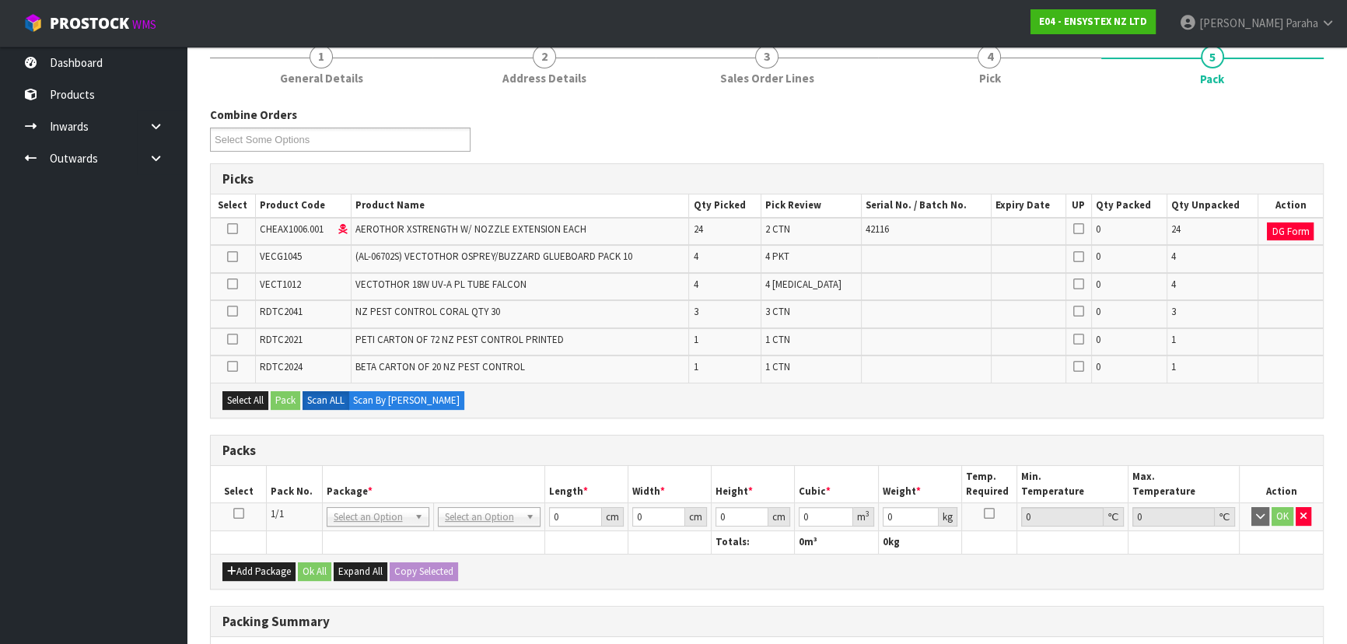
click at [239, 513] on icon at bounding box center [238, 513] width 11 height 1
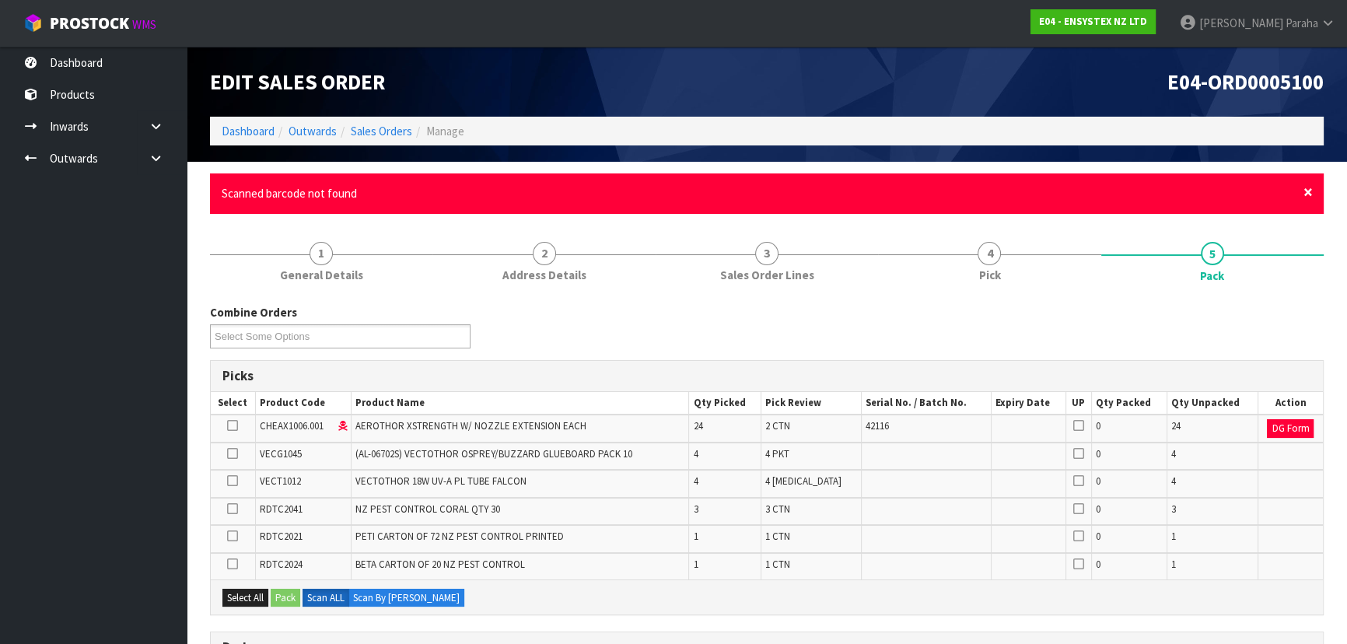
click at [1310, 190] on span "×" at bounding box center [1307, 192] width 9 height 22
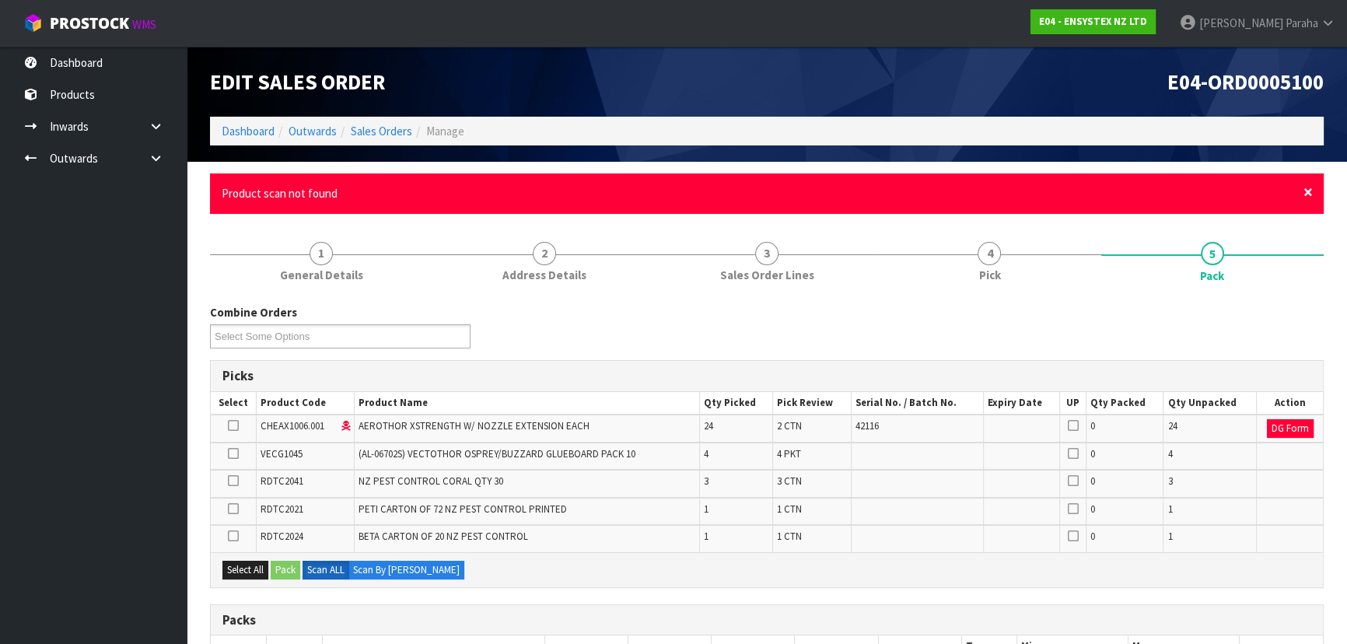
click at [1306, 186] on span "×" at bounding box center [1307, 192] width 9 height 22
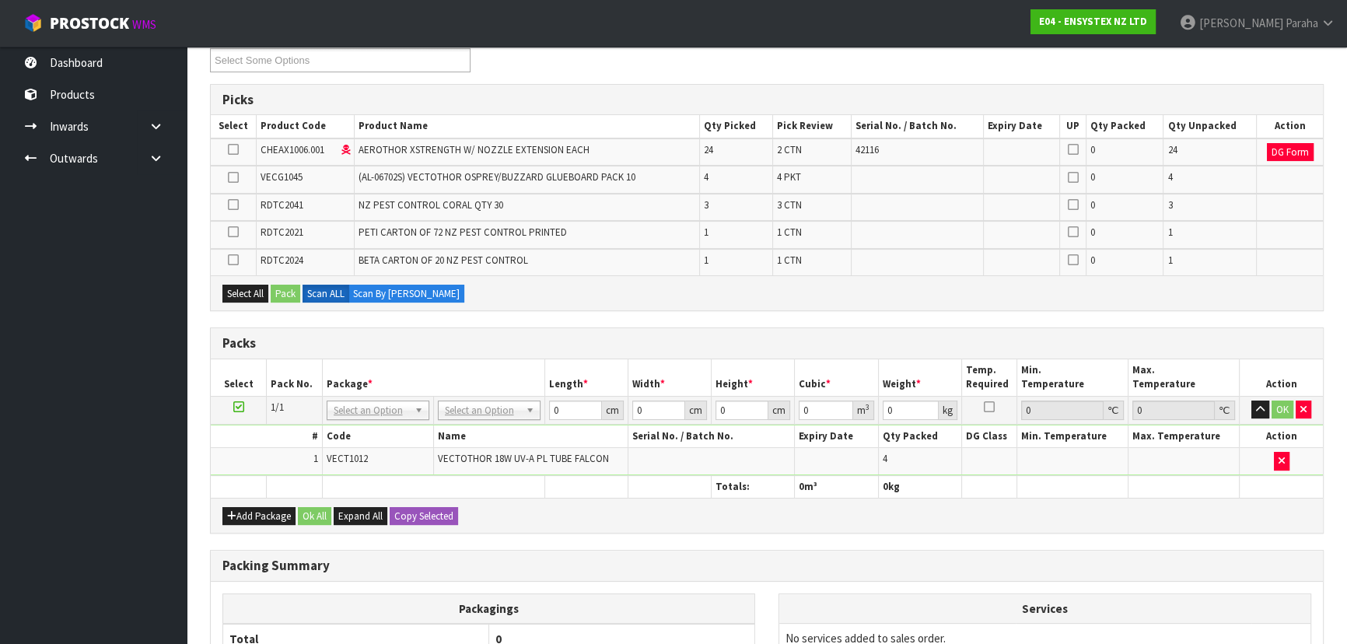
scroll to position [211, 0]
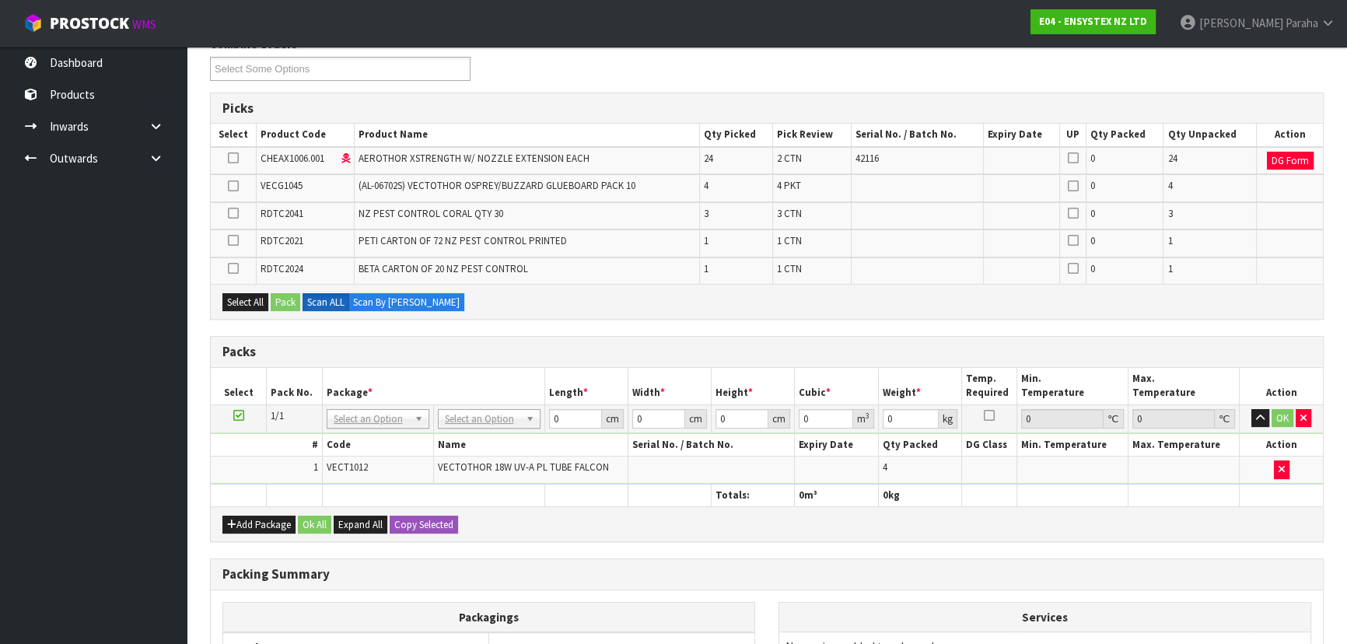
click at [233, 186] on icon at bounding box center [233, 186] width 11 height 1
click at [0, 0] on input "checkbox" at bounding box center [0, 0] width 0 height 0
click at [284, 306] on button "Pack" at bounding box center [286, 302] width 30 height 19
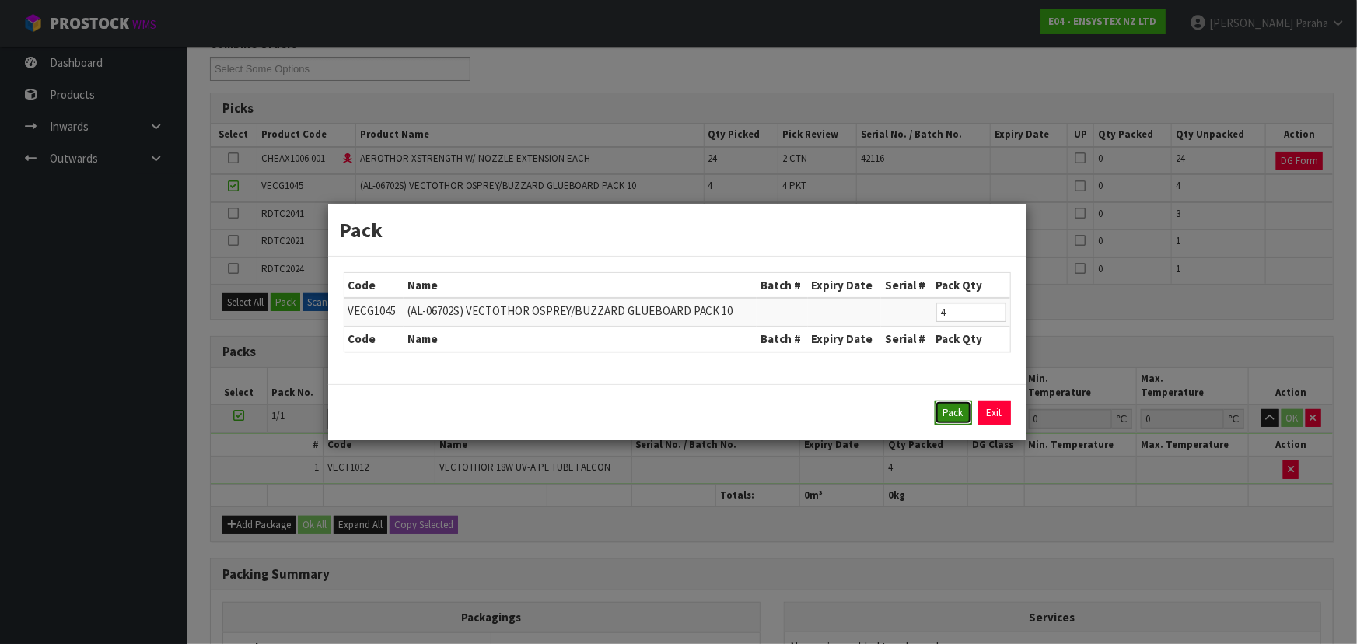
click at [952, 408] on button "Pack" at bounding box center [953, 412] width 37 height 25
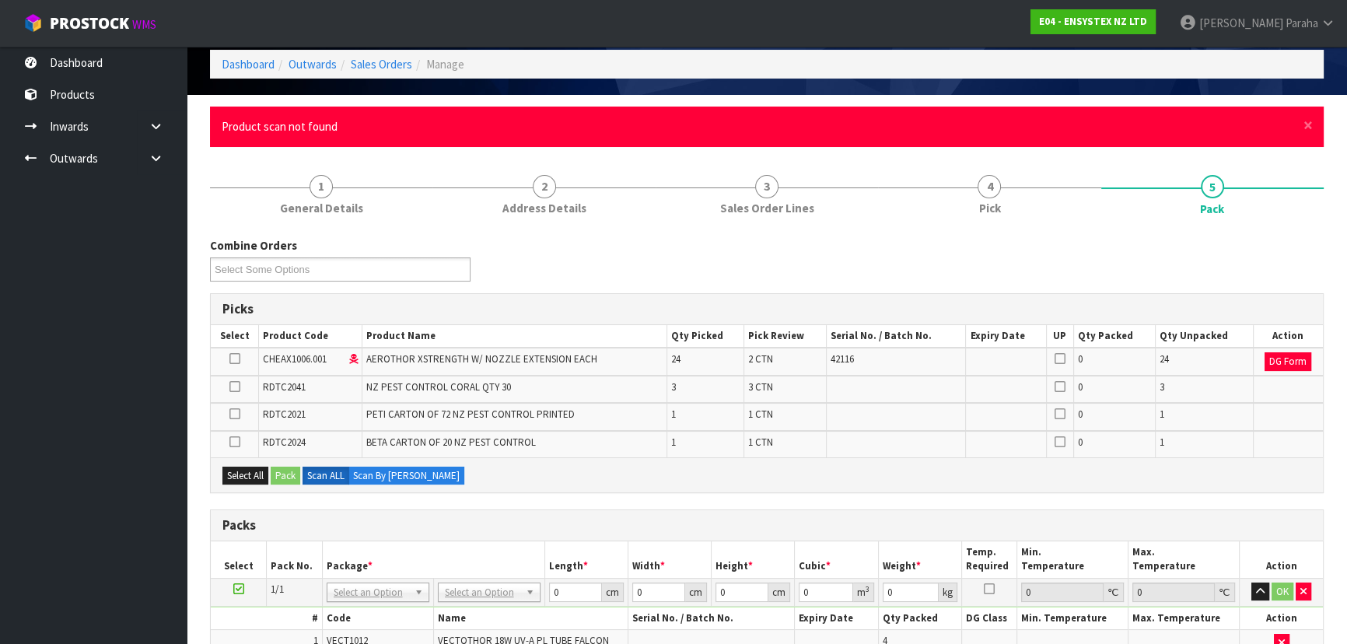
scroll to position [70, 0]
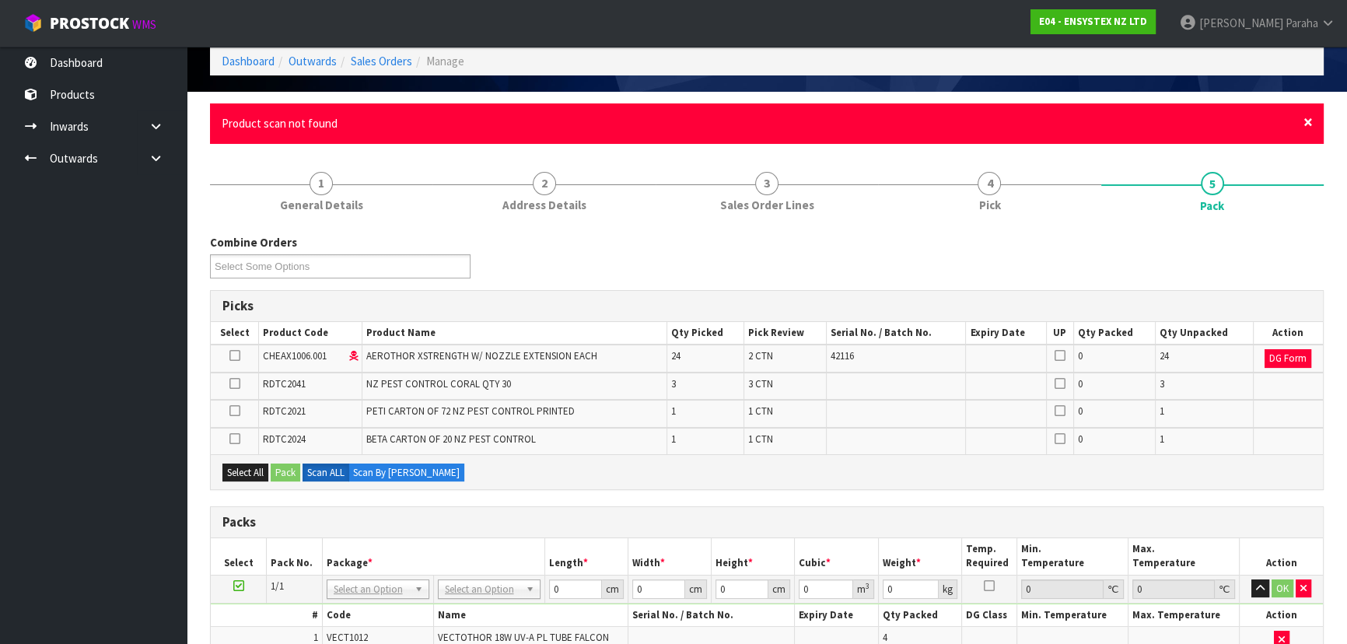
click at [1309, 117] on span "×" at bounding box center [1307, 122] width 9 height 22
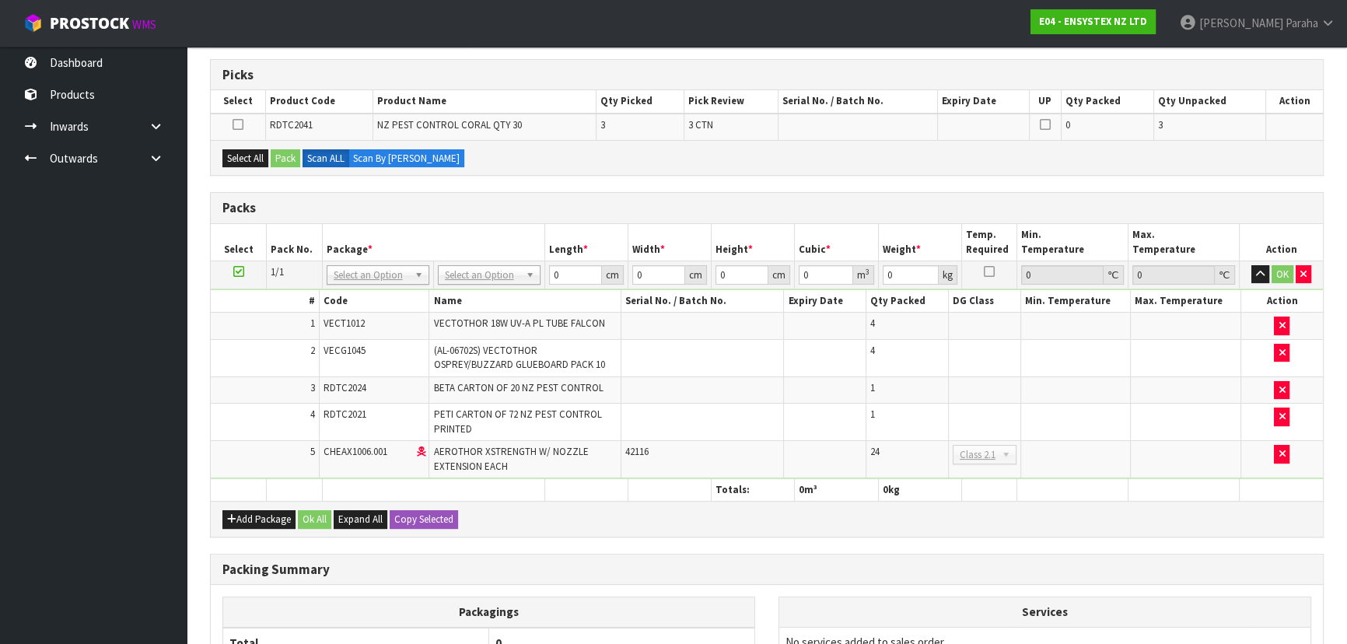
scroll to position [211, 0]
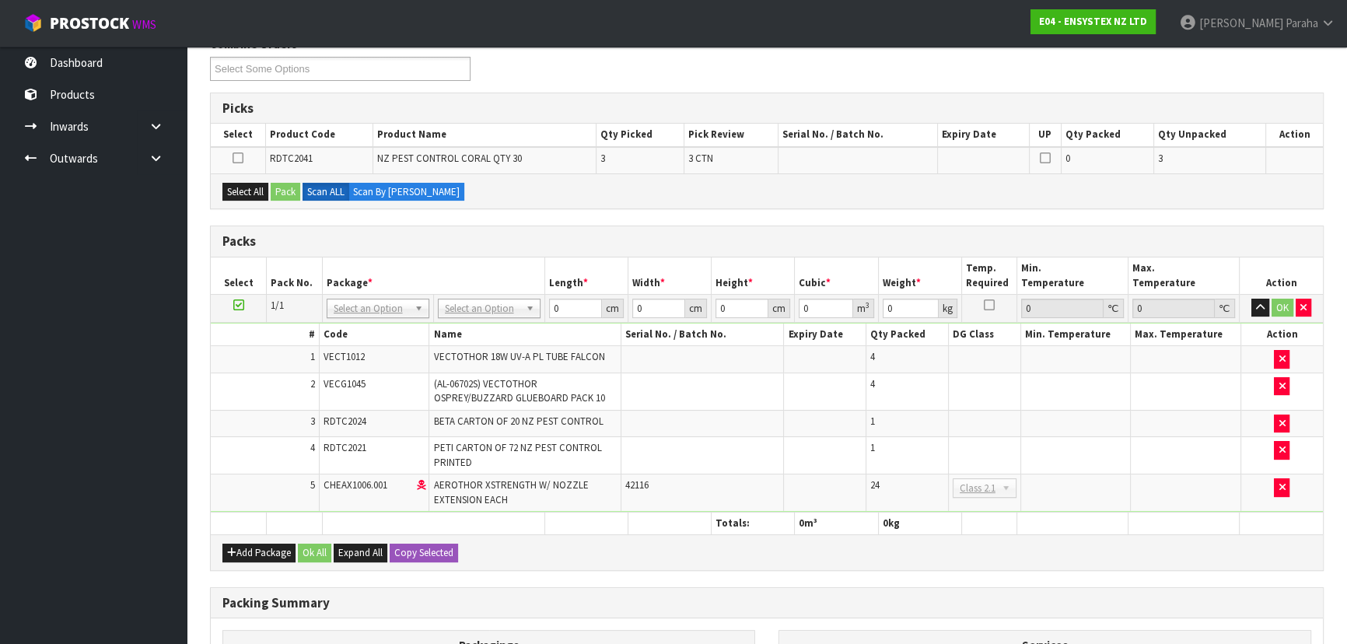
click at [241, 158] on icon at bounding box center [237, 158] width 11 height 1
click at [0, 0] on input "checkbox" at bounding box center [0, 0] width 0 height 0
click at [291, 188] on button "Pack" at bounding box center [286, 192] width 30 height 19
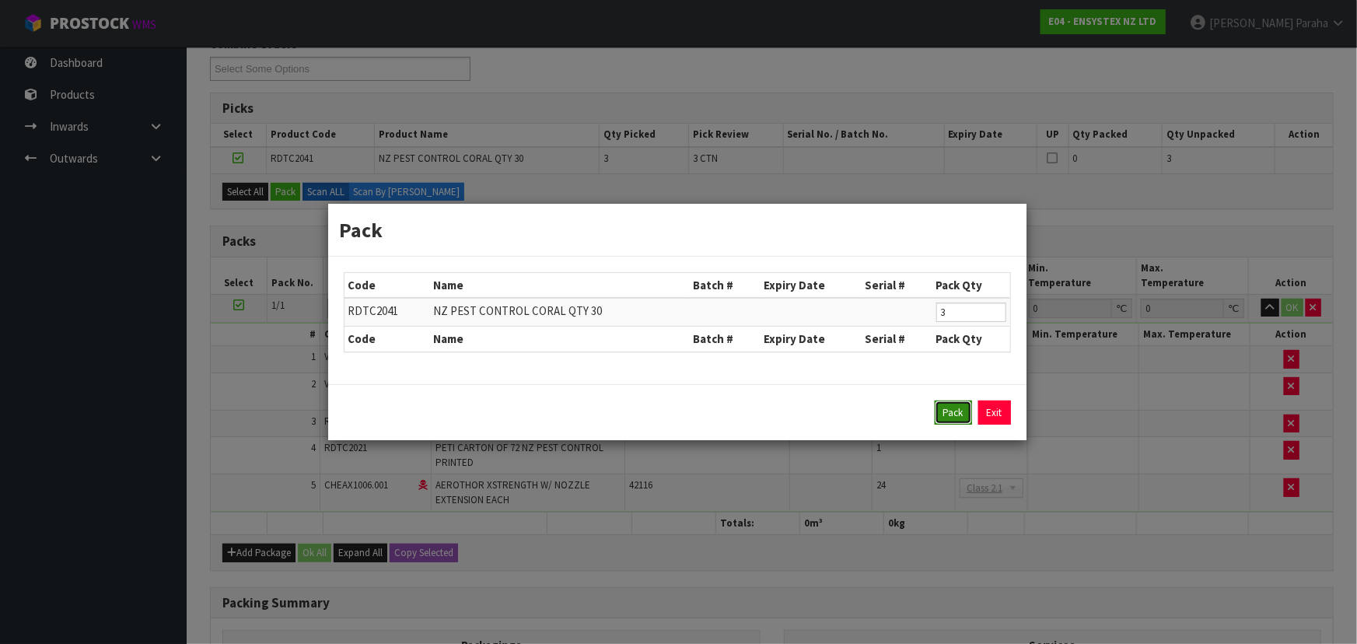
click at [945, 408] on button "Pack" at bounding box center [953, 412] width 37 height 25
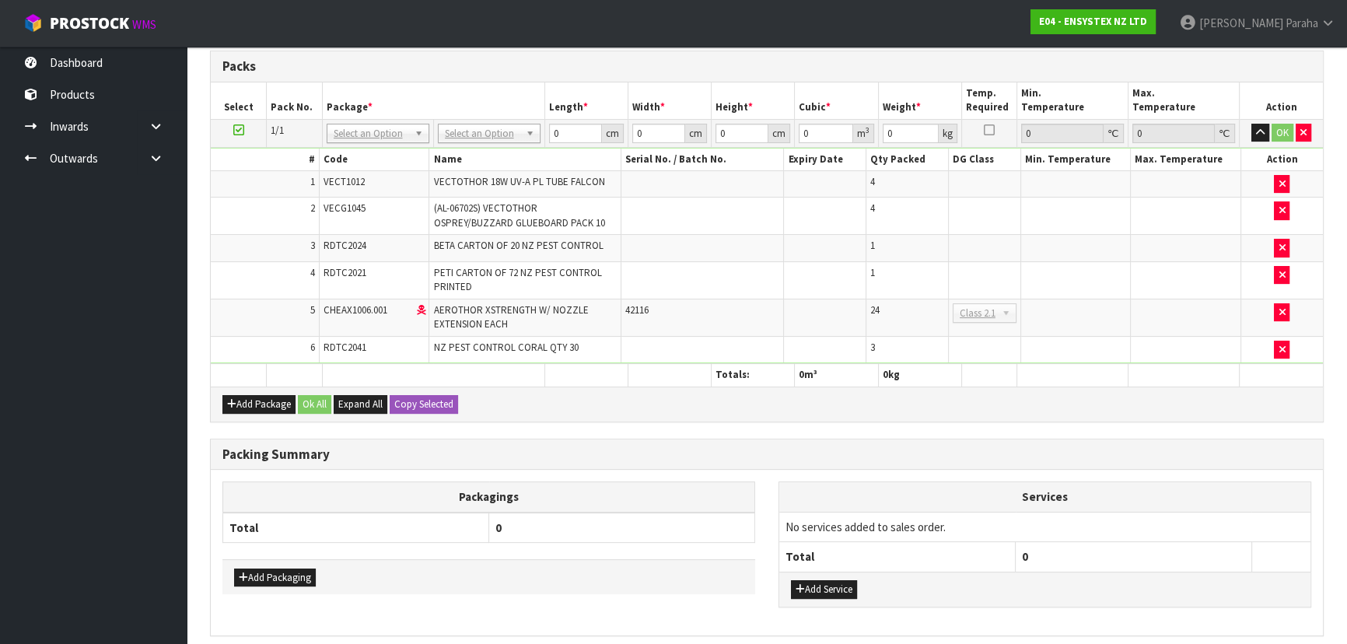
scroll to position [208, 0]
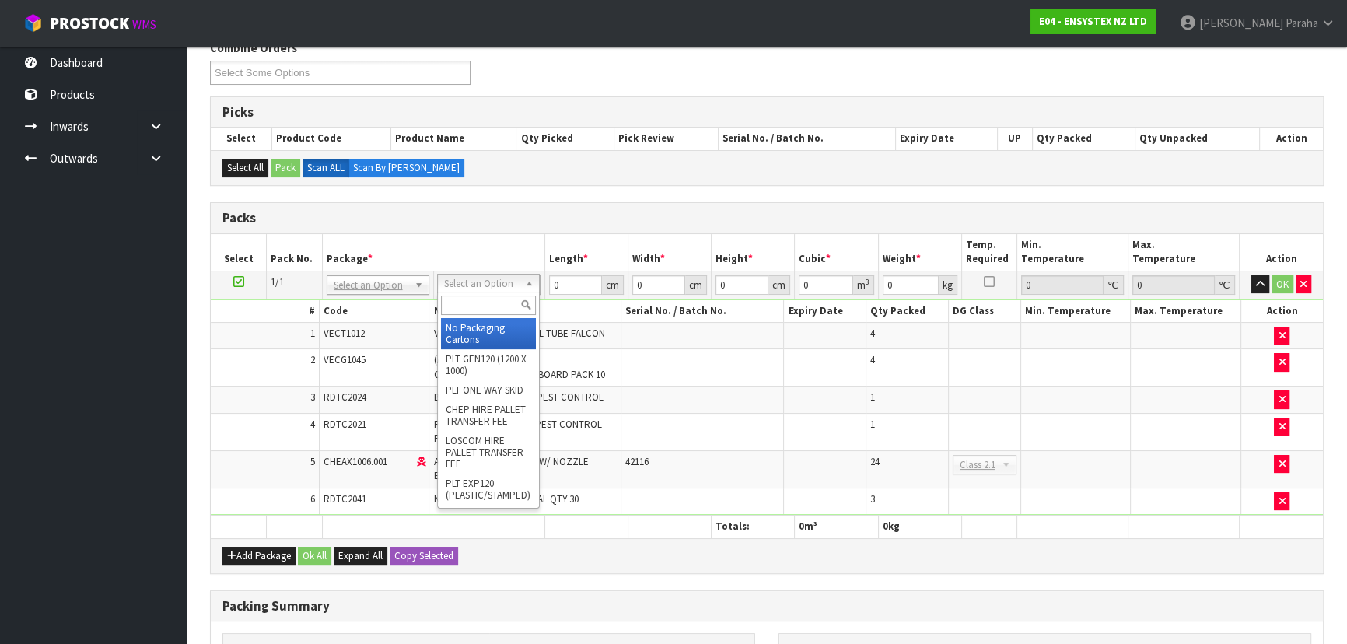
click at [498, 304] on input "text" at bounding box center [488, 304] width 95 height 19
type input "re"
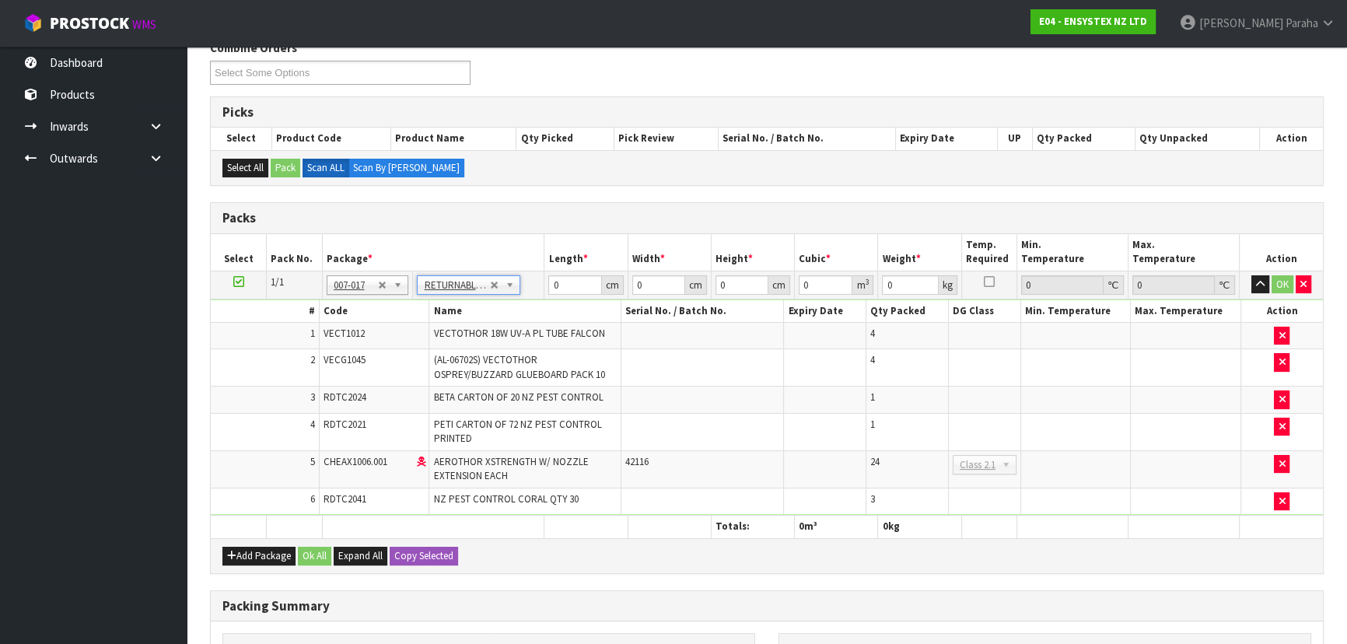
type input "59.394"
click at [565, 280] on input "0" at bounding box center [574, 284] width 53 height 19
type input "120"
type input "110"
type input "6"
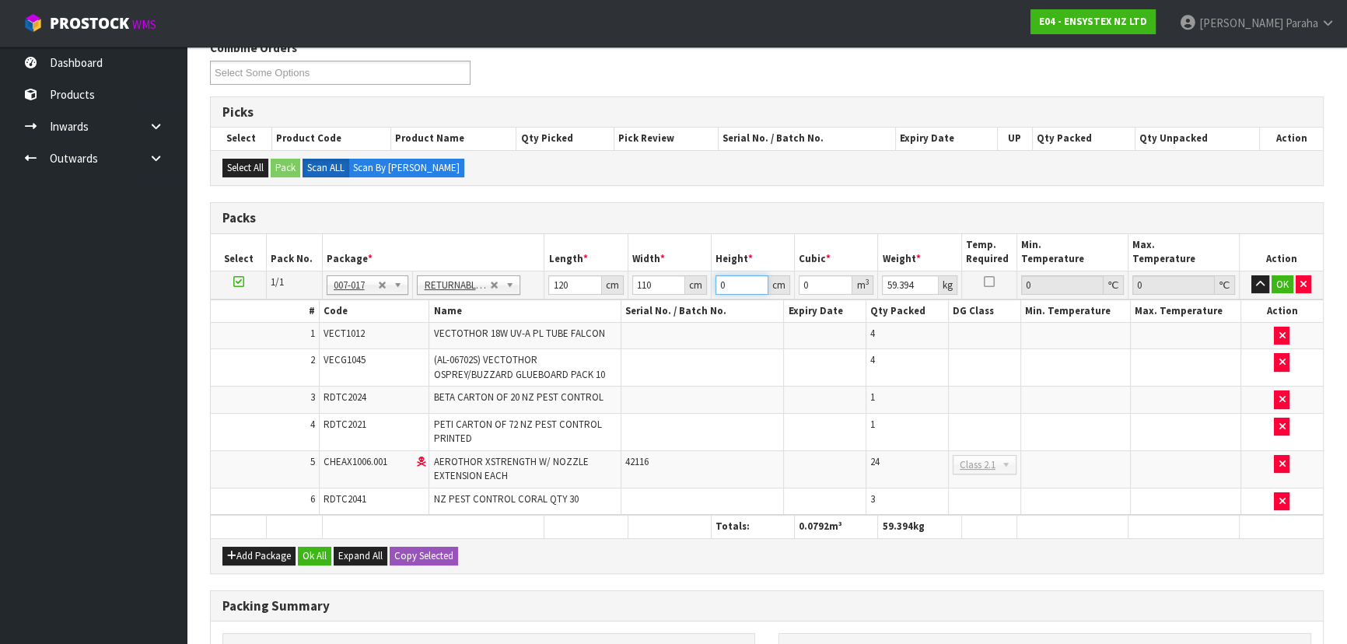
type input "0.0792"
type input "62"
type input "0.8184"
type input "62"
type input "60"
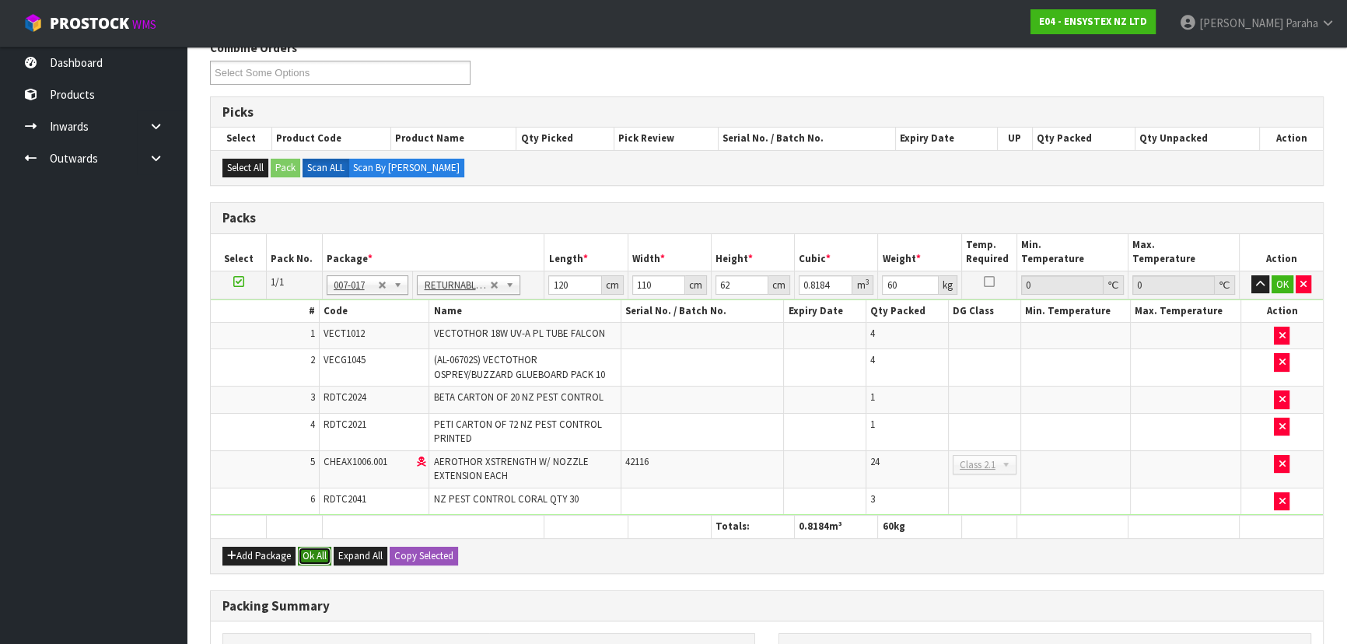
click at [318, 554] on button "Ok All" at bounding box center [314, 556] width 33 height 19
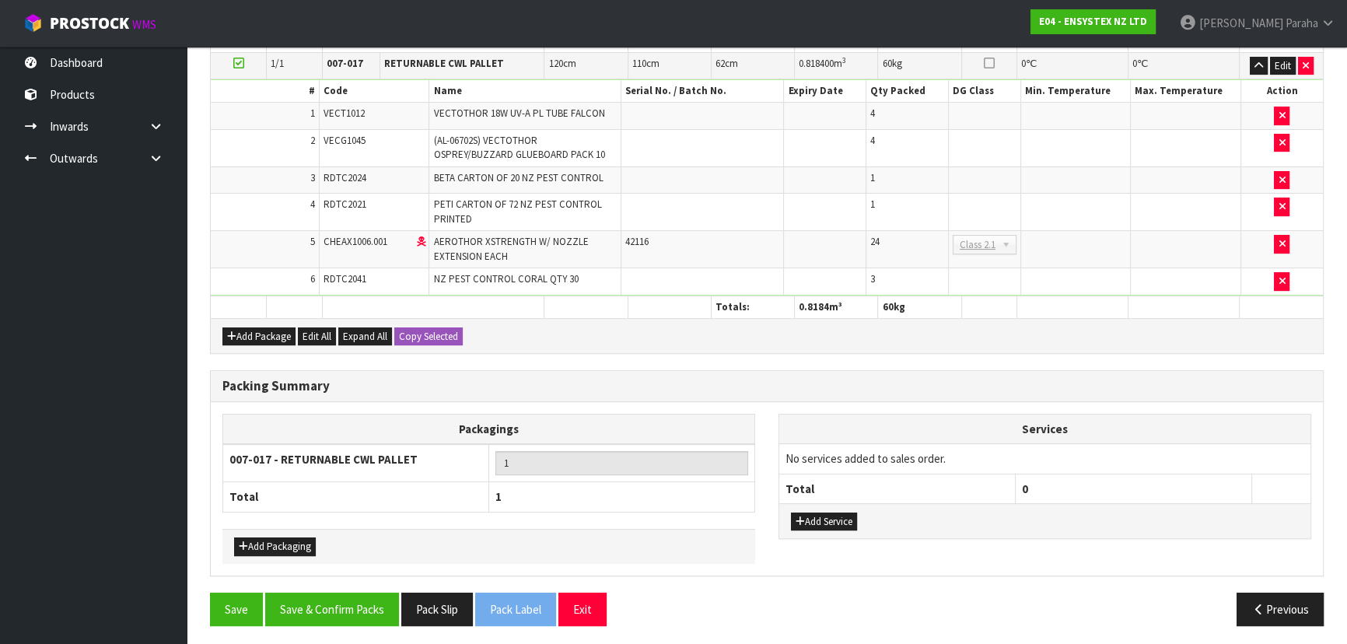
scroll to position [427, 0]
click at [324, 605] on button "Save & Confirm Packs" at bounding box center [332, 608] width 134 height 33
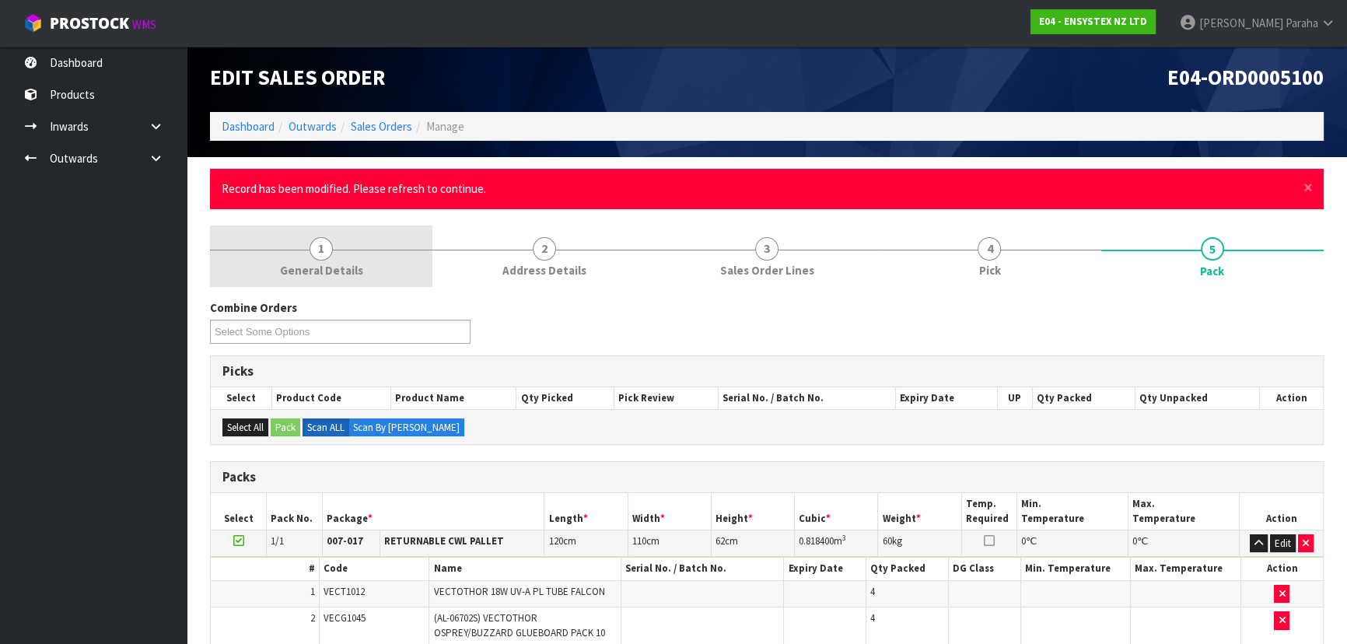
scroll to position [0, 0]
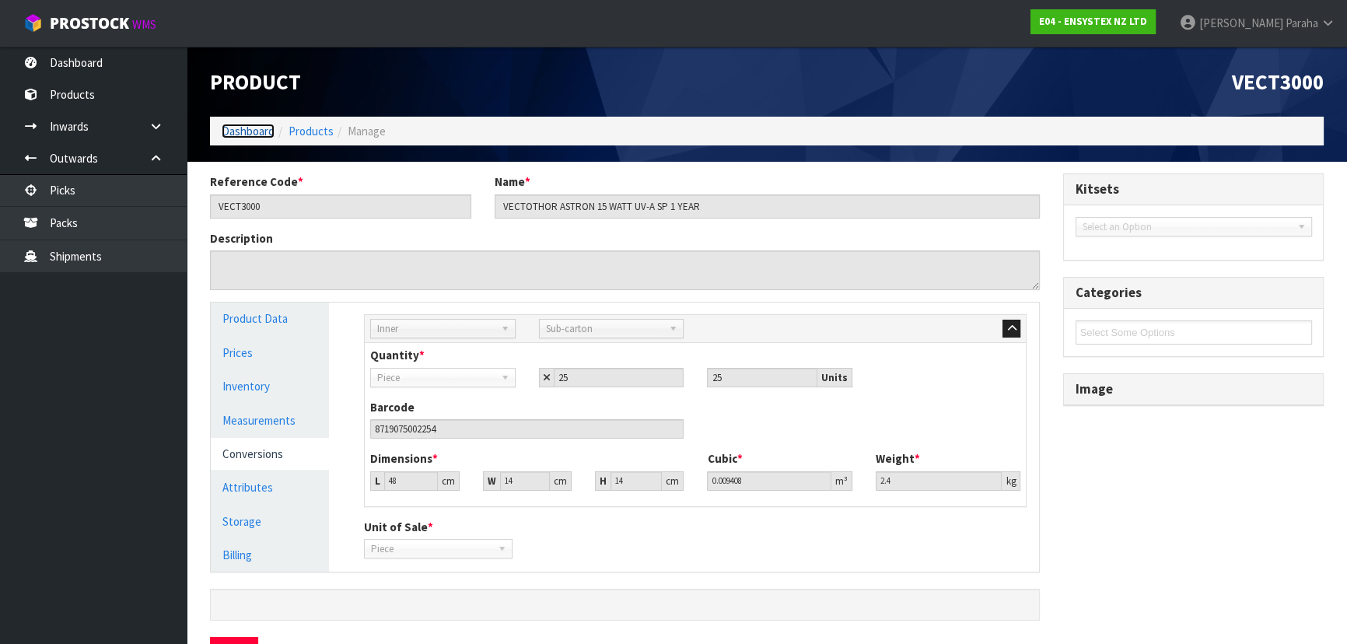
click at [239, 128] on link "Dashboard" at bounding box center [248, 131] width 53 height 15
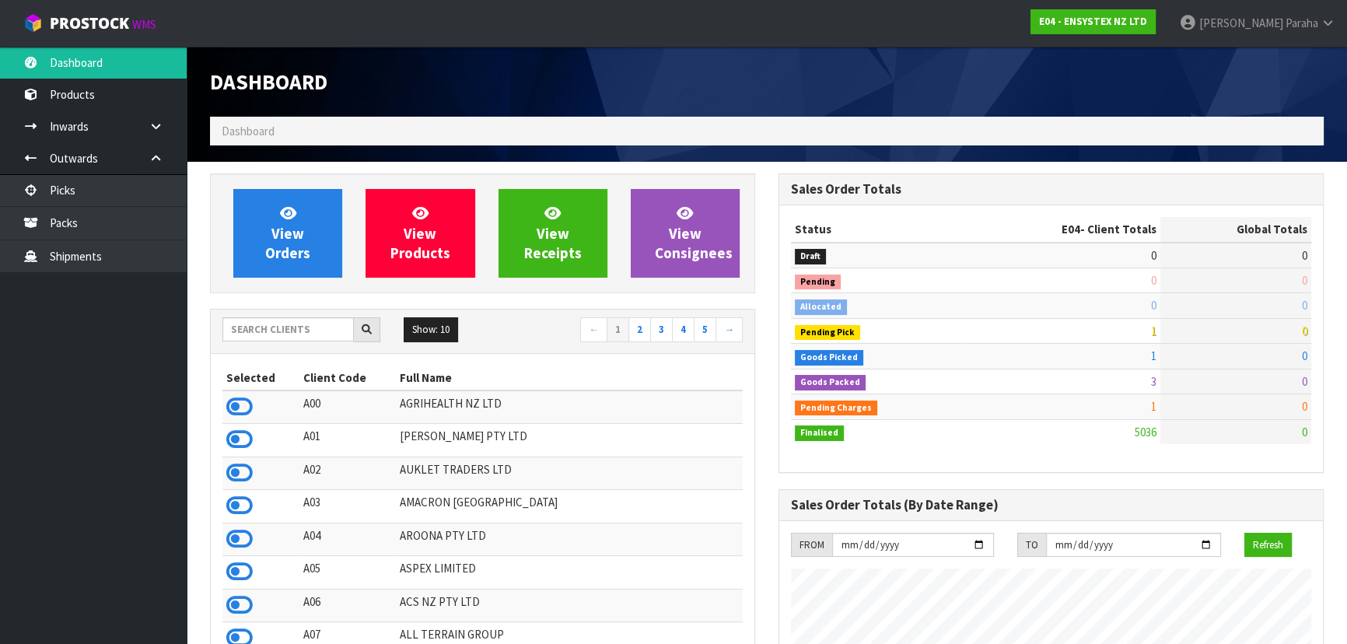
scroll to position [1225, 568]
click at [284, 333] on input "text" at bounding box center [287, 329] width 131 height 24
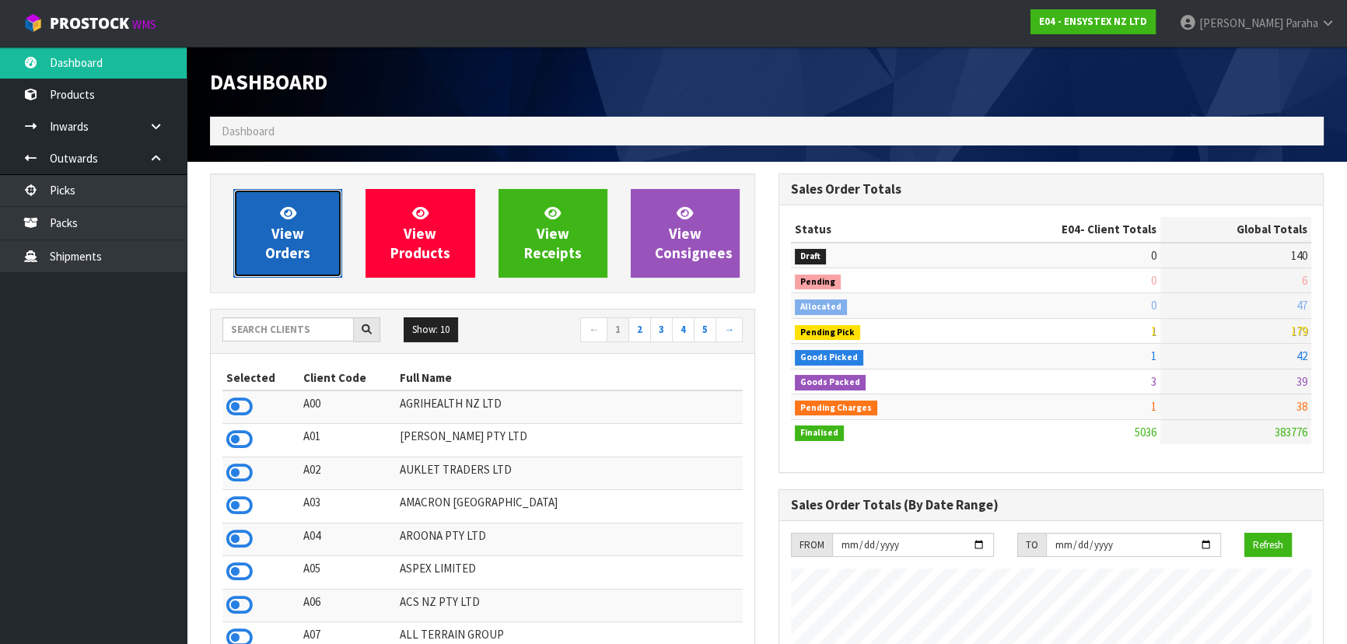
click at [275, 266] on link "View Orders" at bounding box center [287, 233] width 109 height 89
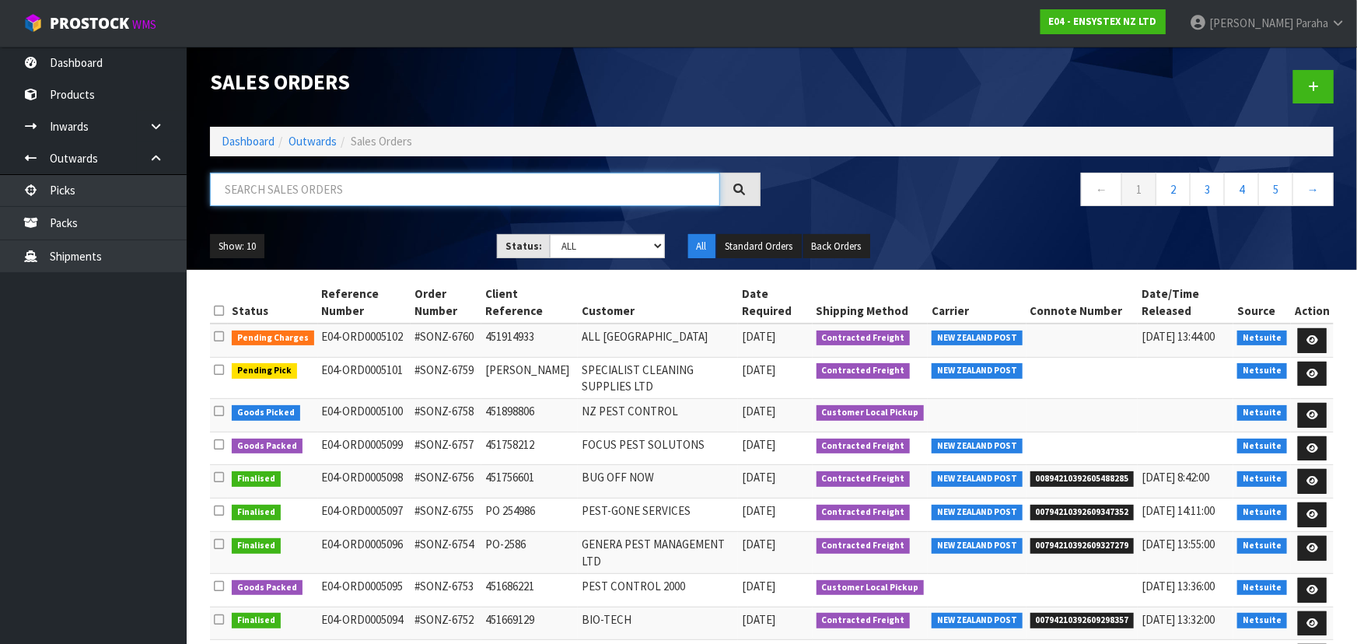
click at [276, 190] on input "text" at bounding box center [465, 189] width 510 height 33
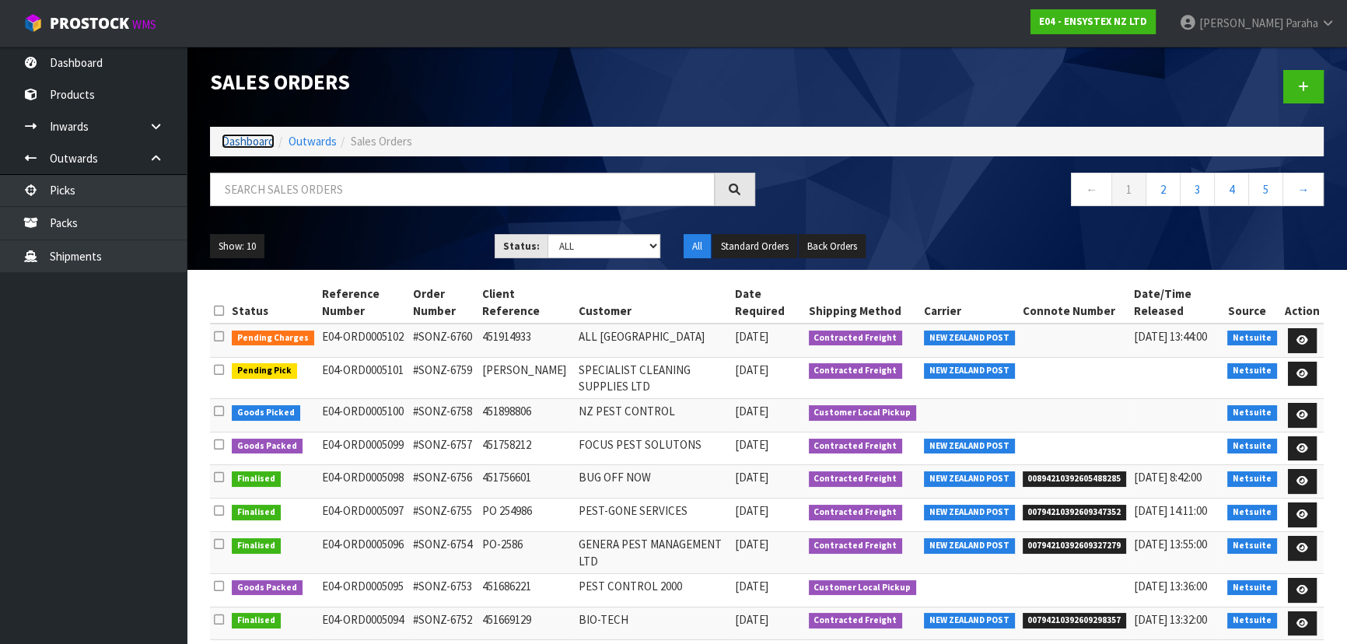
click at [260, 145] on link "Dashboard" at bounding box center [248, 141] width 53 height 15
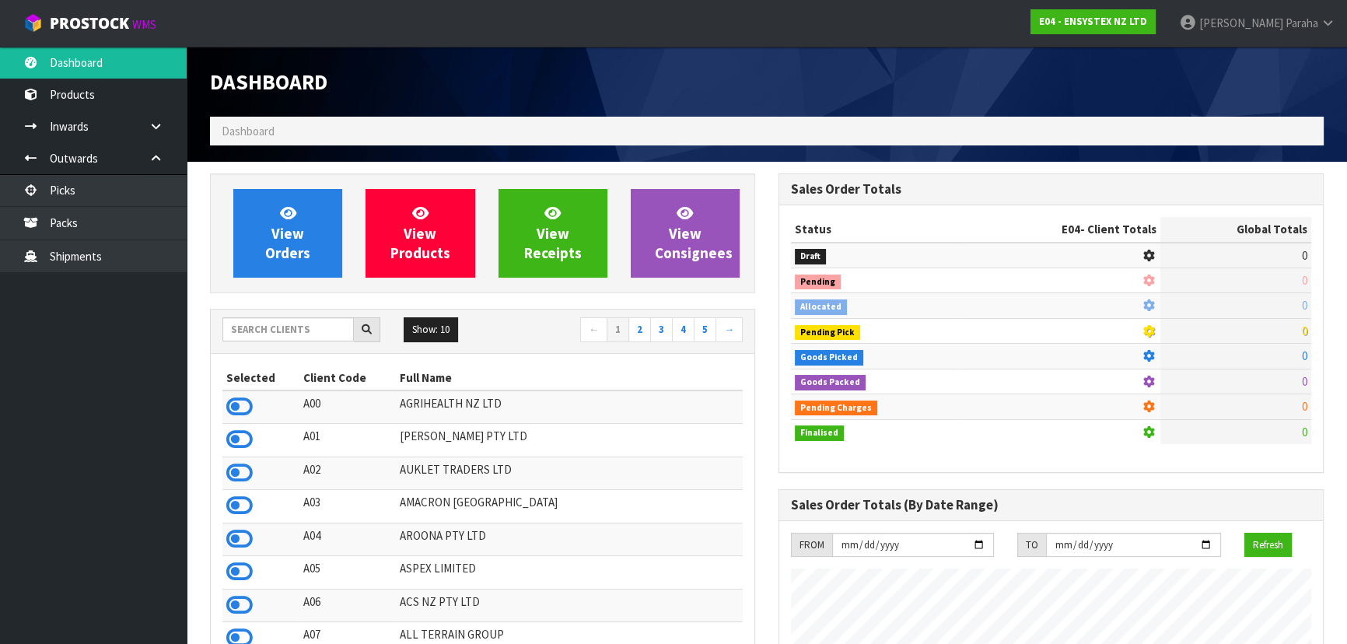
scroll to position [1225, 568]
click at [257, 327] on input "text" at bounding box center [287, 329] width 131 height 24
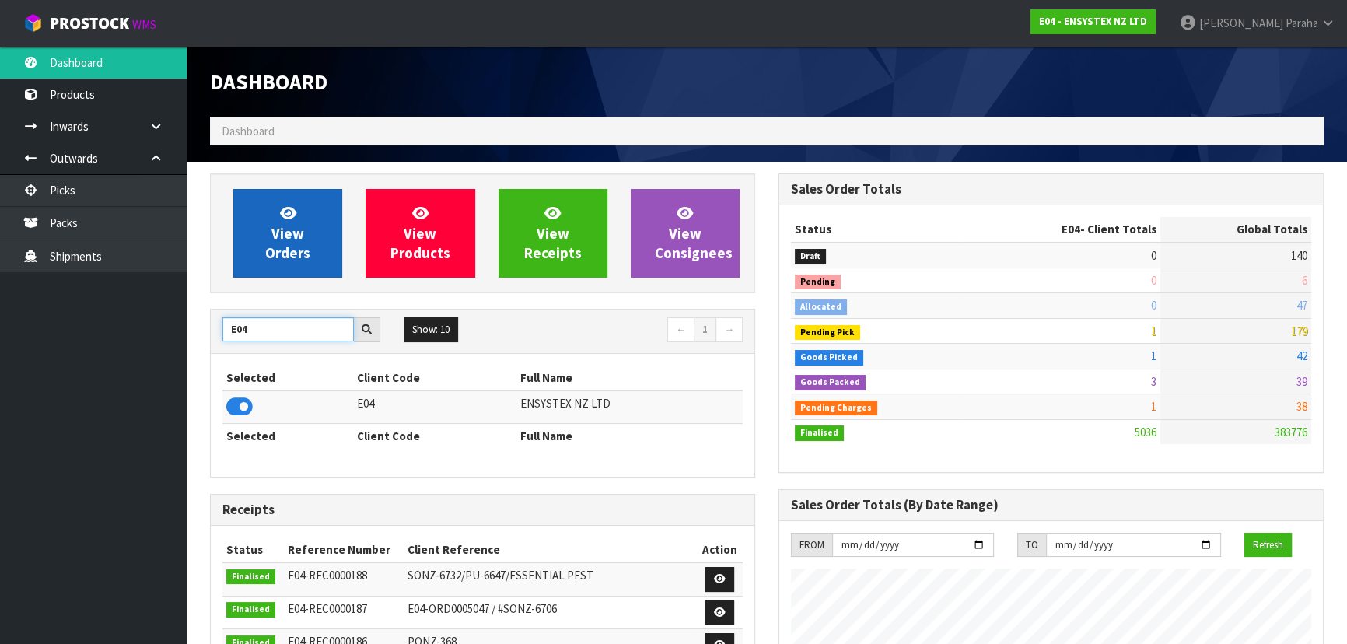
type input "E04"
click at [264, 264] on link "View Orders" at bounding box center [287, 233] width 109 height 89
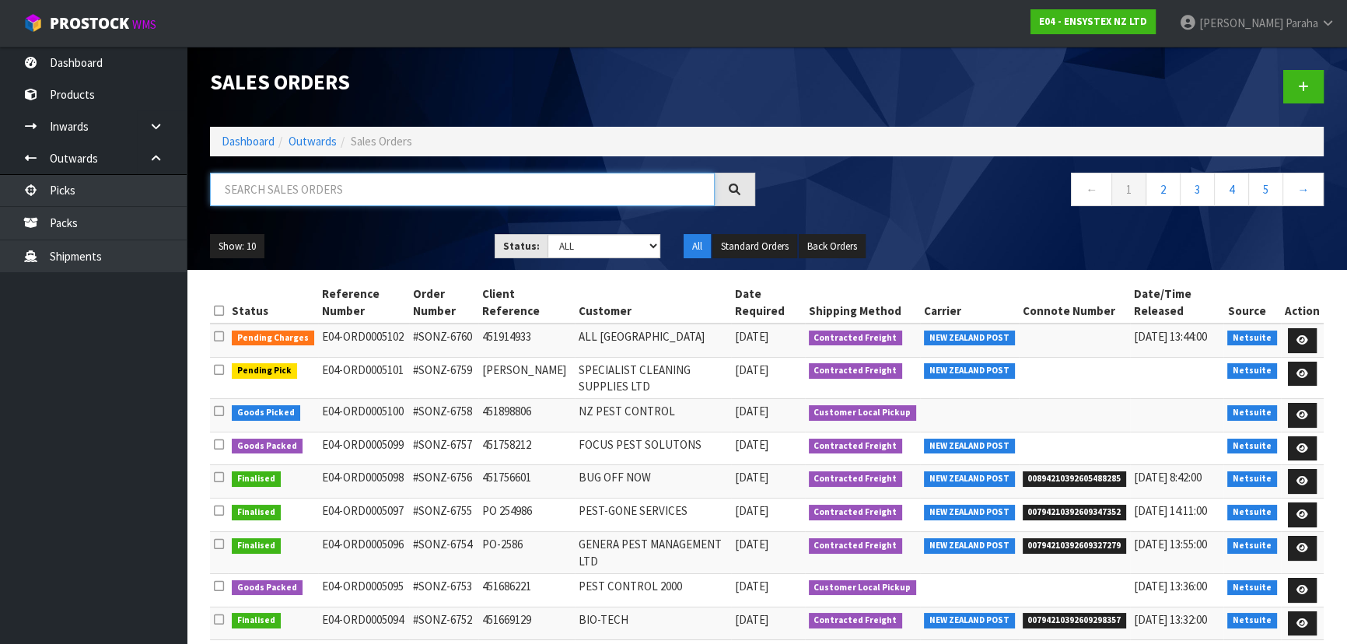
click at [285, 183] on input "text" at bounding box center [462, 189] width 505 height 33
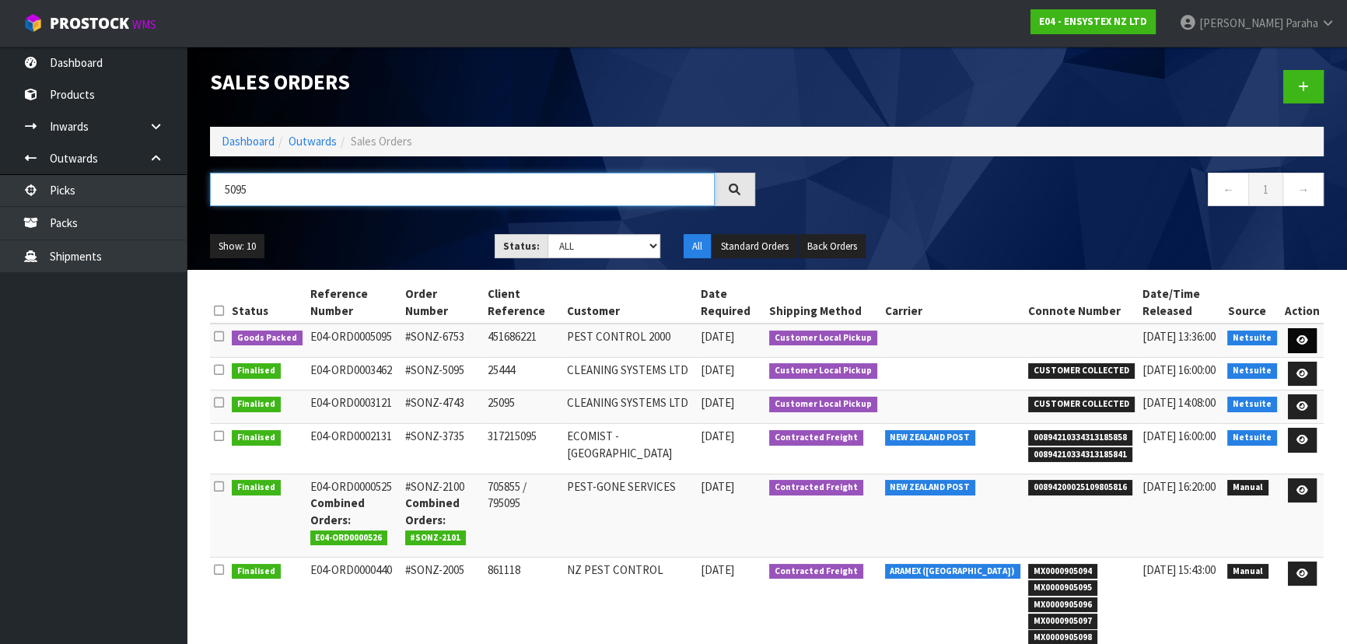
type input "5095"
click at [1307, 343] on icon at bounding box center [1302, 340] width 12 height 10
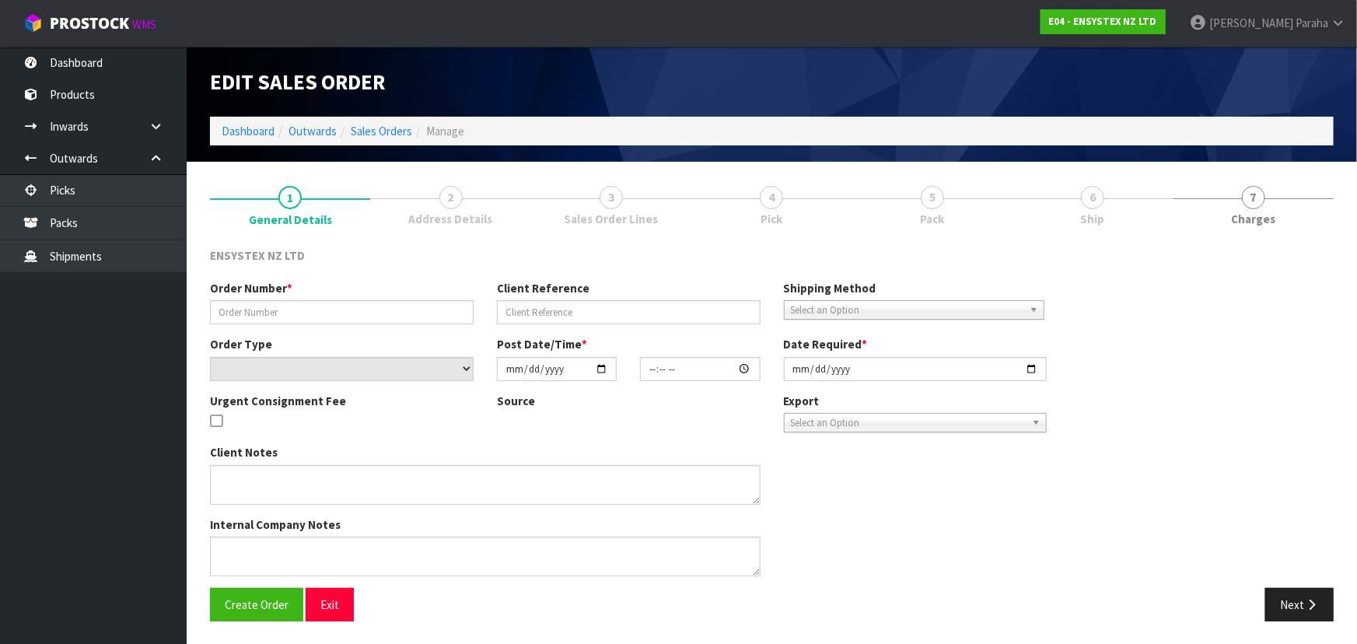
type input "#SONZ-6753"
type input "451686221"
select select "number:0"
type input "2025-09-30"
type input "12:00:39.000"
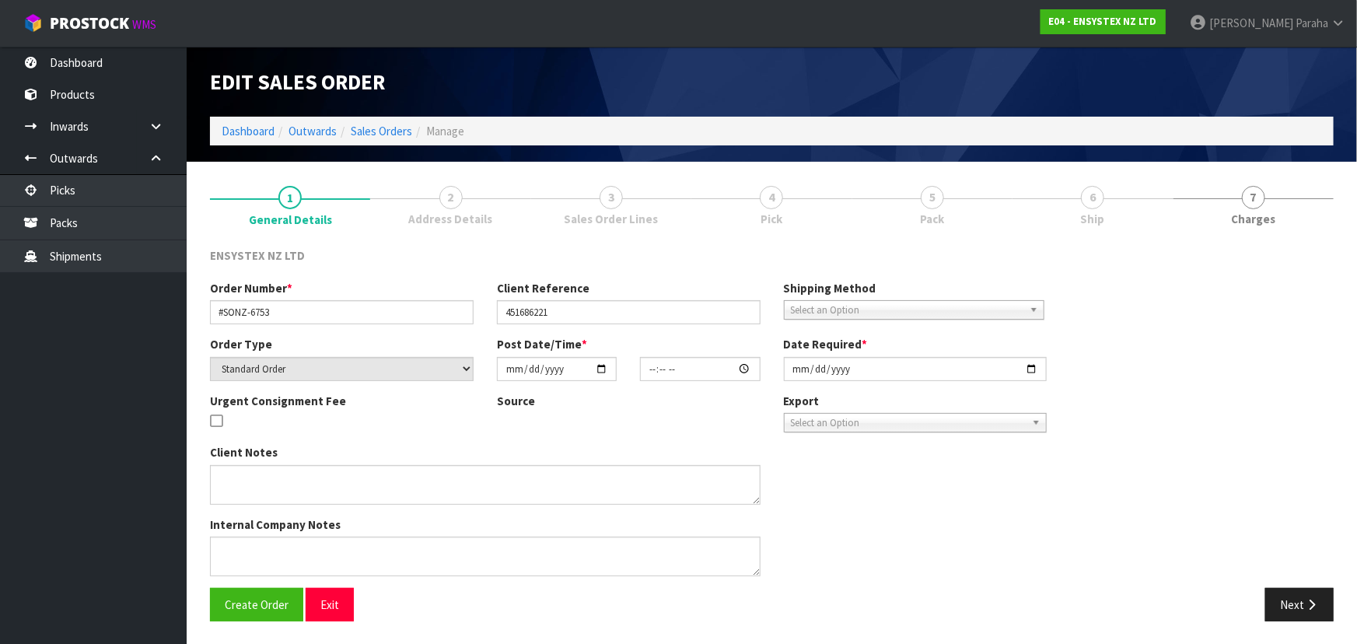
type input "2025-09-30"
type textarea "Customer collecting Wednesday"
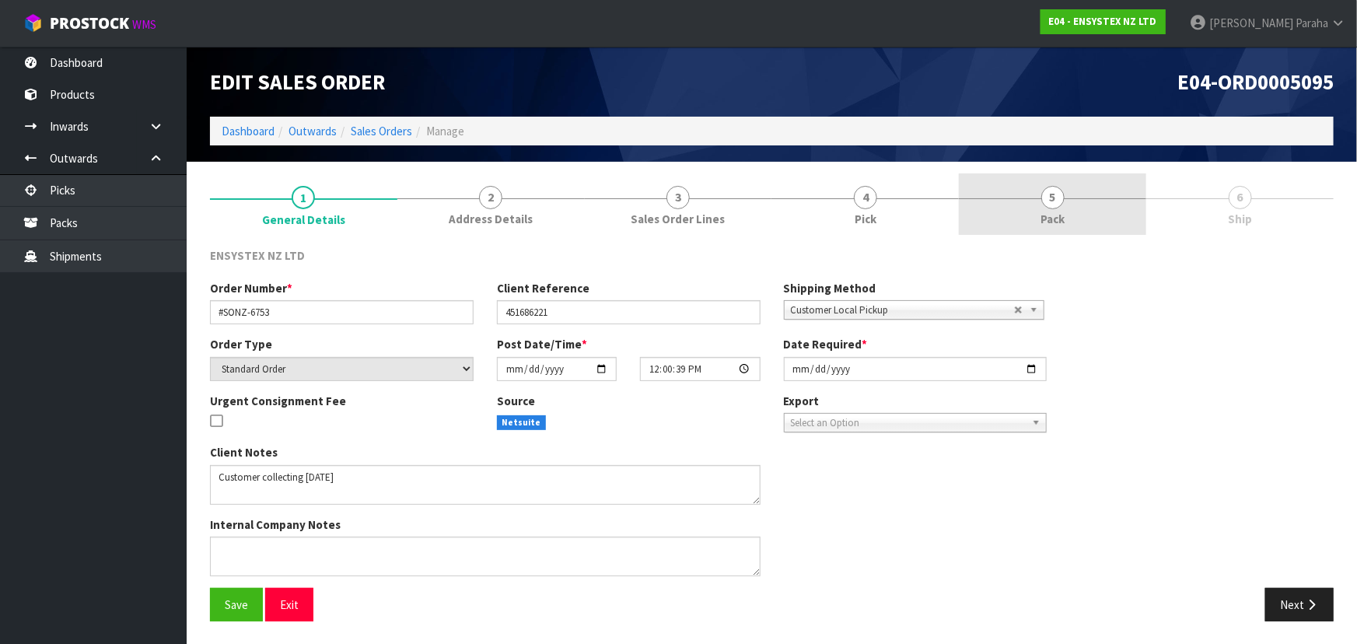
click at [1064, 202] on link "5 Pack" at bounding box center [1052, 203] width 187 height 61
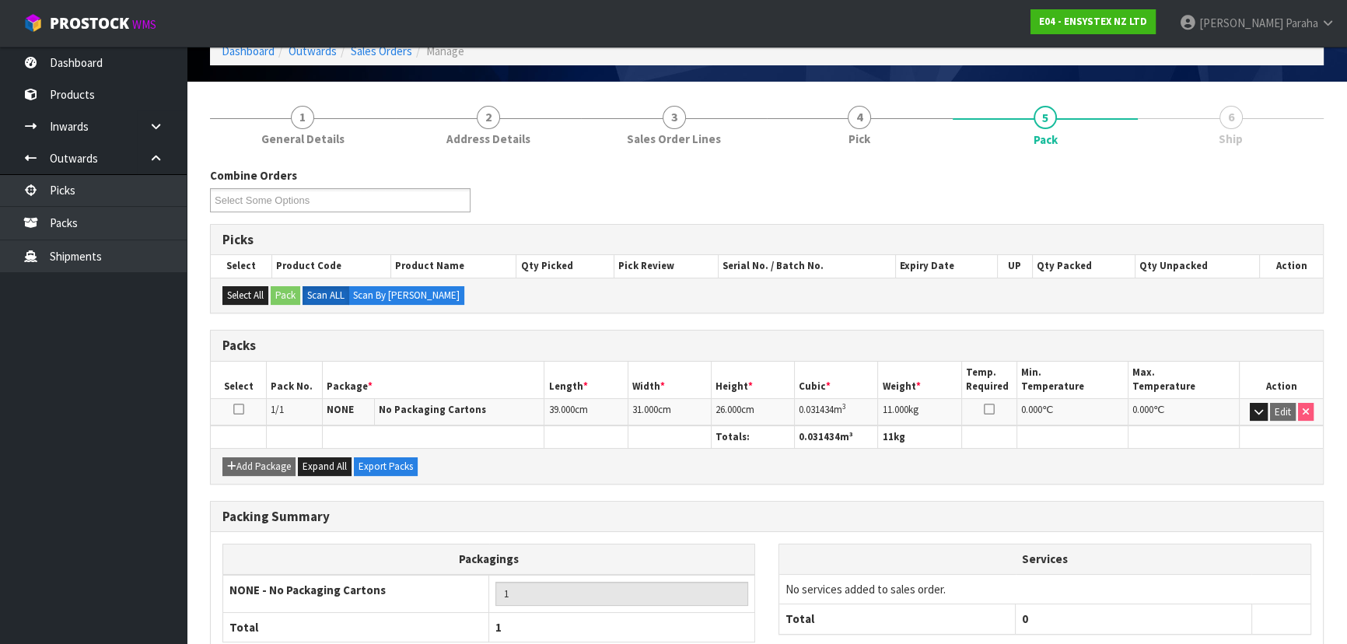
scroll to position [177, 0]
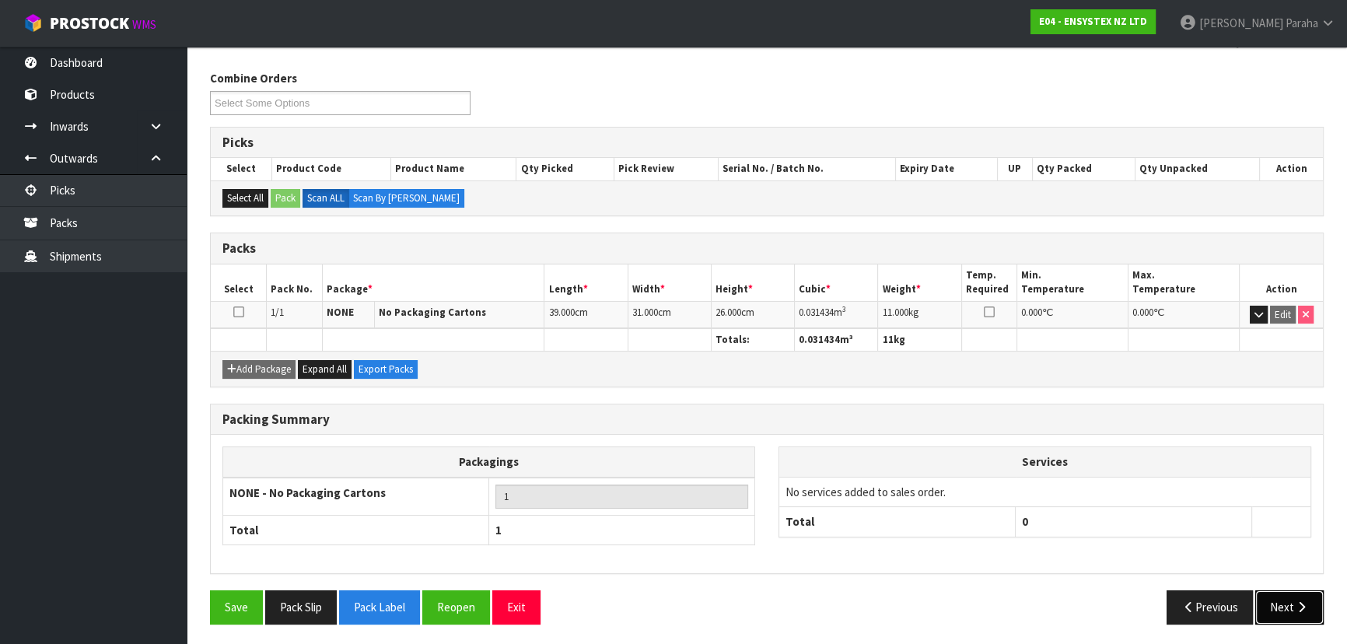
click at [1301, 592] on button "Next" at bounding box center [1289, 606] width 68 height 33
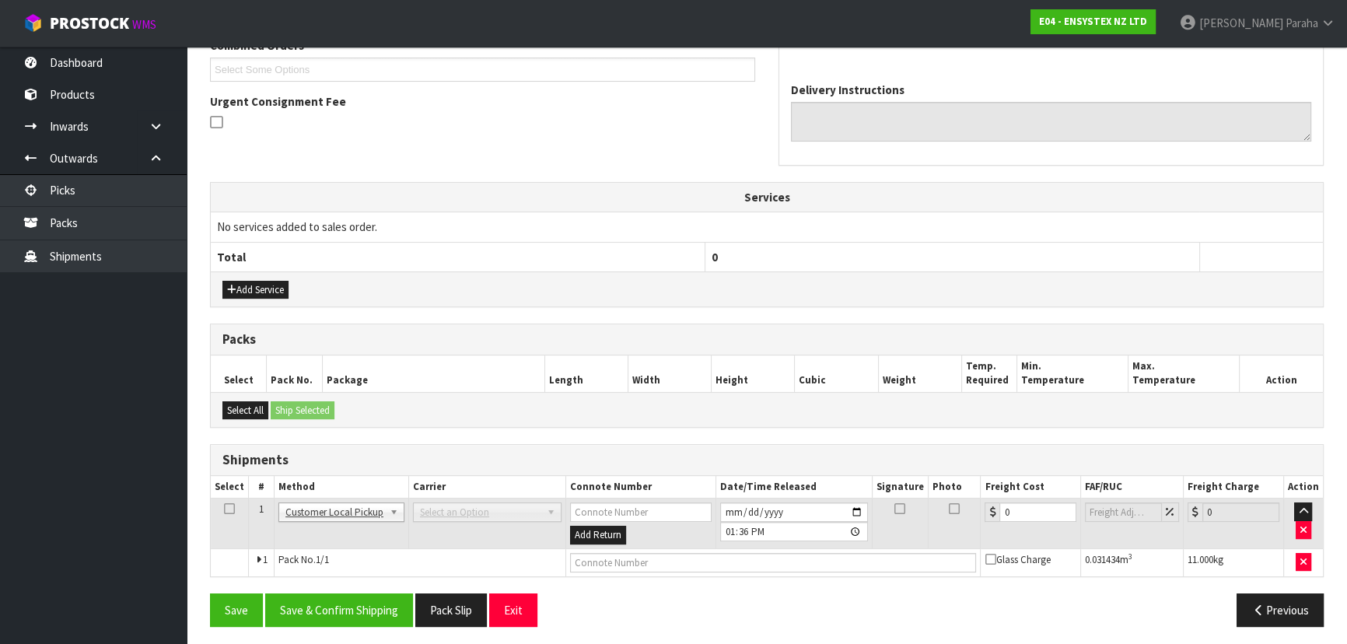
scroll to position [369, 0]
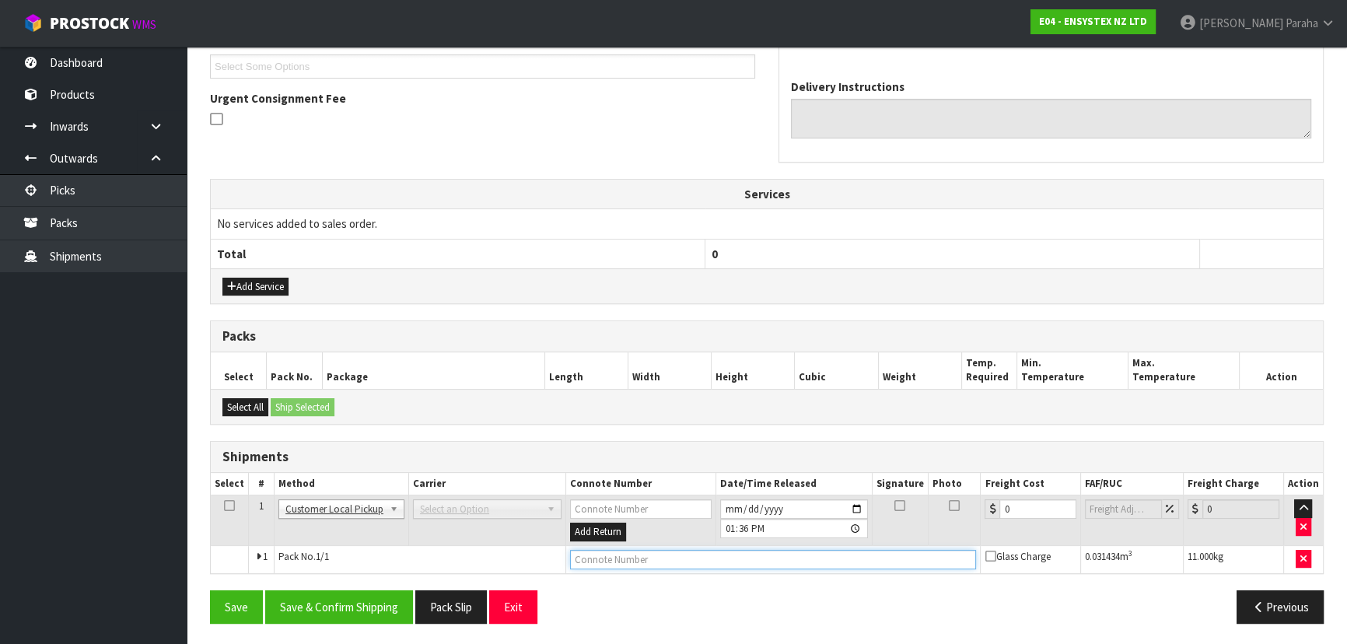
click at [653, 557] on input "text" at bounding box center [773, 559] width 407 height 19
type input "CUSTOMER COLLECTED"
click at [319, 601] on button "Save & Confirm Shipping" at bounding box center [339, 606] width 148 height 33
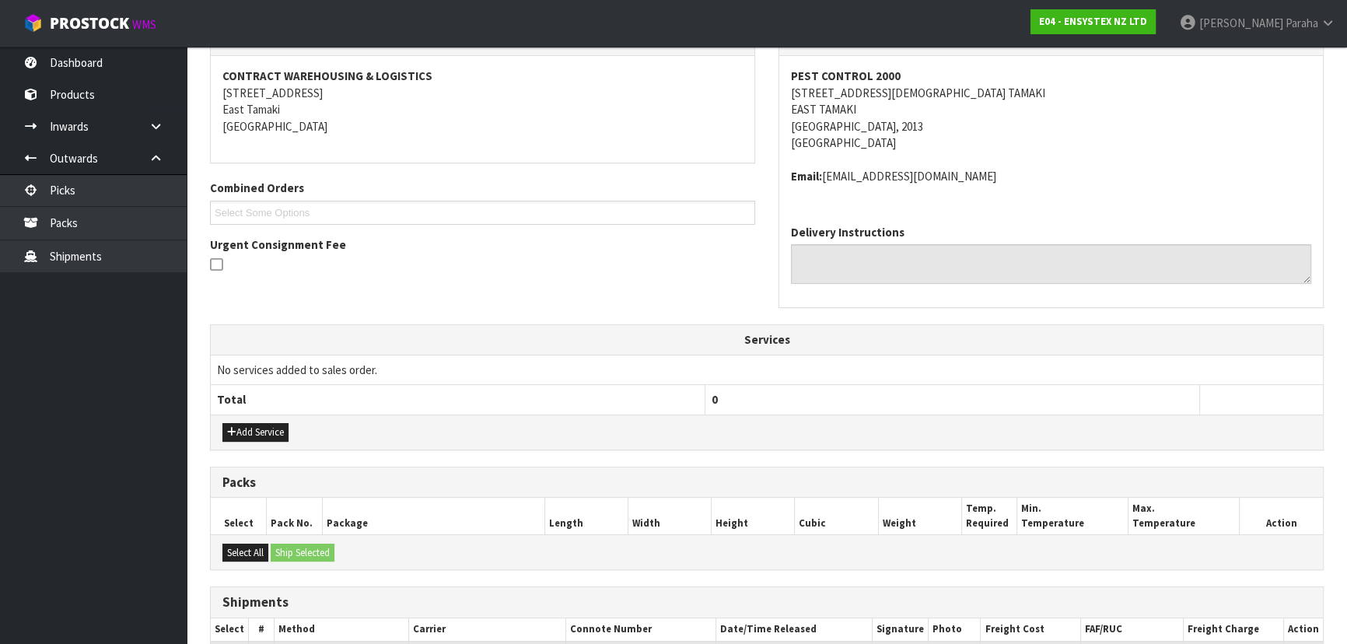
scroll to position [425, 0]
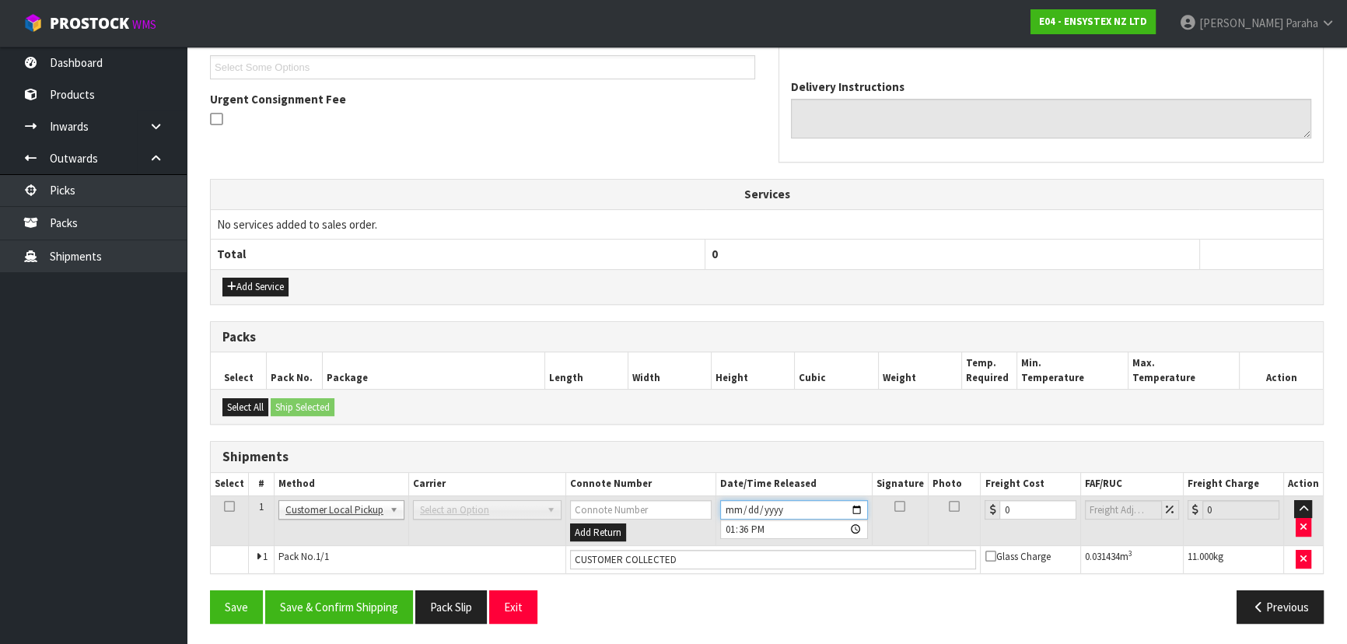
click at [738, 508] on input "2025-09-30" at bounding box center [794, 509] width 148 height 19
click at [730, 508] on input "2025-09-30" at bounding box center [794, 509] width 148 height 19
click at [858, 505] on input "2025-09-30" at bounding box center [794, 509] width 148 height 19
type input "[DATE]"
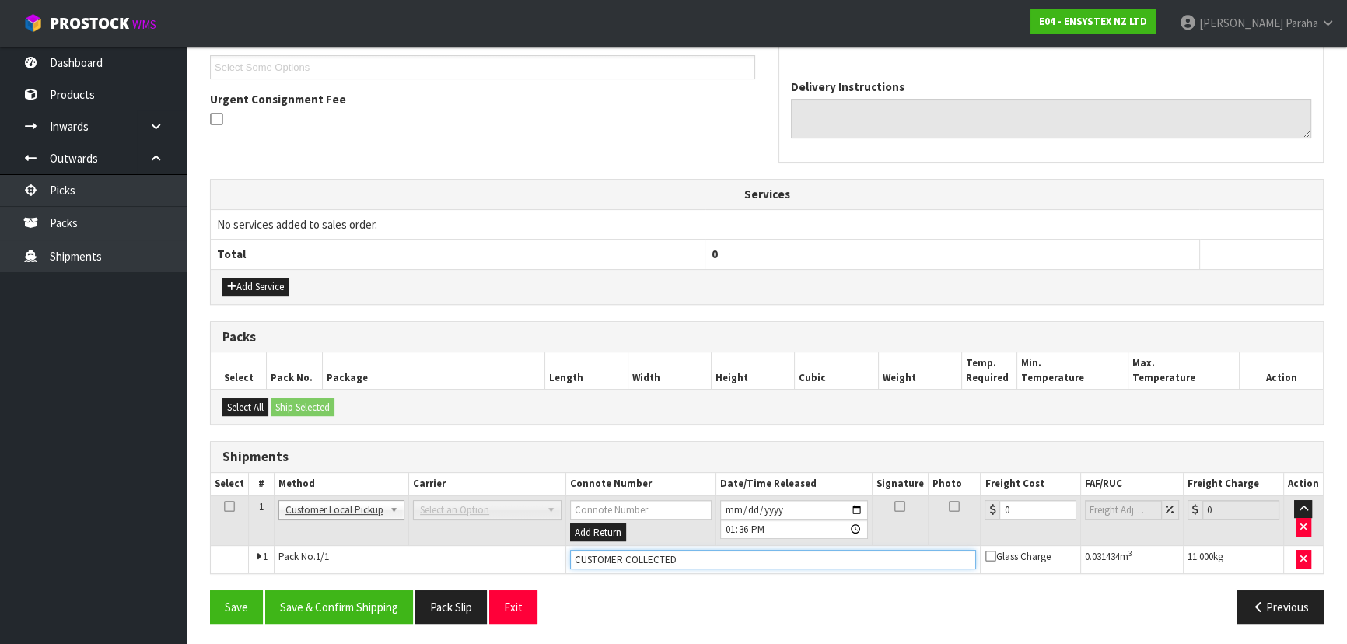
click at [684, 555] on input "CUSTOMER COLLECTED" at bounding box center [773, 559] width 407 height 19
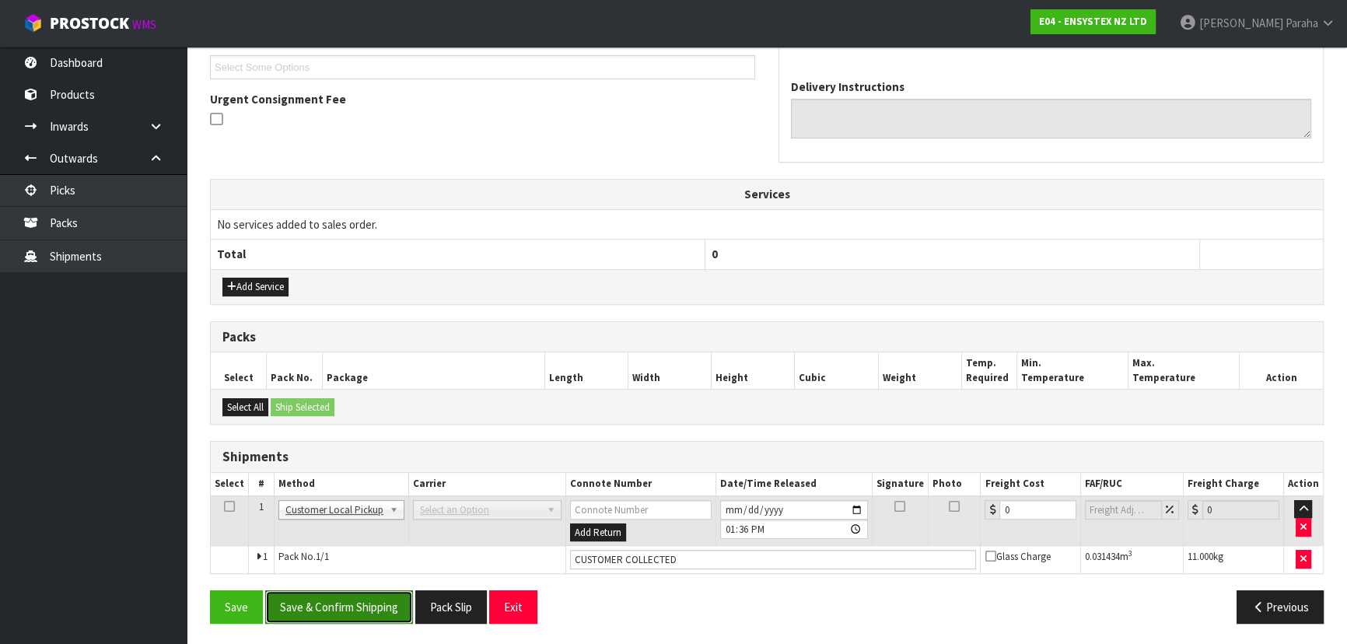
click at [357, 606] on button "Save & Confirm Shipping" at bounding box center [339, 606] width 148 height 33
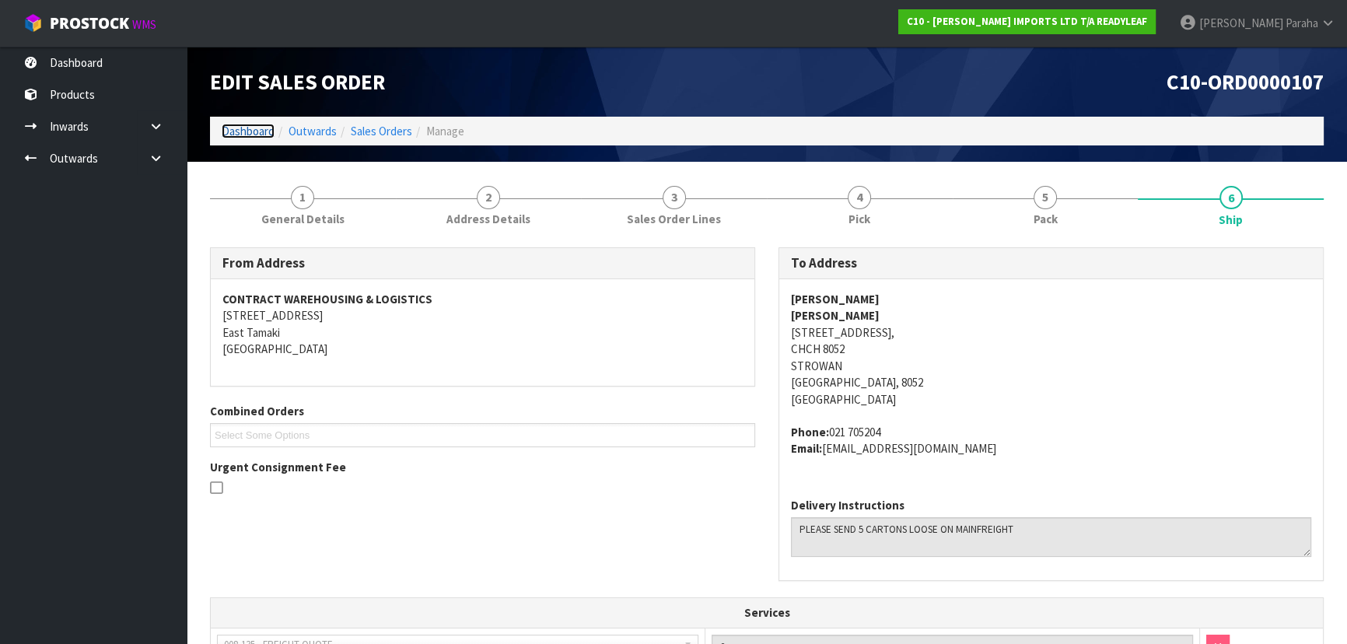
click at [241, 133] on link "Dashboard" at bounding box center [248, 131] width 53 height 15
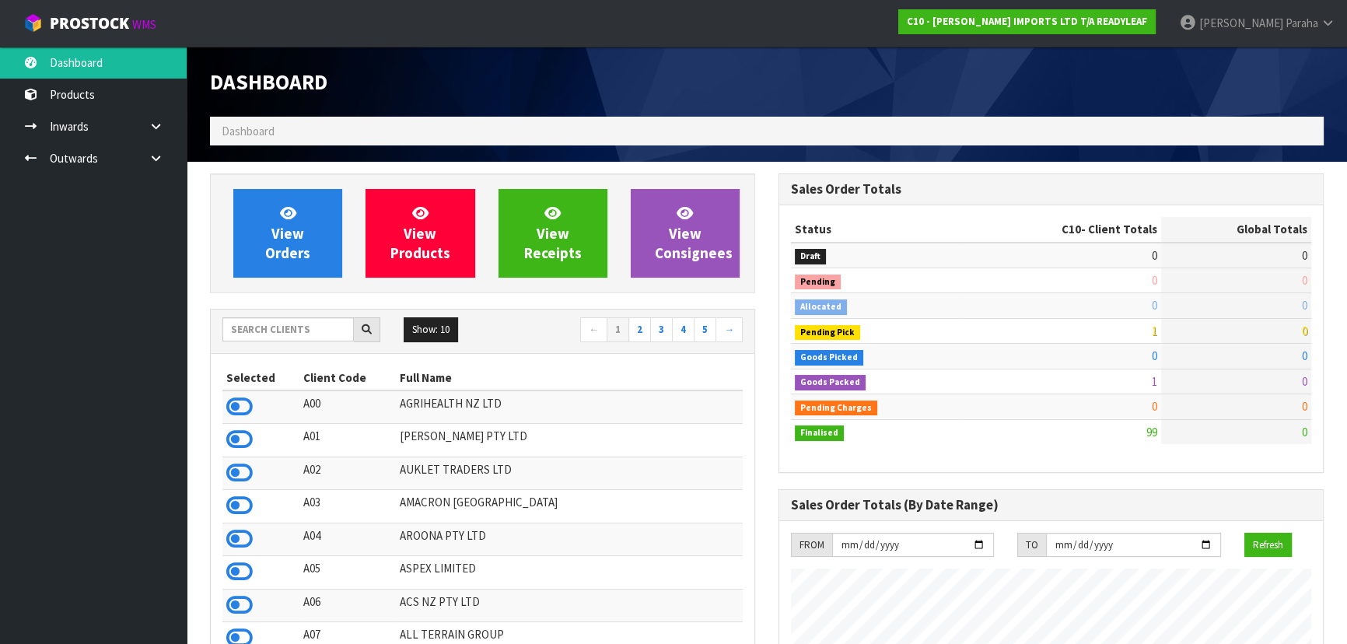
scroll to position [1025, 568]
click at [288, 329] on input "text" at bounding box center [287, 329] width 131 height 24
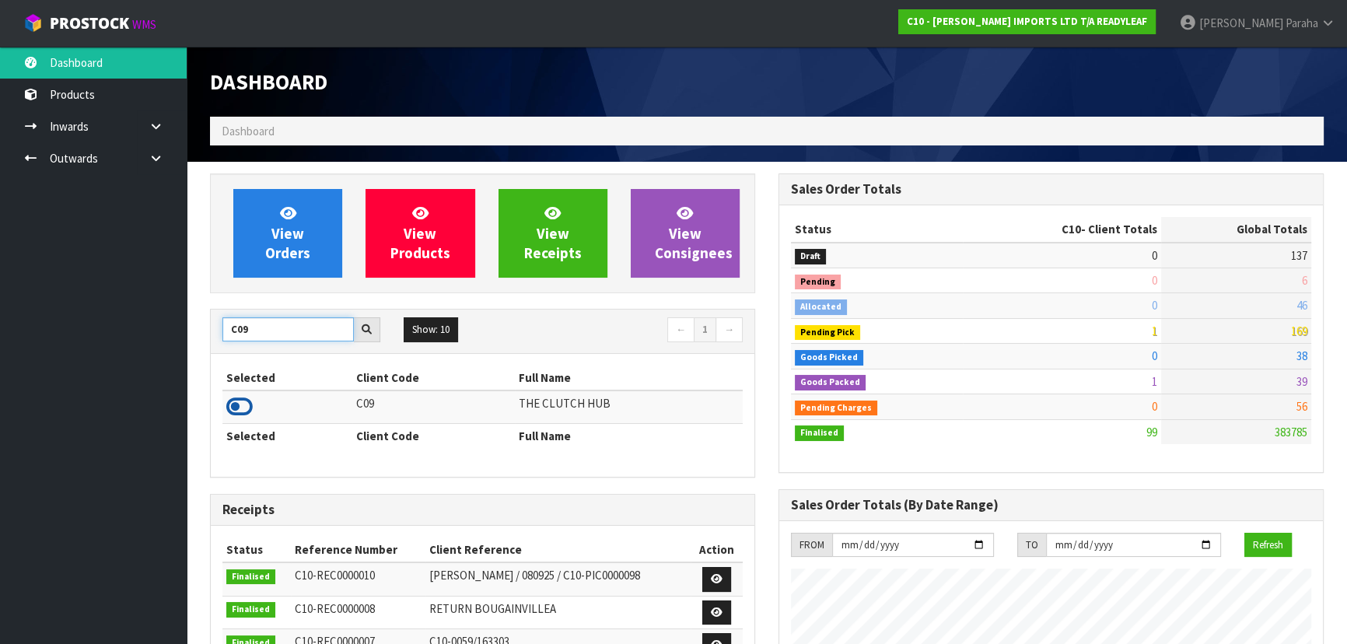
type input "C09"
click at [246, 407] on icon at bounding box center [239, 406] width 26 height 23
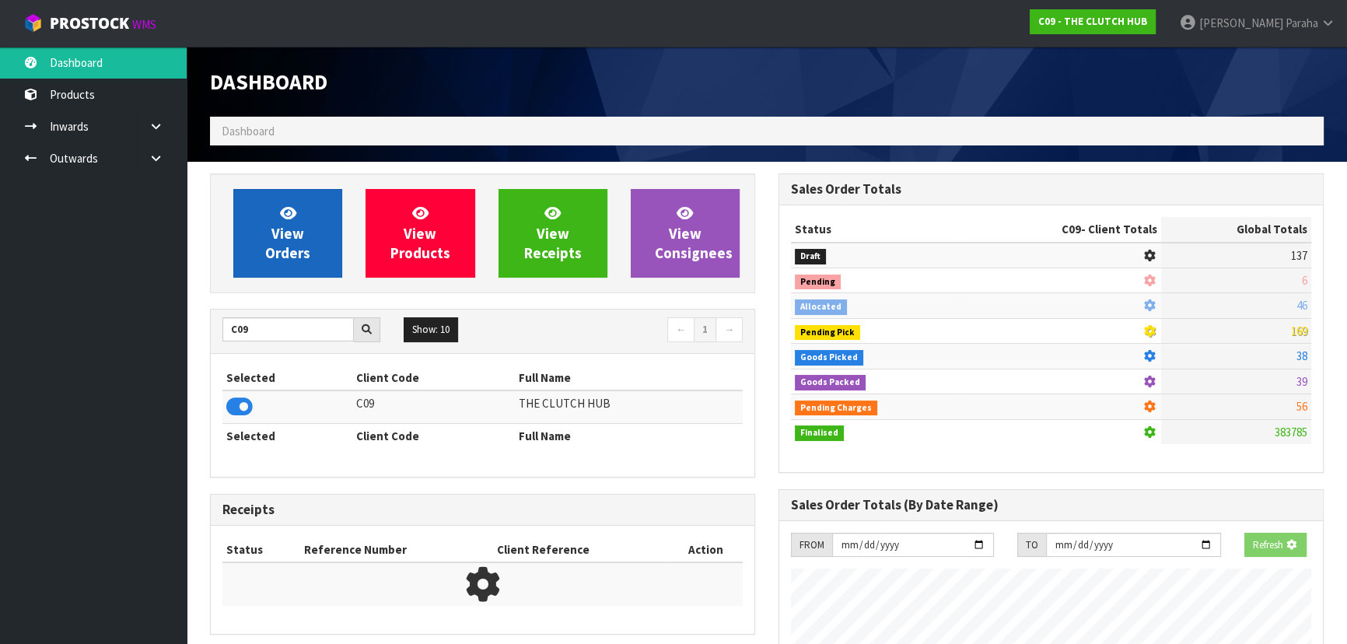
scroll to position [776510, 776910]
click at [261, 244] on link "View Orders" at bounding box center [287, 233] width 109 height 89
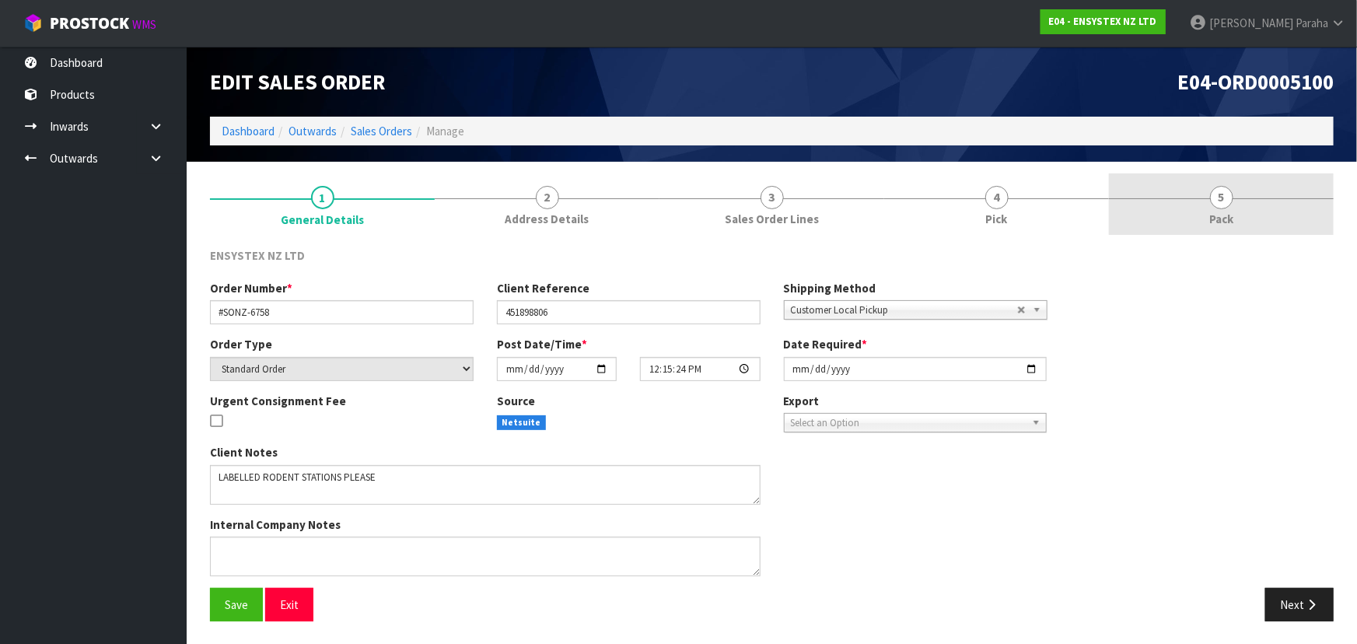
click at [1205, 201] on link "5 Pack" at bounding box center [1221, 203] width 225 height 61
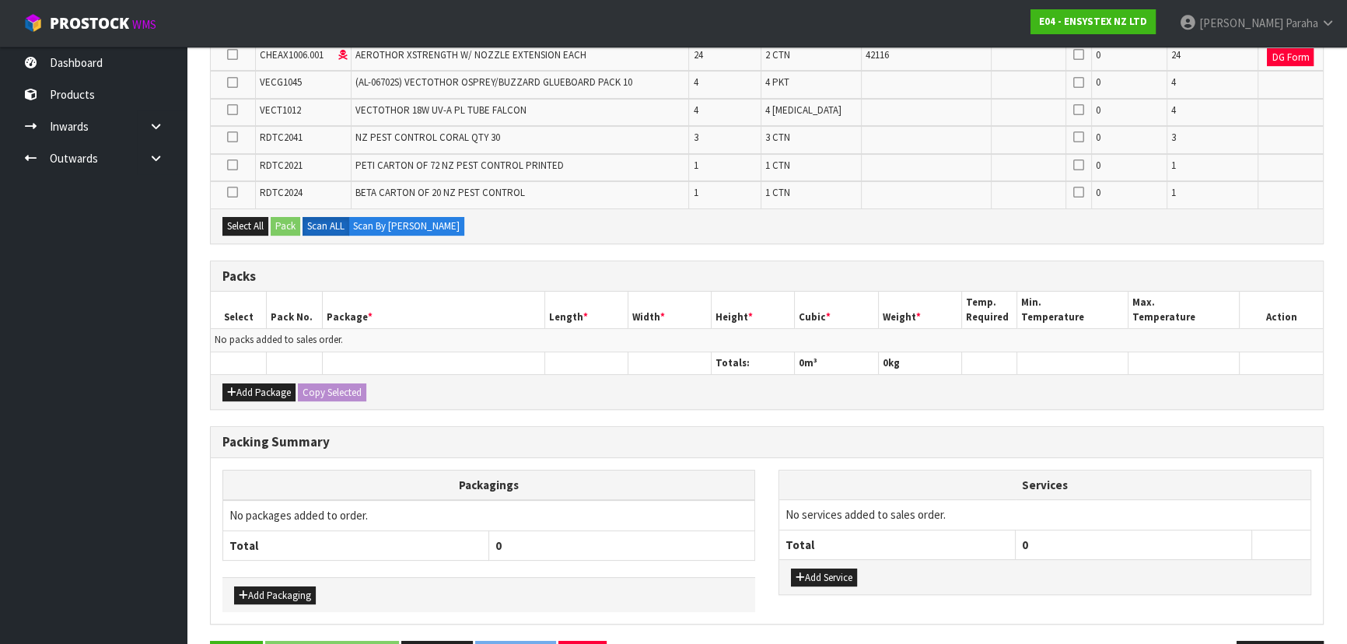
scroll to position [353, 0]
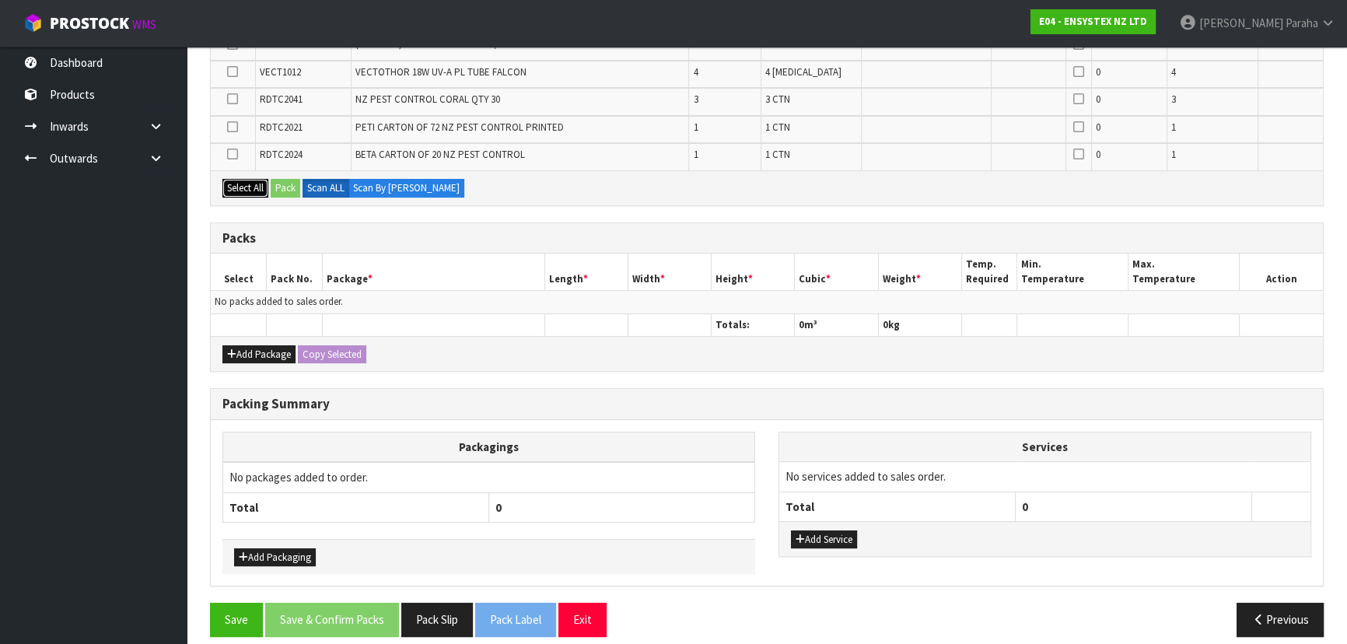
click at [245, 183] on button "Select All" at bounding box center [245, 188] width 46 height 19
click at [290, 182] on button "Pack" at bounding box center [286, 188] width 30 height 19
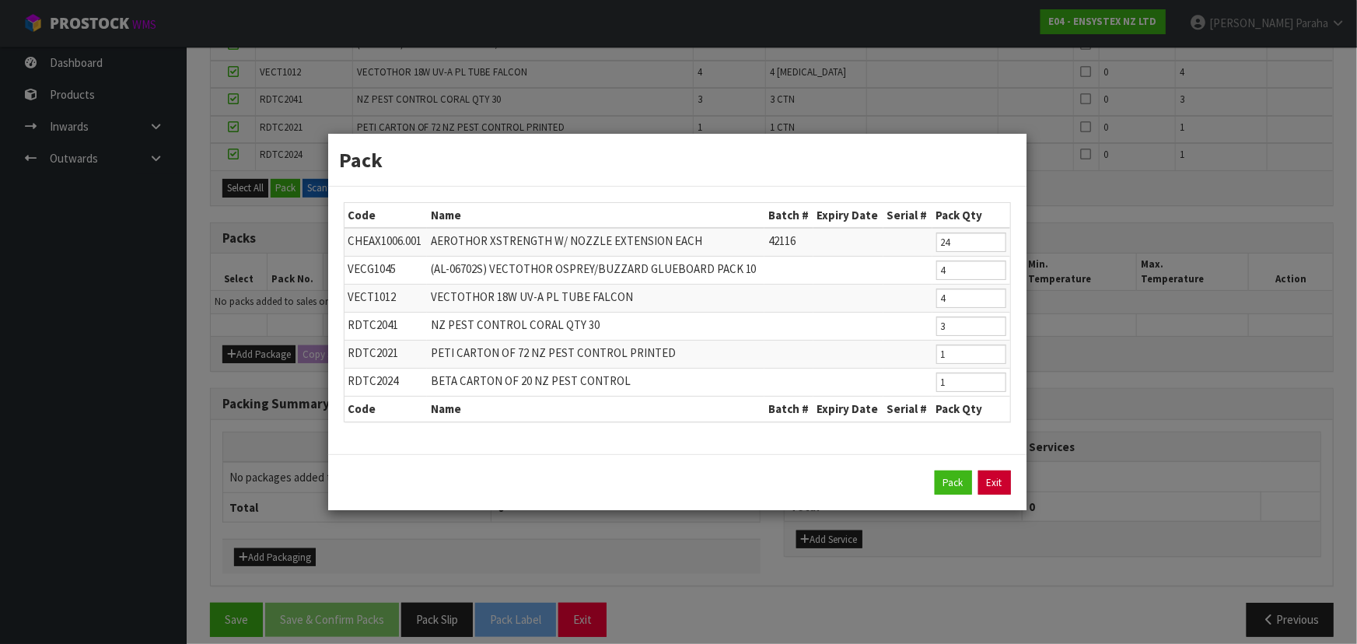
click at [987, 481] on link "Exit" at bounding box center [994, 482] width 33 height 25
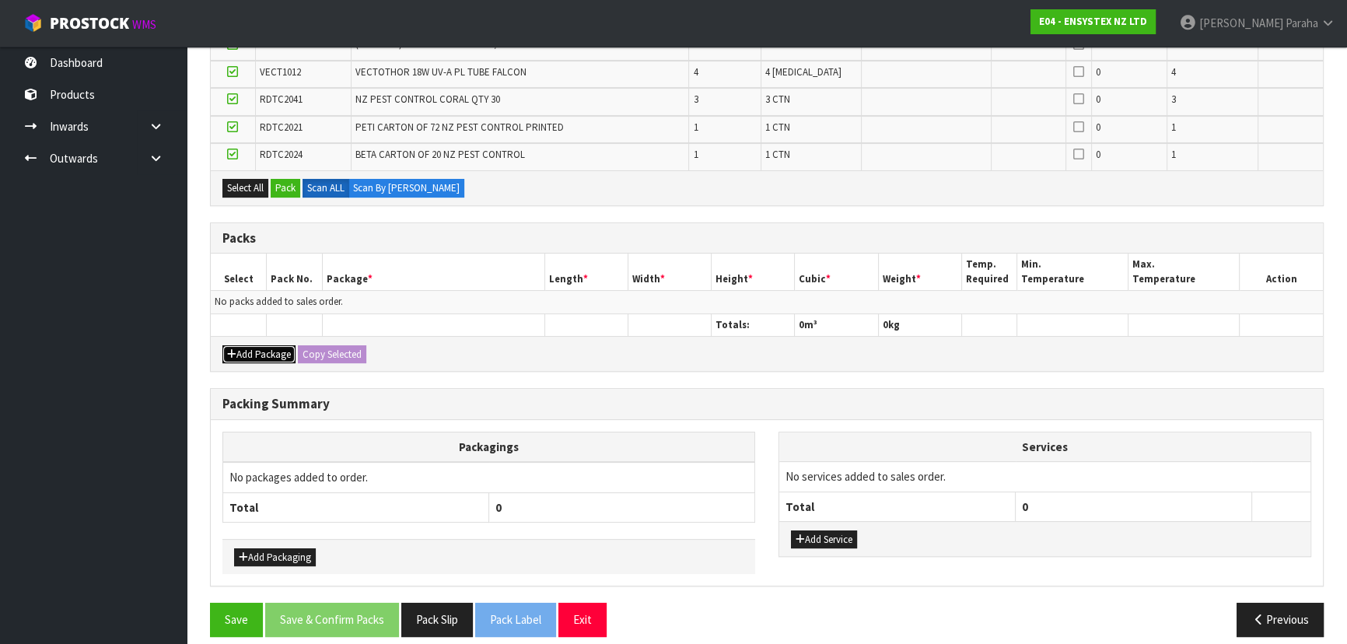
click at [273, 349] on button "Add Package" at bounding box center [258, 354] width 73 height 19
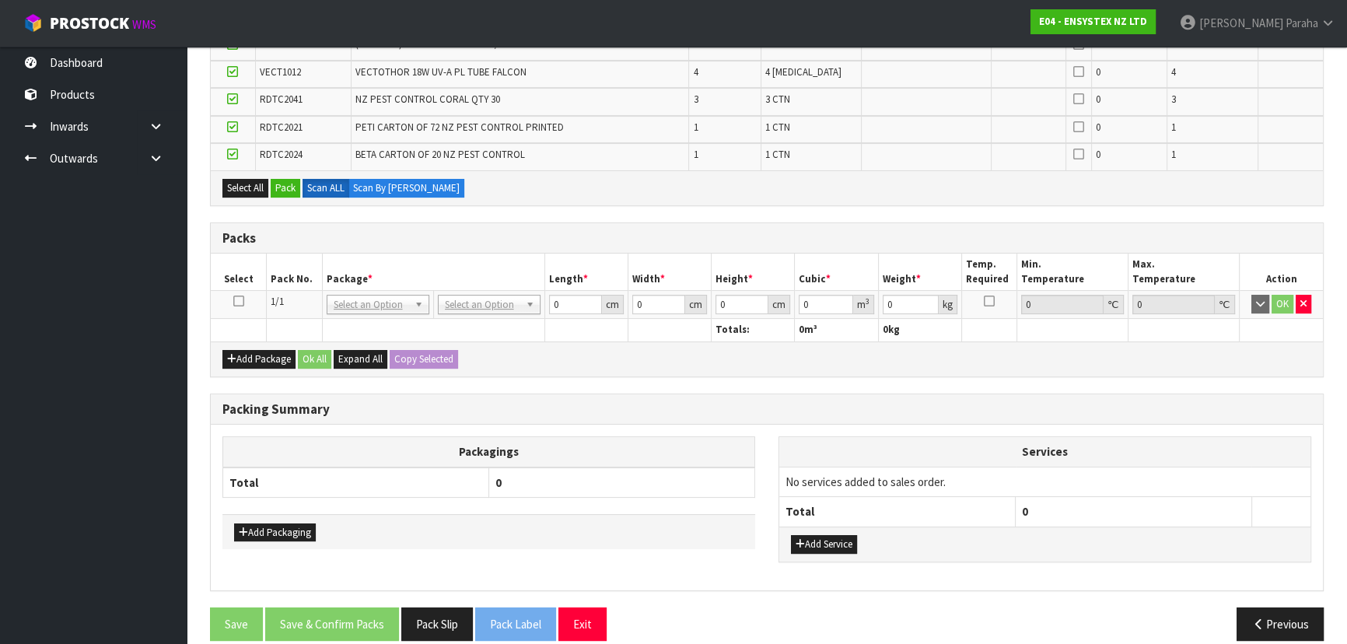
click at [243, 302] on td at bounding box center [239, 305] width 56 height 28
click at [240, 301] on icon at bounding box center [238, 301] width 11 height 1
click at [289, 186] on button "Pack" at bounding box center [286, 188] width 30 height 19
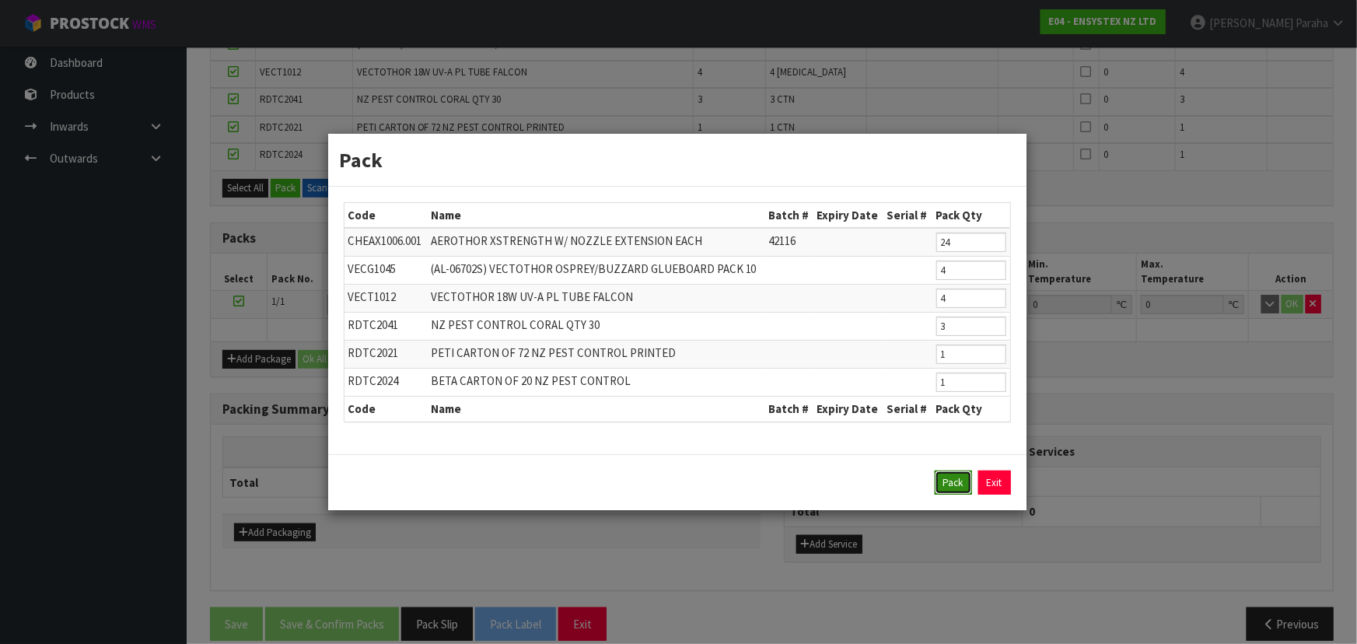
click at [952, 484] on button "Pack" at bounding box center [953, 482] width 37 height 25
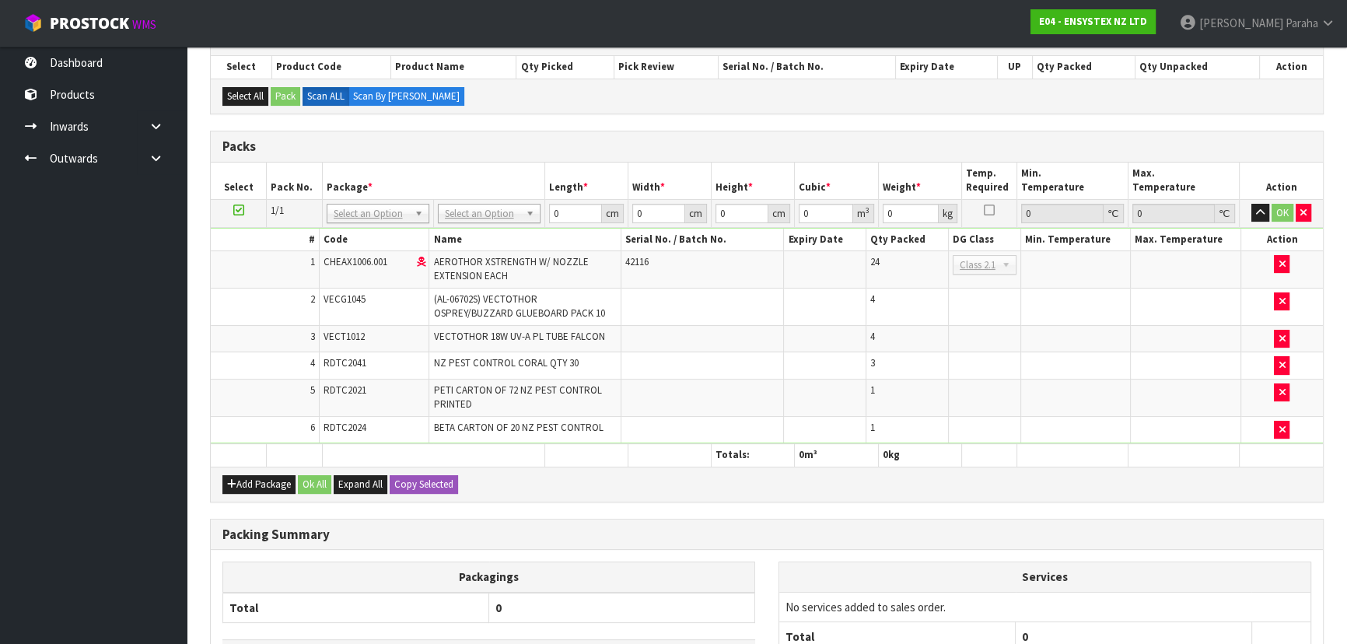
scroll to position [278, 0]
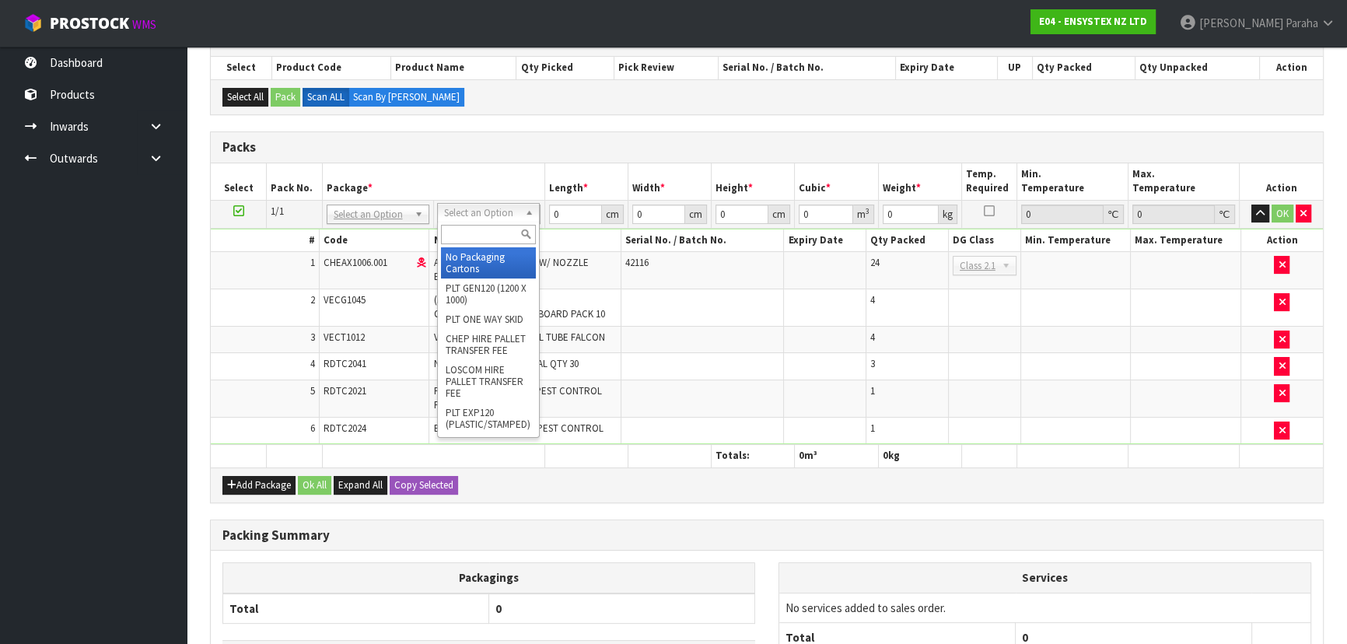
click at [494, 236] on input "text" at bounding box center [488, 234] width 95 height 19
type input "ret"
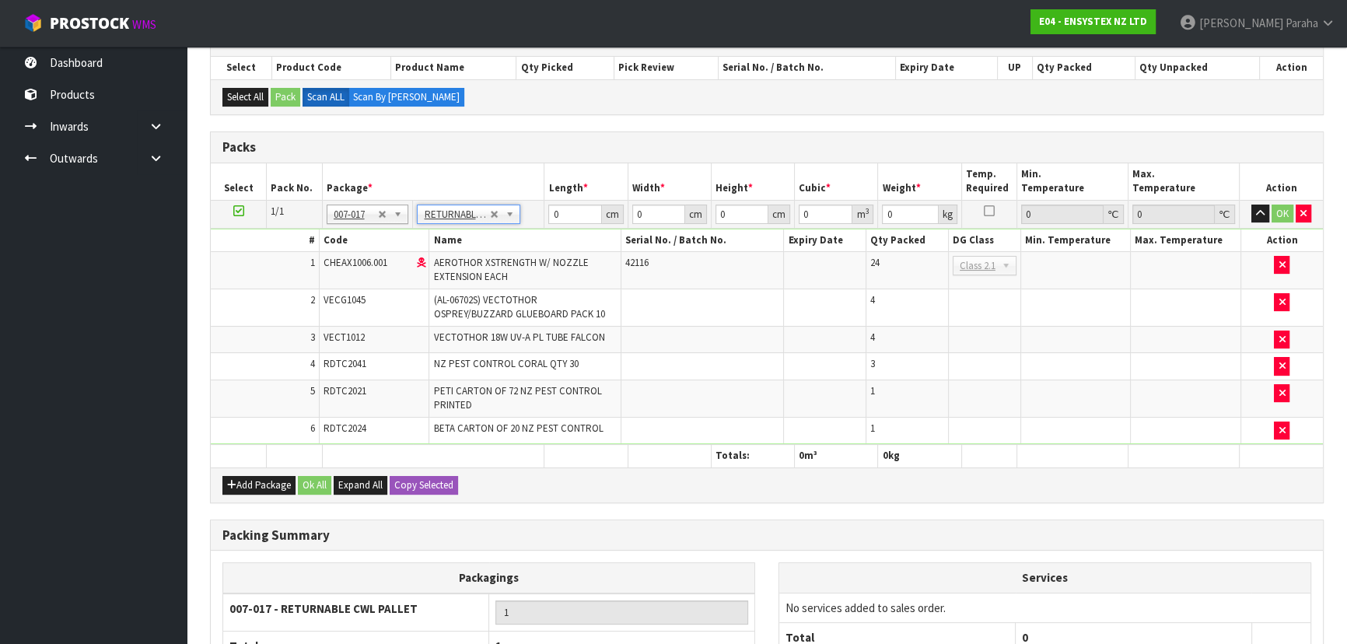
type input "59.394"
click at [569, 211] on input "0" at bounding box center [574, 213] width 53 height 19
type input "120"
click at [654, 214] on input "0" at bounding box center [658, 213] width 53 height 19
type input "110"
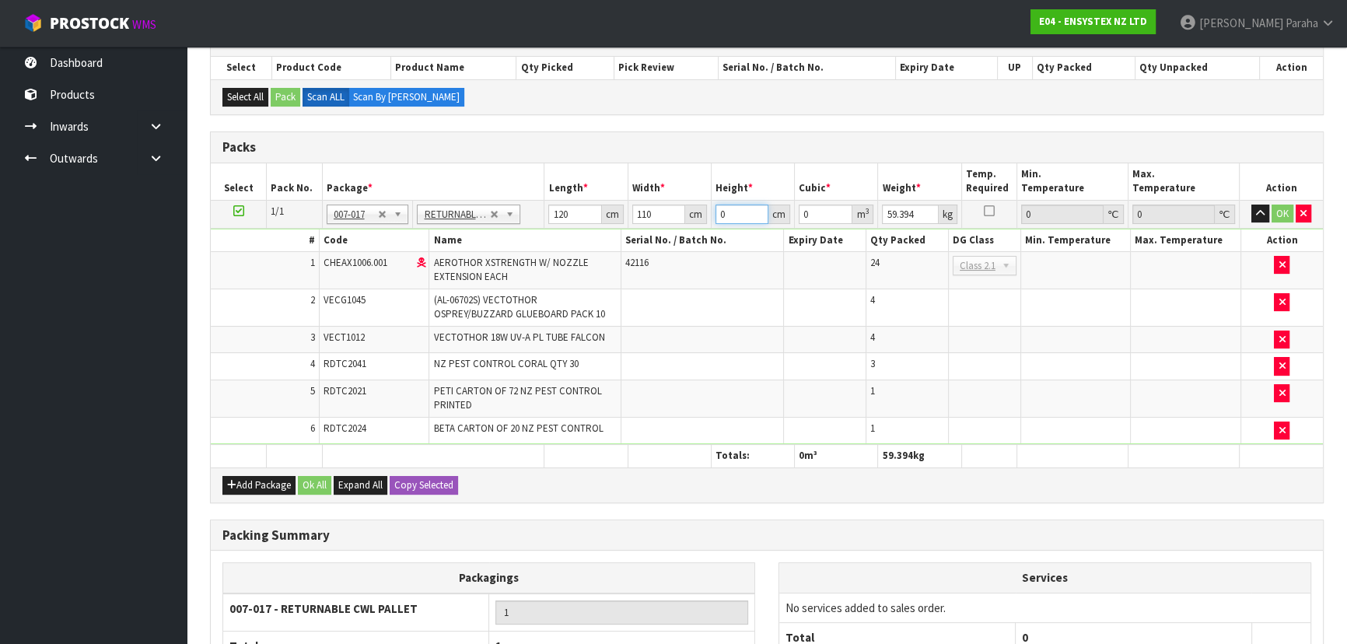
type input "6"
type input "0.0792"
type input "62"
type input "0.8184"
type input "62"
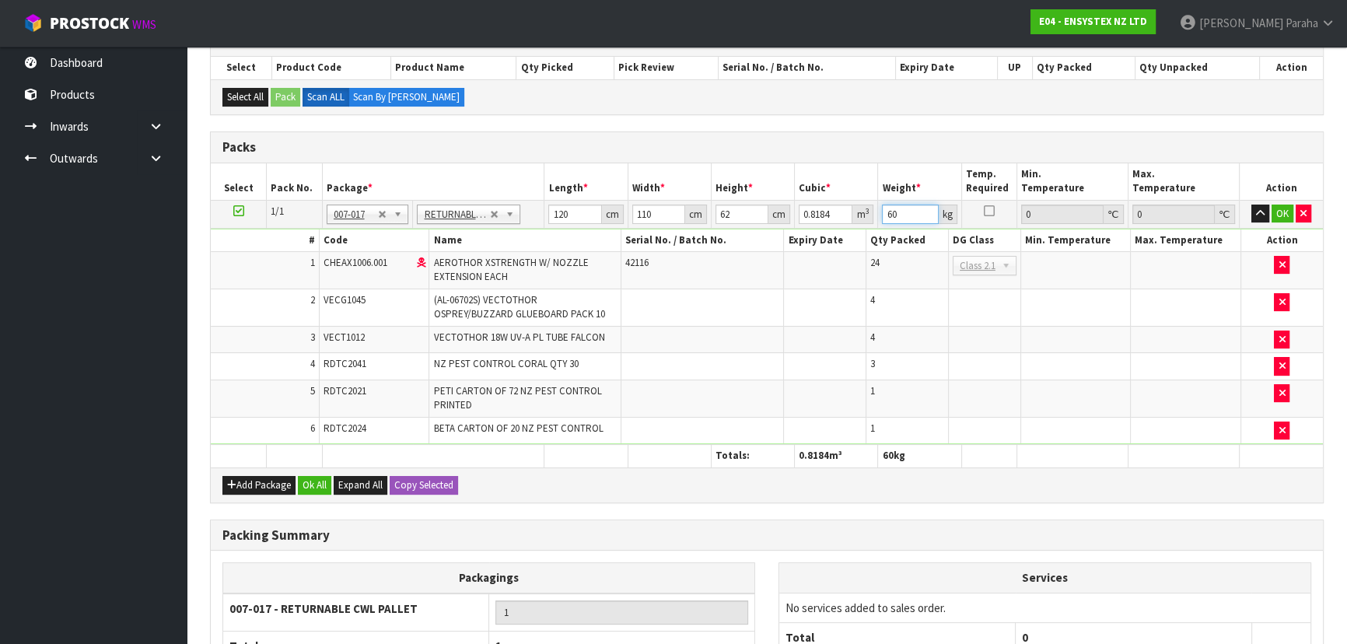
type input "60"
click at [1251, 204] on button "button" at bounding box center [1260, 213] width 18 height 19
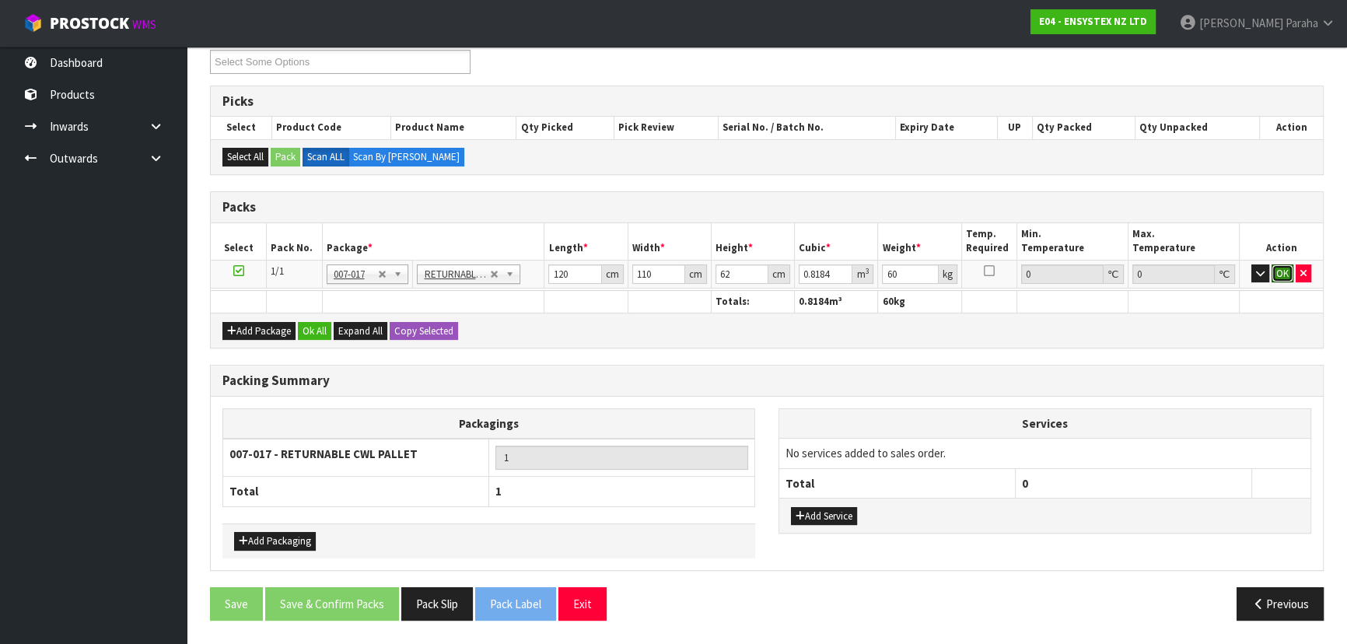
click button "OK" at bounding box center [1282, 273] width 22 height 19
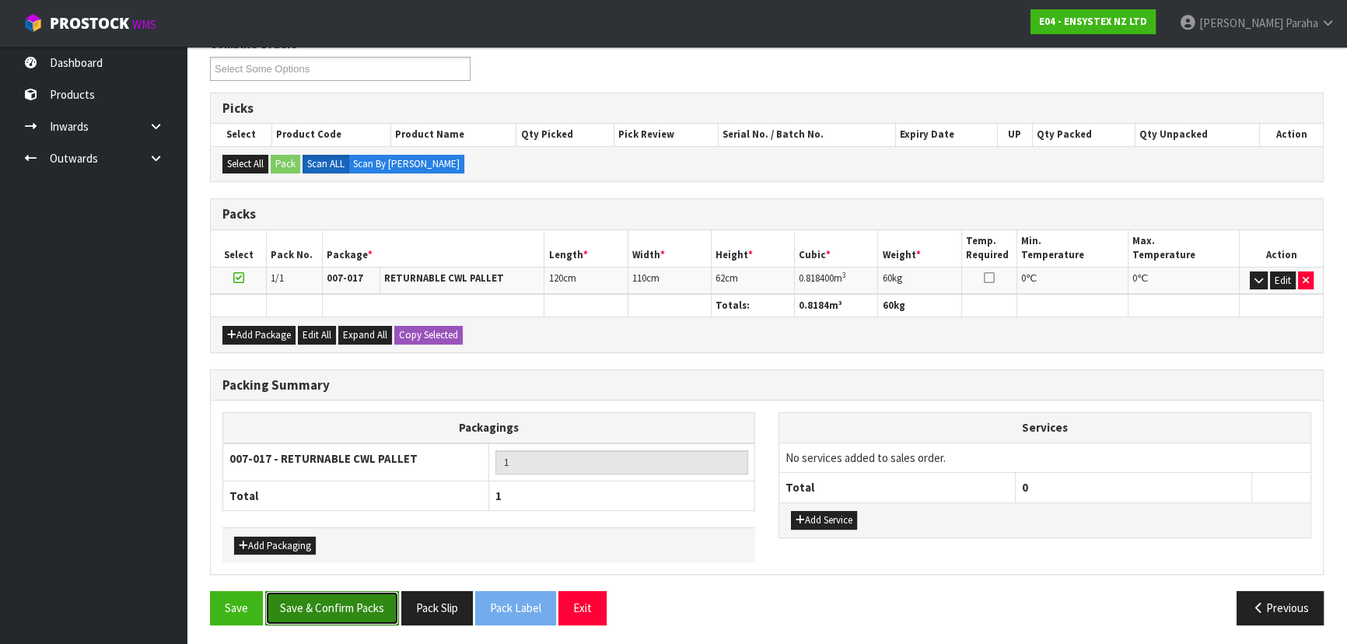
click at [355, 606] on button "Save & Confirm Packs" at bounding box center [332, 607] width 134 height 33
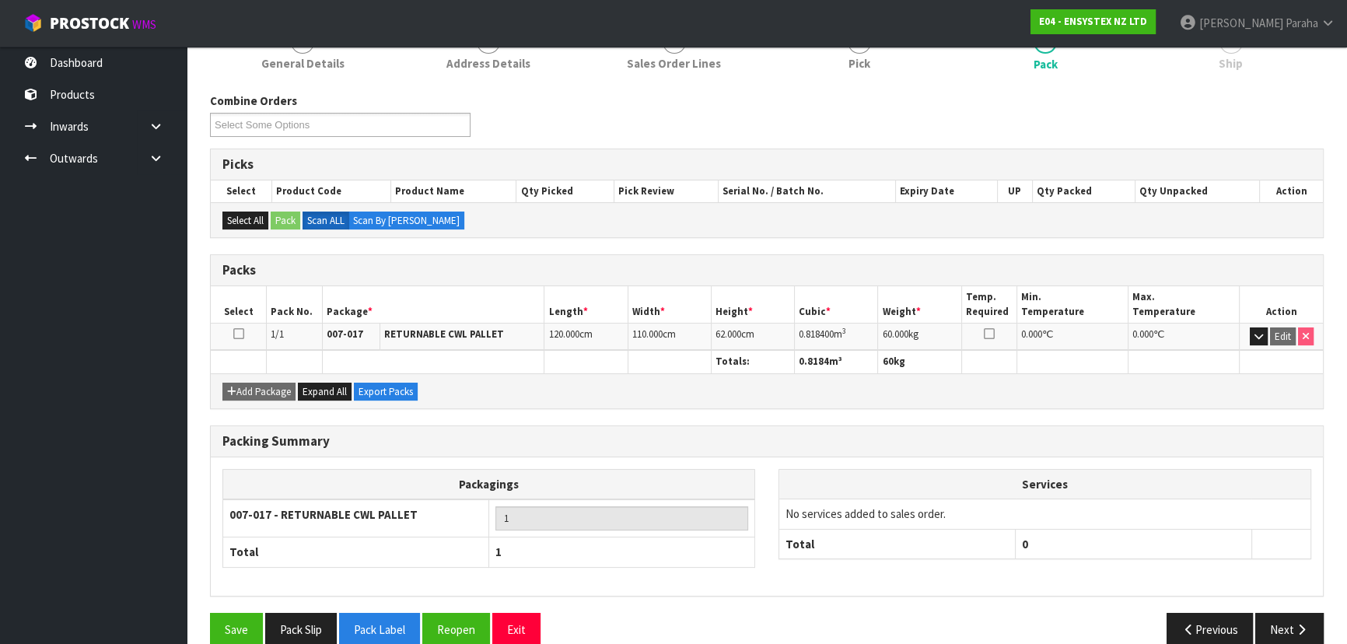
scroll to position [0, 0]
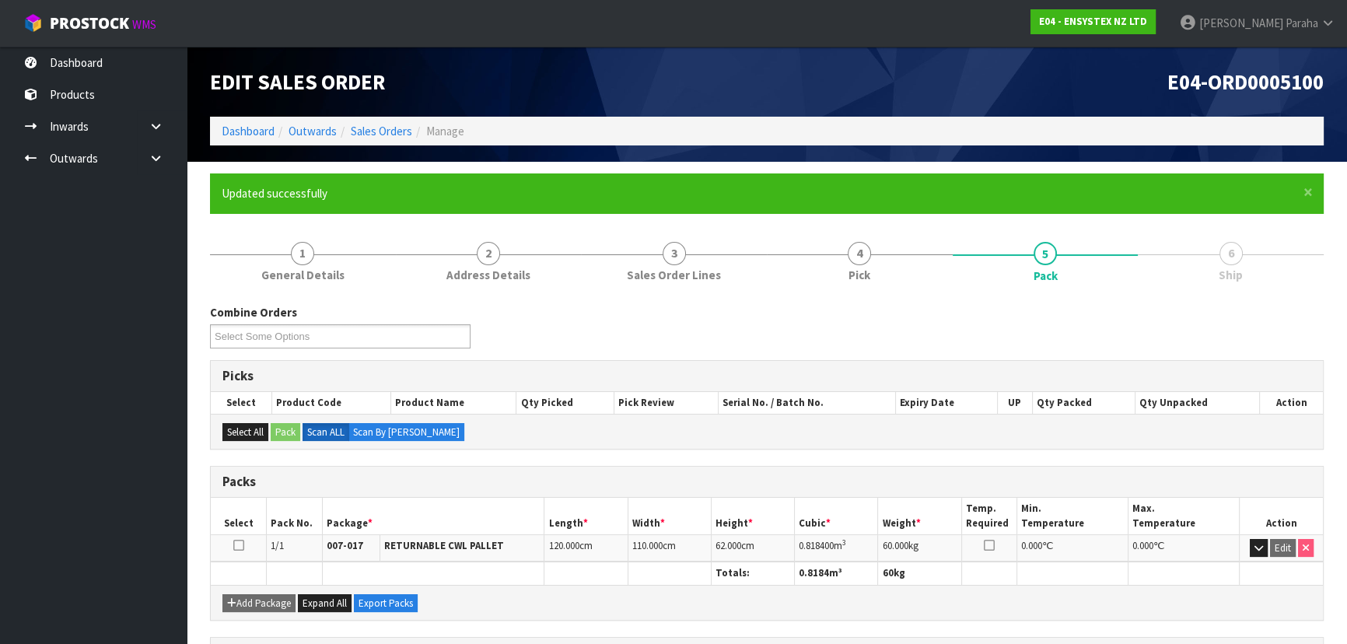
click at [1119, 319] on div "Combine Orders E04-ORD0005070 E04-ORD0005100 E04-ORD0005101 Select Some Options" at bounding box center [766, 332] width 1137 height 56
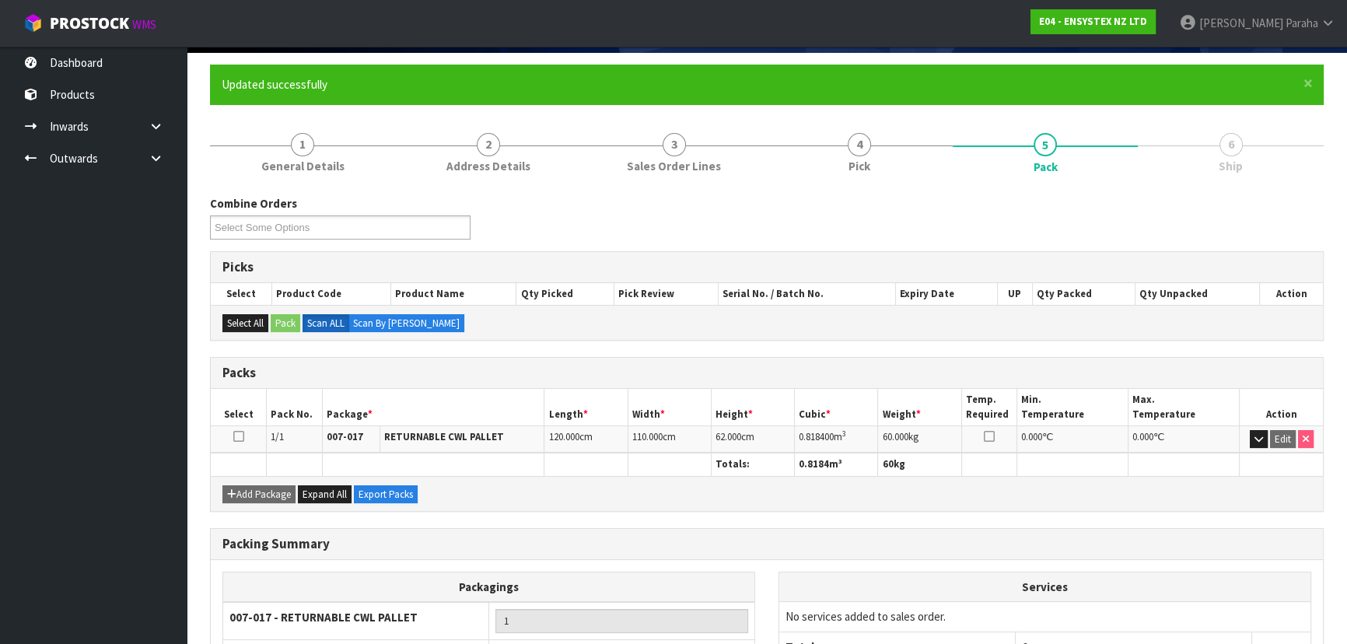
scroll to position [233, 0]
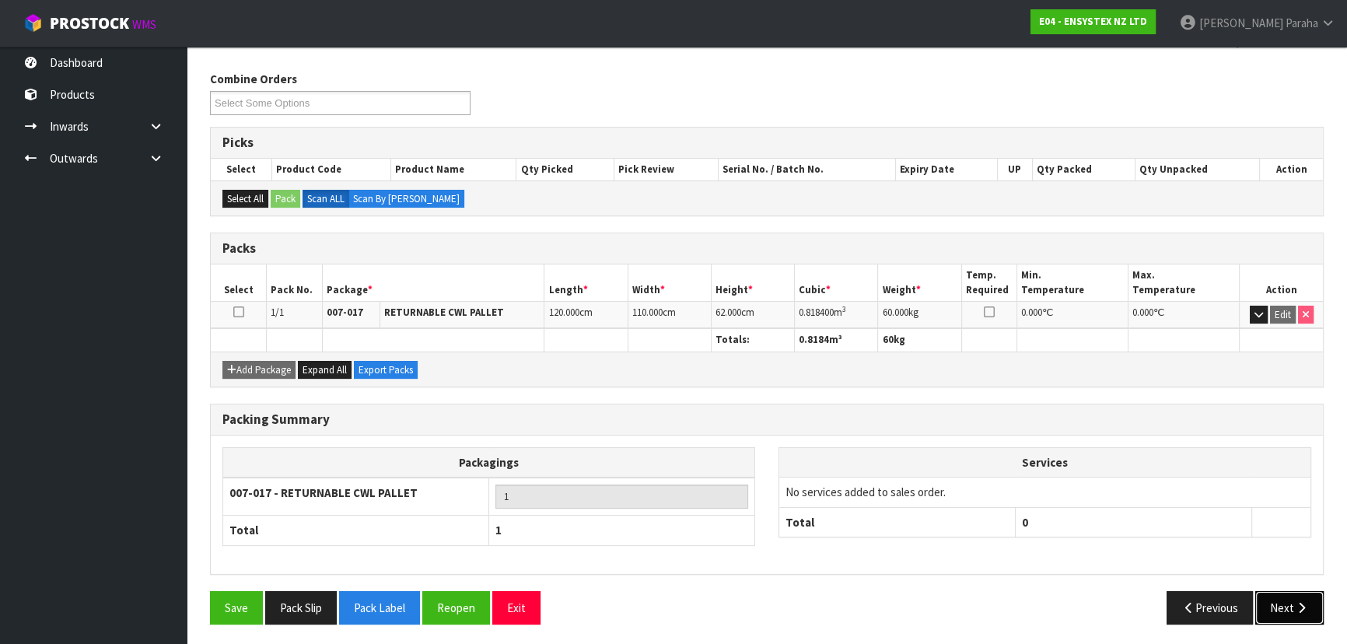
click at [1298, 602] on icon "button" at bounding box center [1301, 608] width 15 height 12
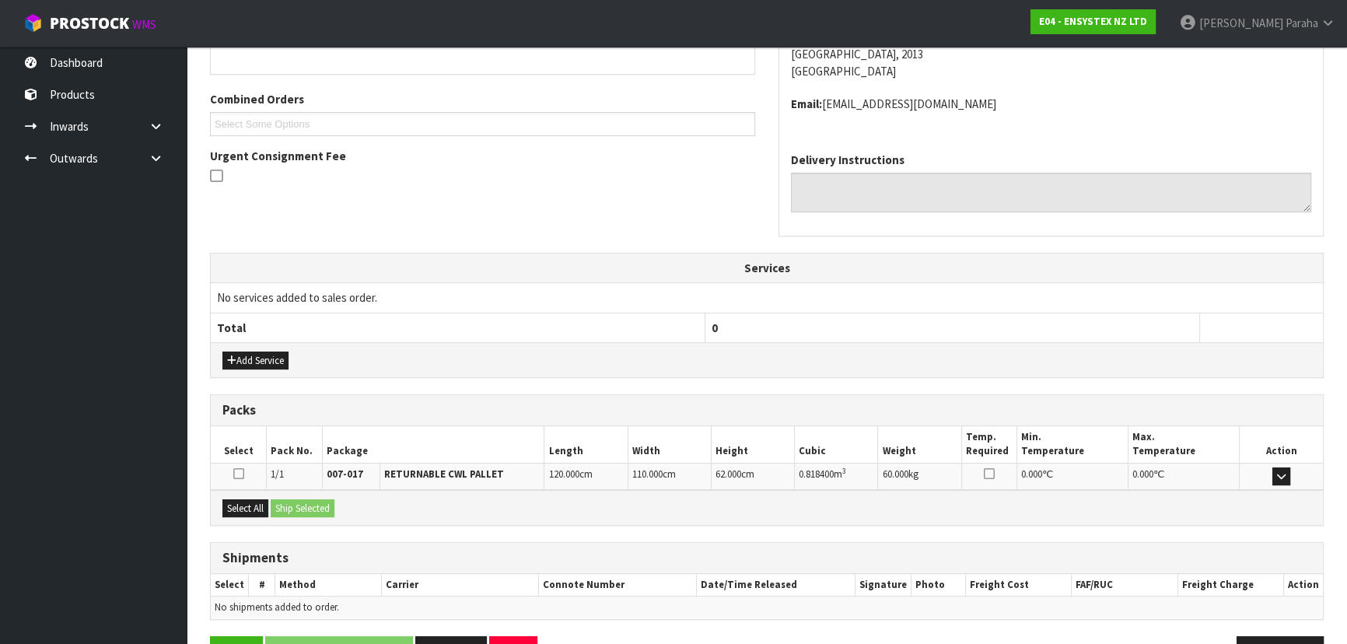
scroll to position [414, 0]
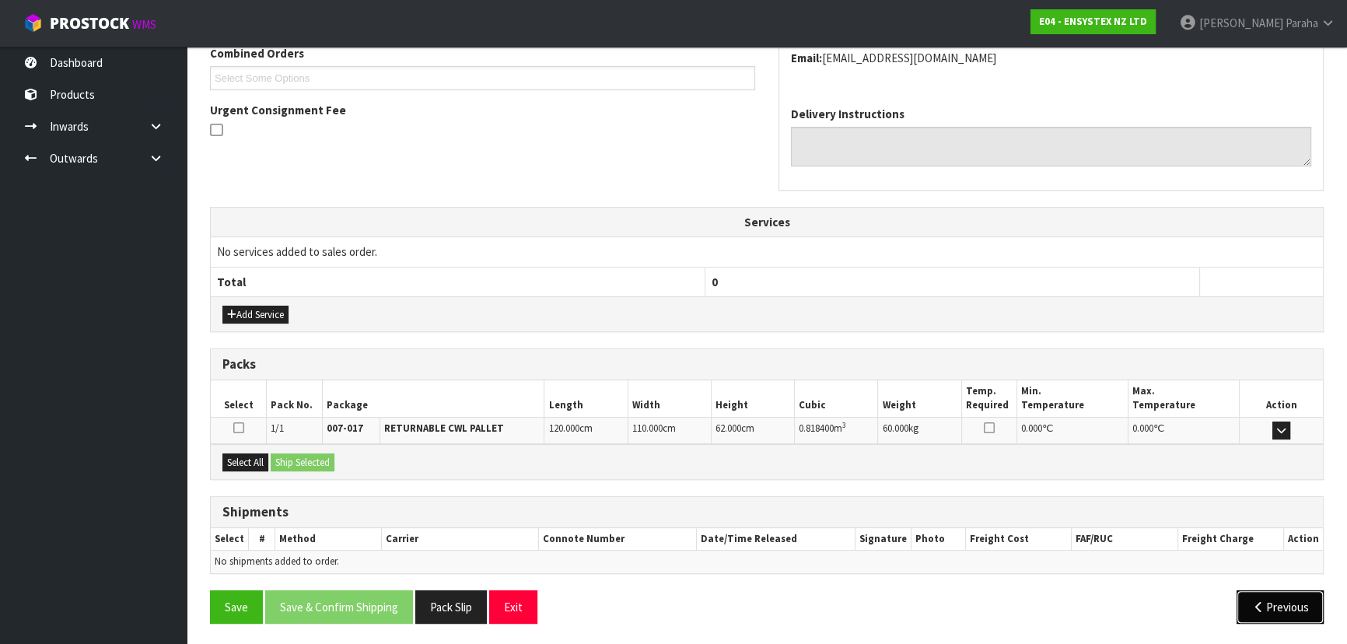
click at [1285, 614] on button "Previous" at bounding box center [1279, 606] width 87 height 33
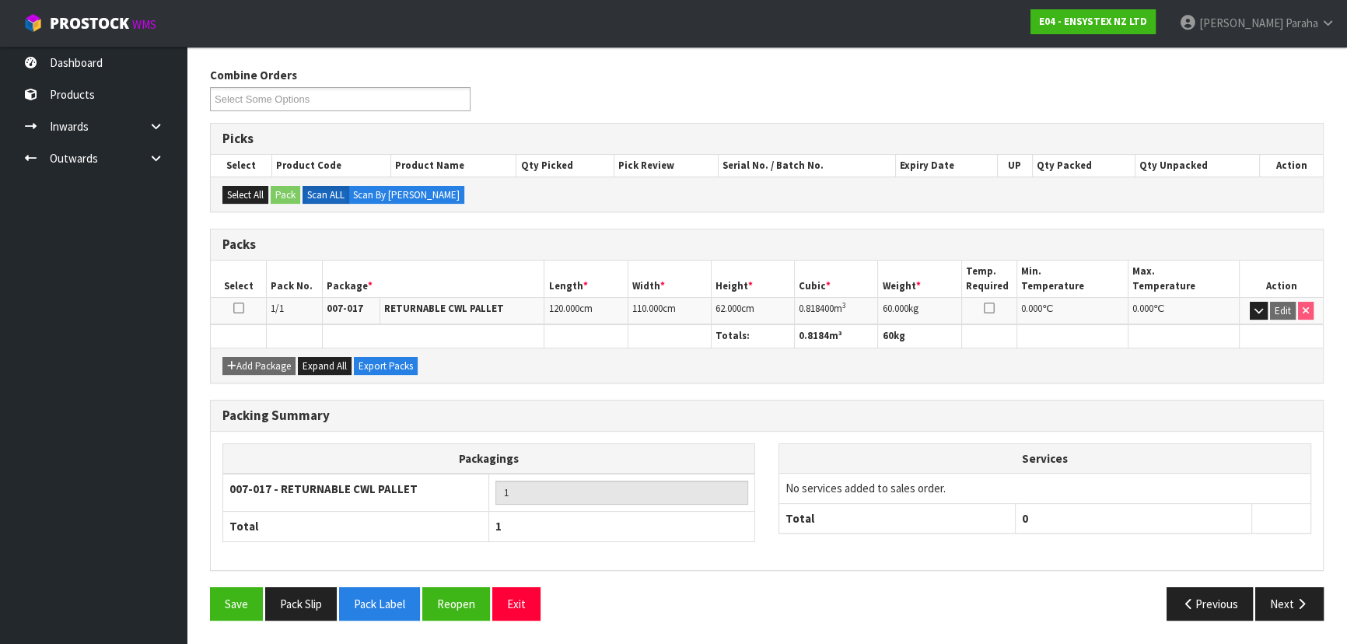
scroll to position [233, 0]
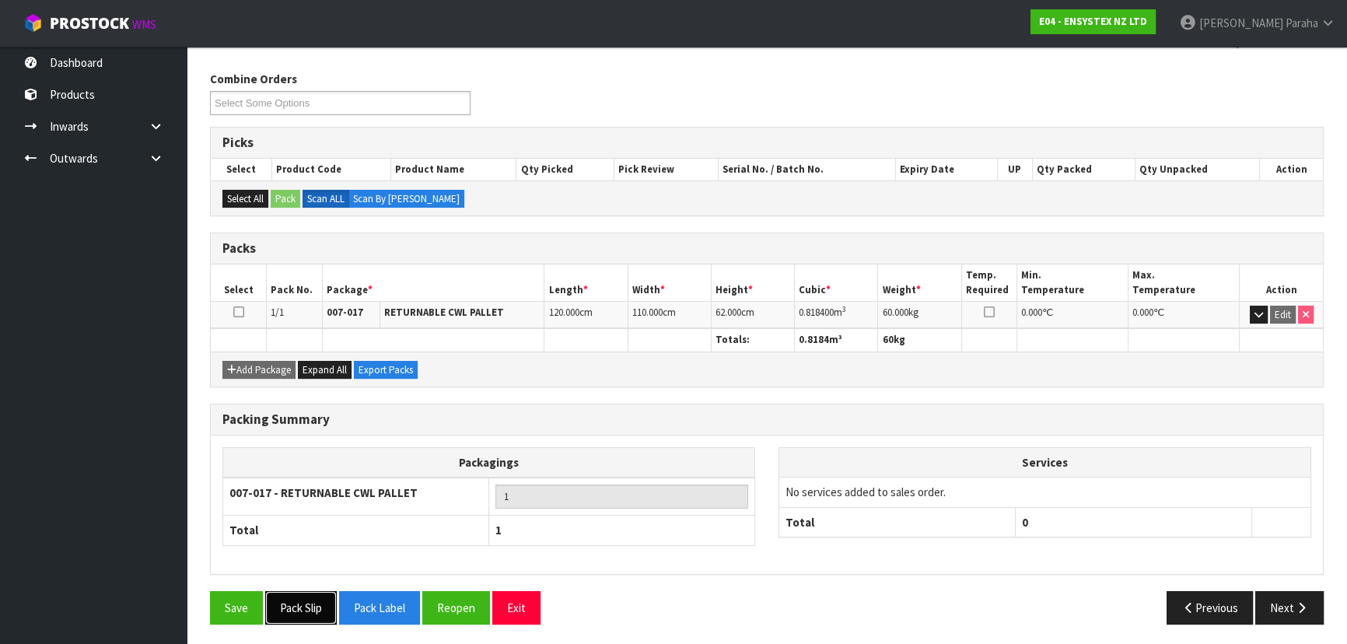
click at [313, 606] on button "Pack Slip" at bounding box center [301, 607] width 72 height 33
click at [1306, 614] on button "Next" at bounding box center [1289, 607] width 68 height 33
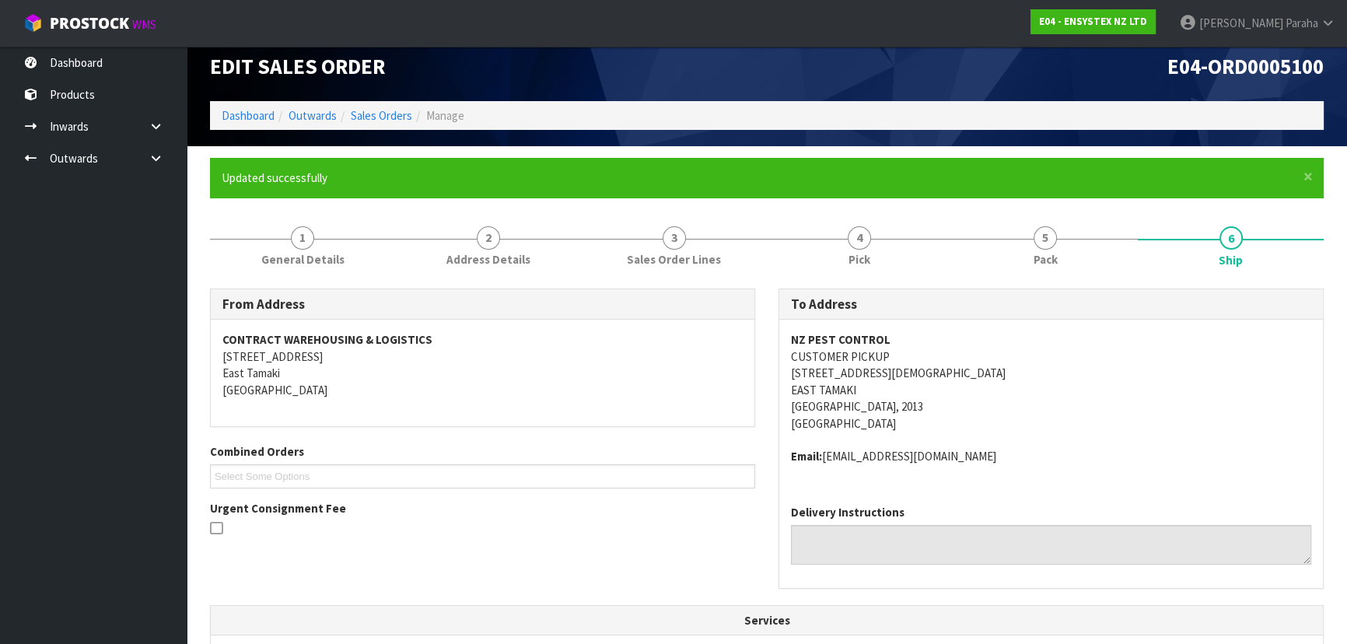
scroll to position [0, 0]
